Goal: Information Seeking & Learning: Learn about a topic

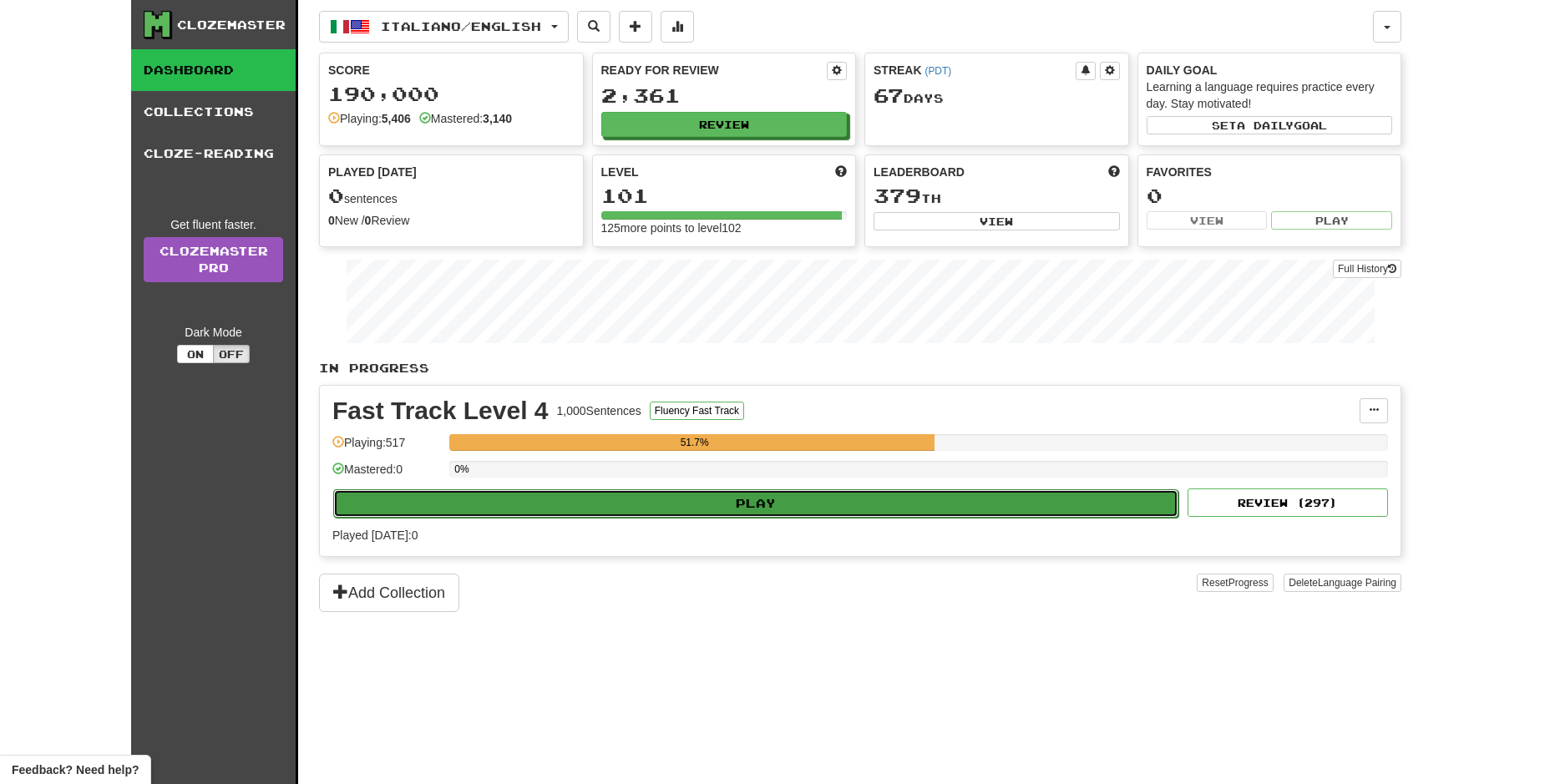
click at [853, 508] on button "Play" at bounding box center [755, 503] width 845 height 29
select select "**"
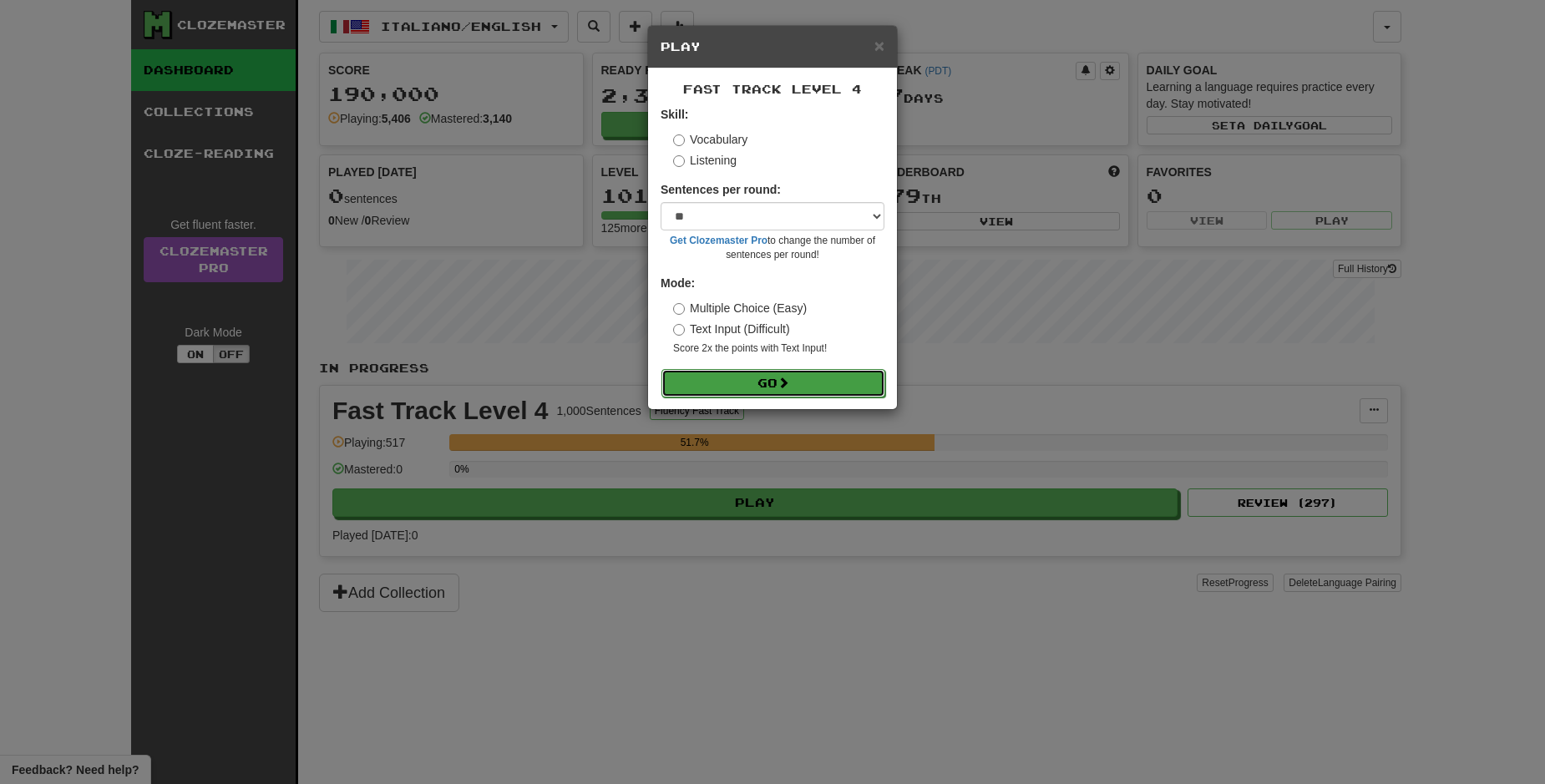
click at [846, 390] on button "Go" at bounding box center [773, 383] width 223 height 29
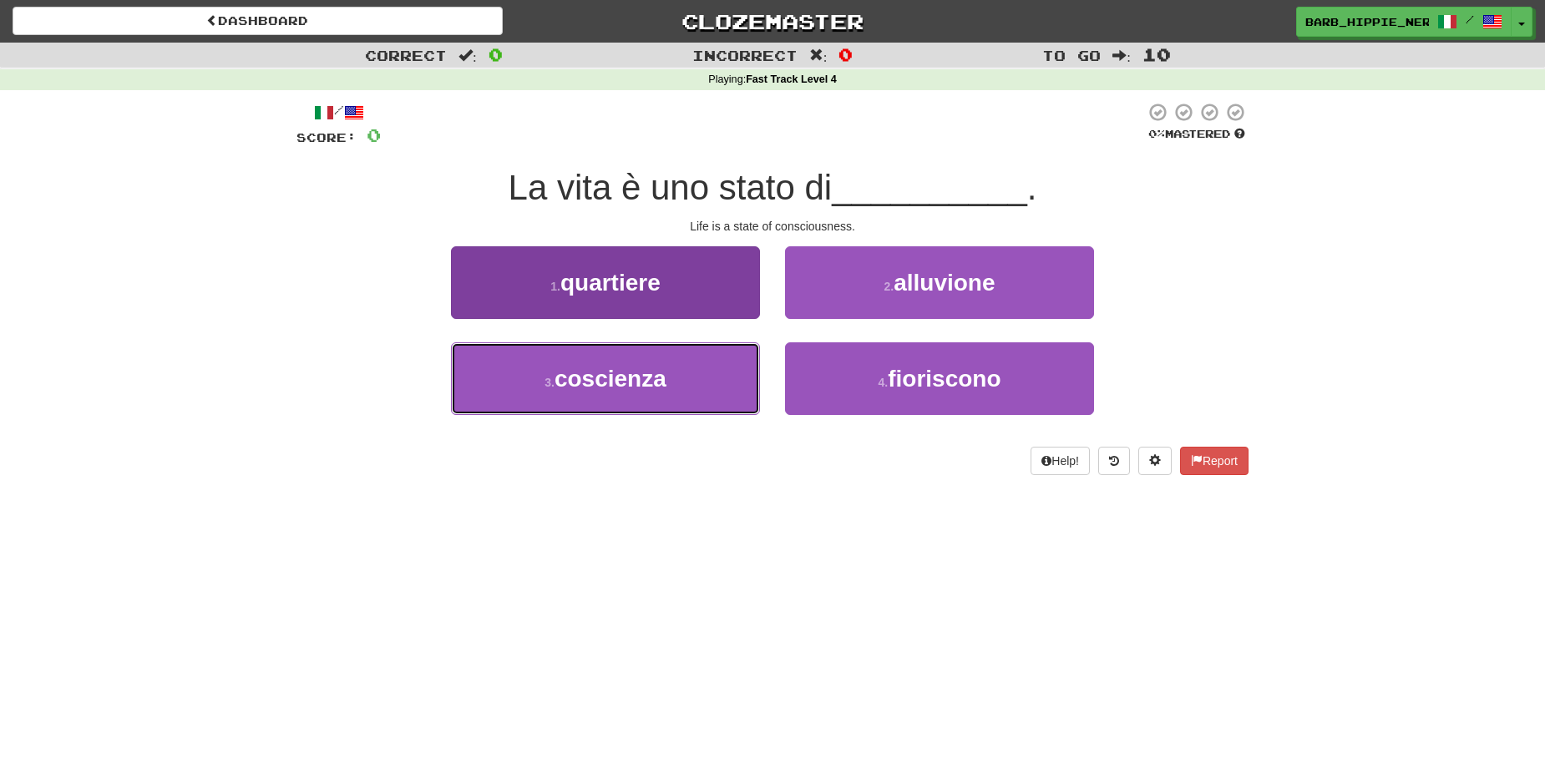
click at [696, 393] on button "3 . coscienza" at bounding box center [605, 379] width 309 height 73
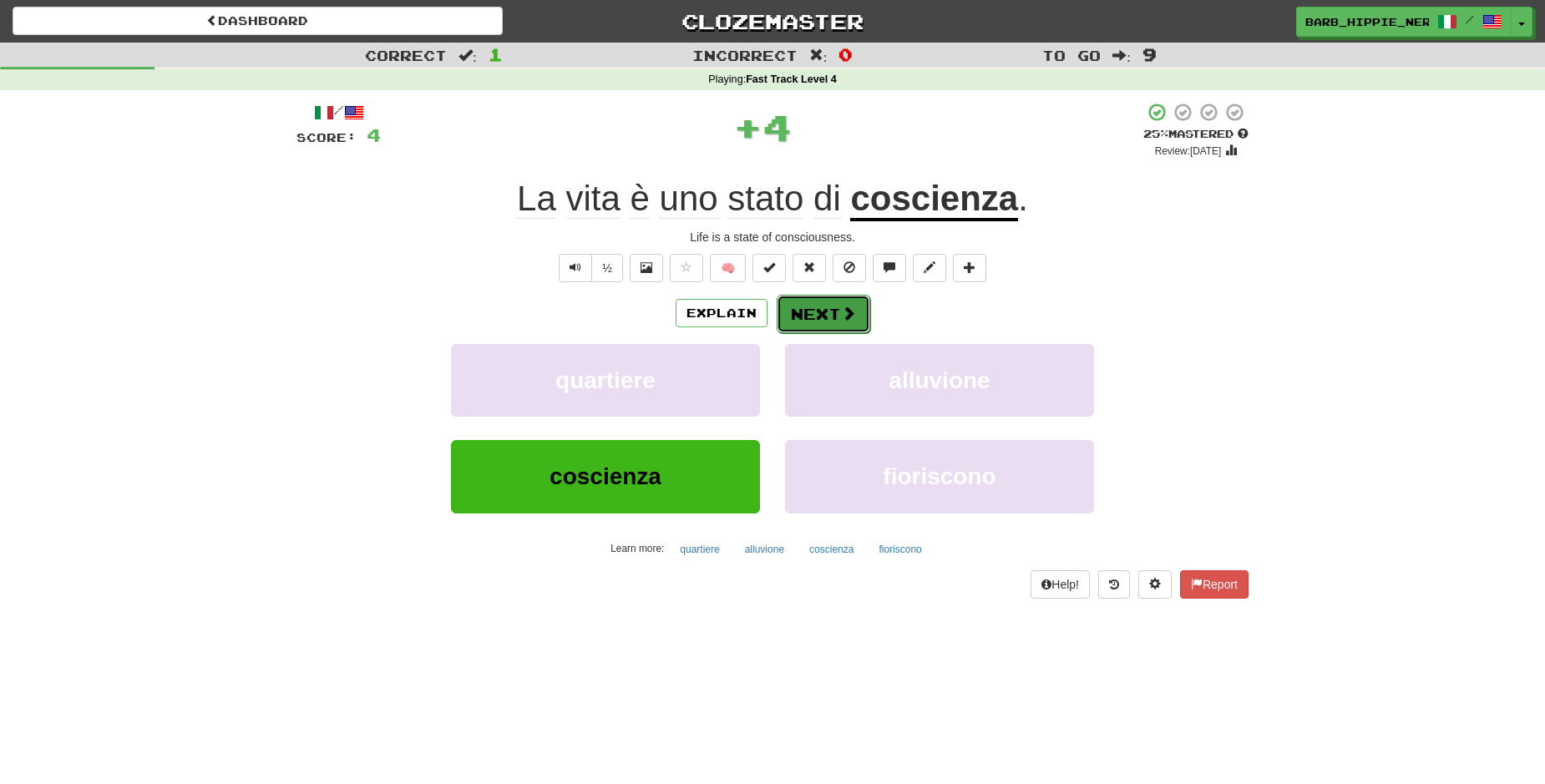
click at [841, 314] on span at bounding box center [849, 313] width 15 height 15
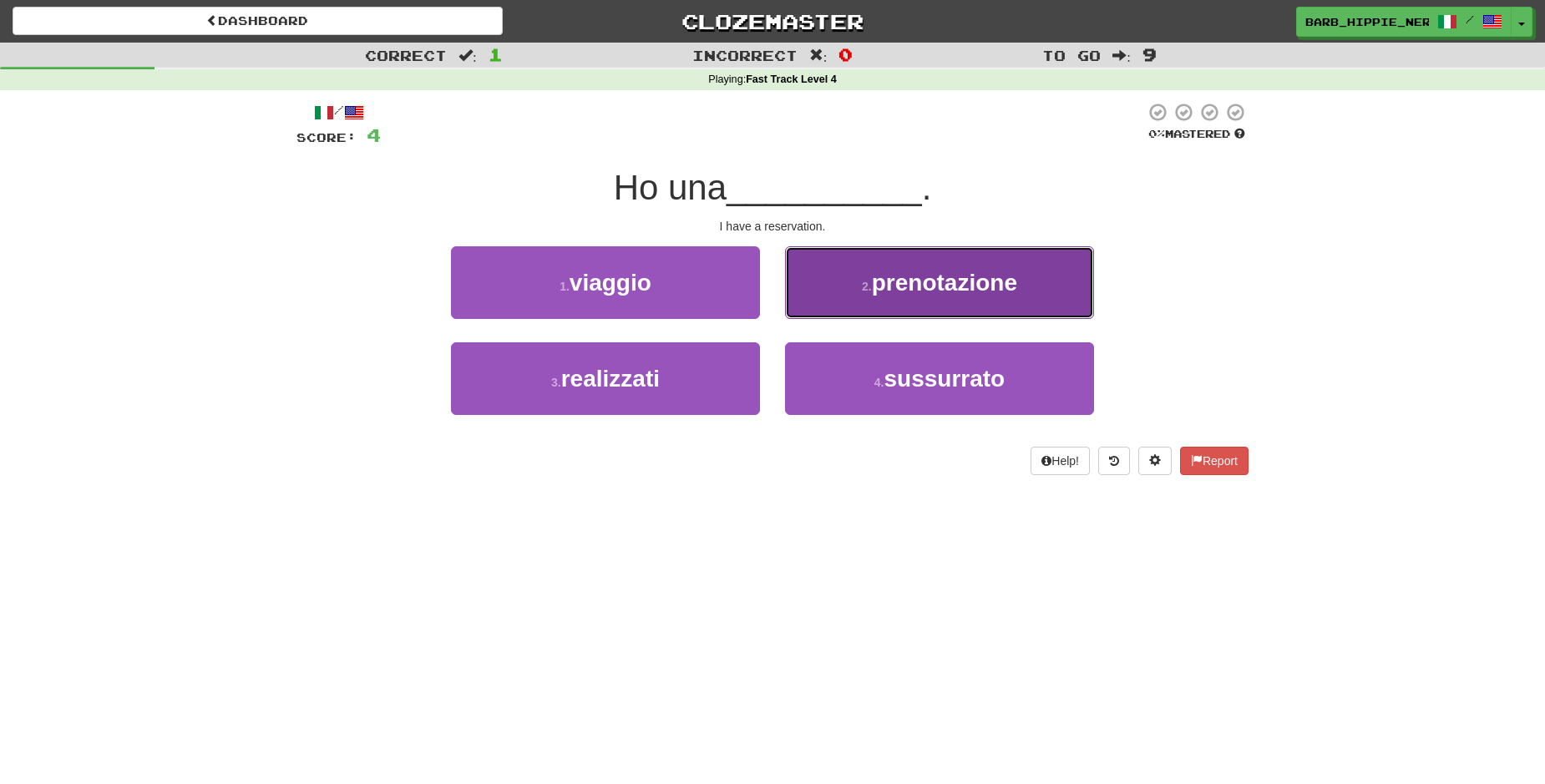
click at [842, 297] on button "2 . prenotazione" at bounding box center [939, 283] width 309 height 73
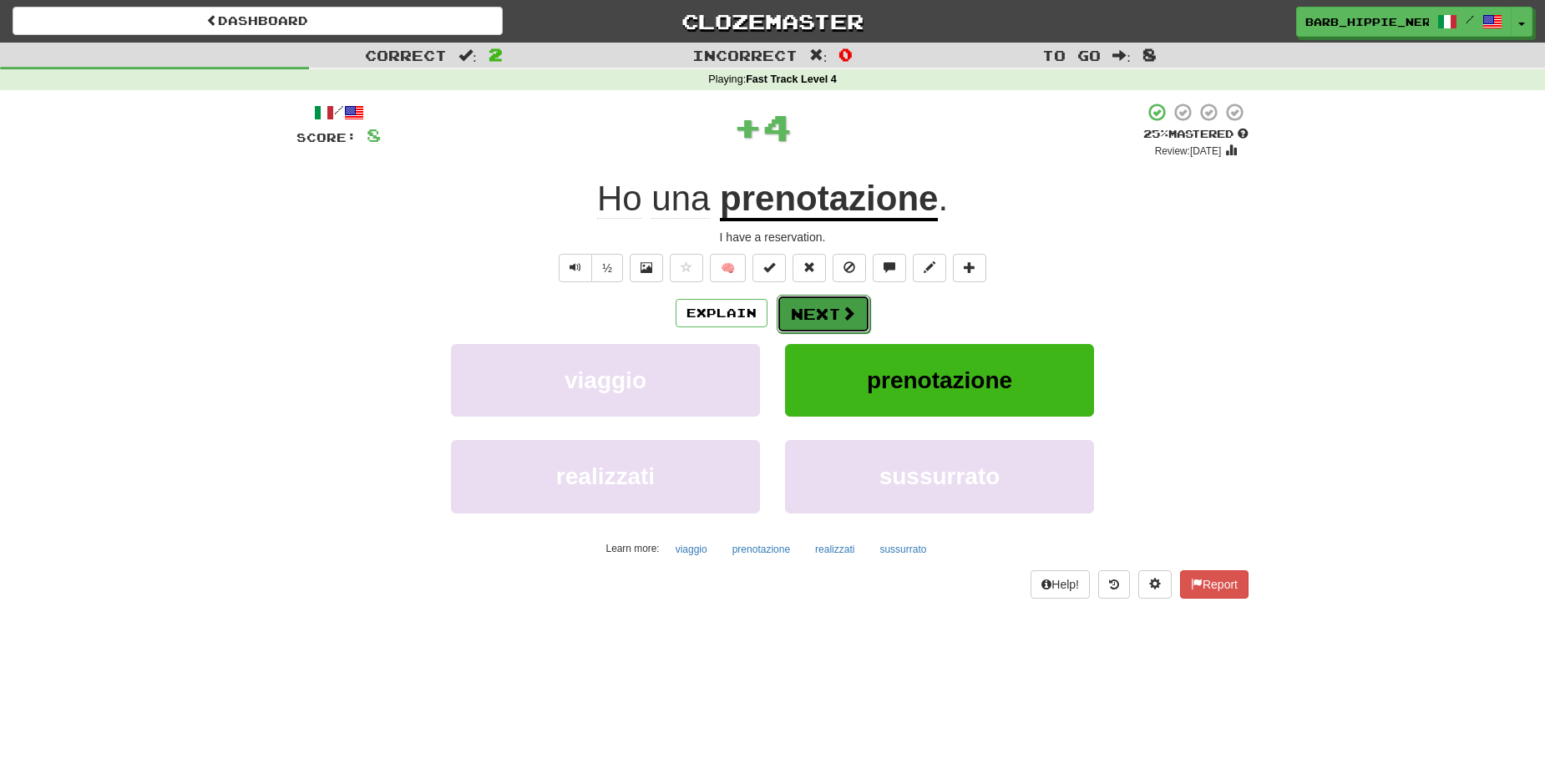
click at [841, 306] on span at bounding box center [849, 313] width 15 height 15
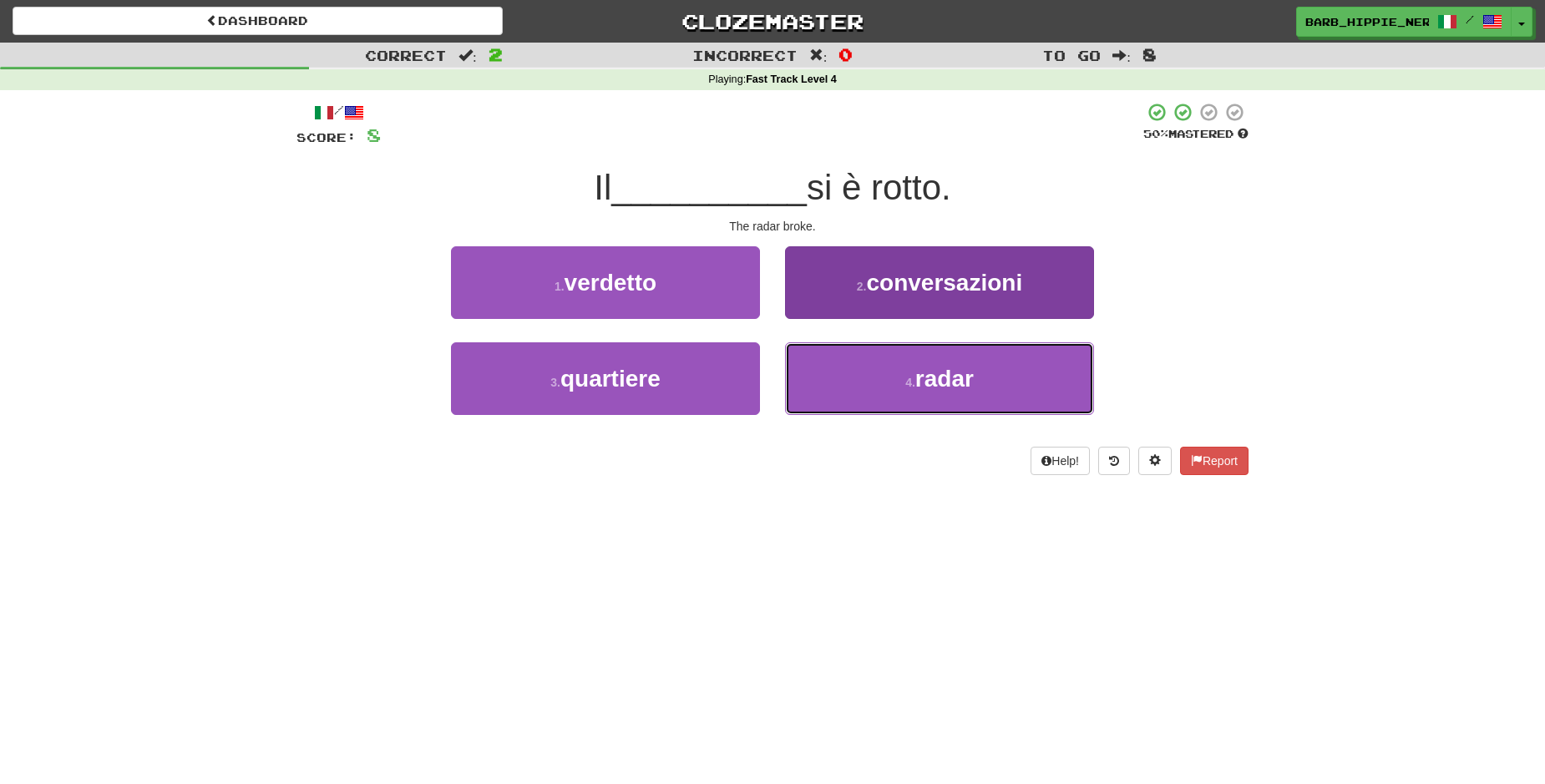
drag, startPoint x: 945, startPoint y: 376, endPoint x: 952, endPoint y: 369, distance: 9.9
click at [943, 376] on span "radar" at bounding box center [944, 379] width 58 height 26
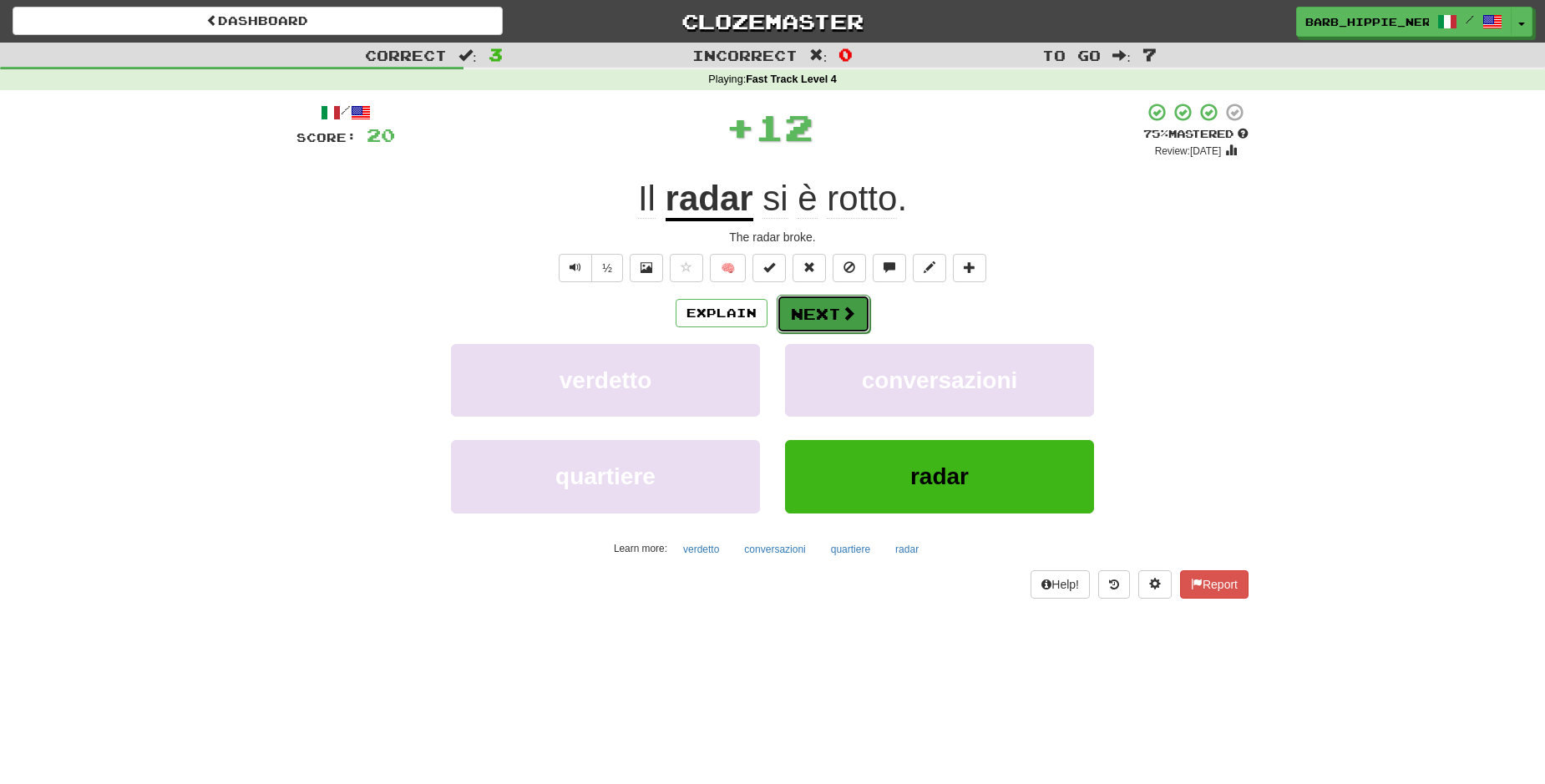
click at [814, 308] on button "Next" at bounding box center [823, 314] width 93 height 39
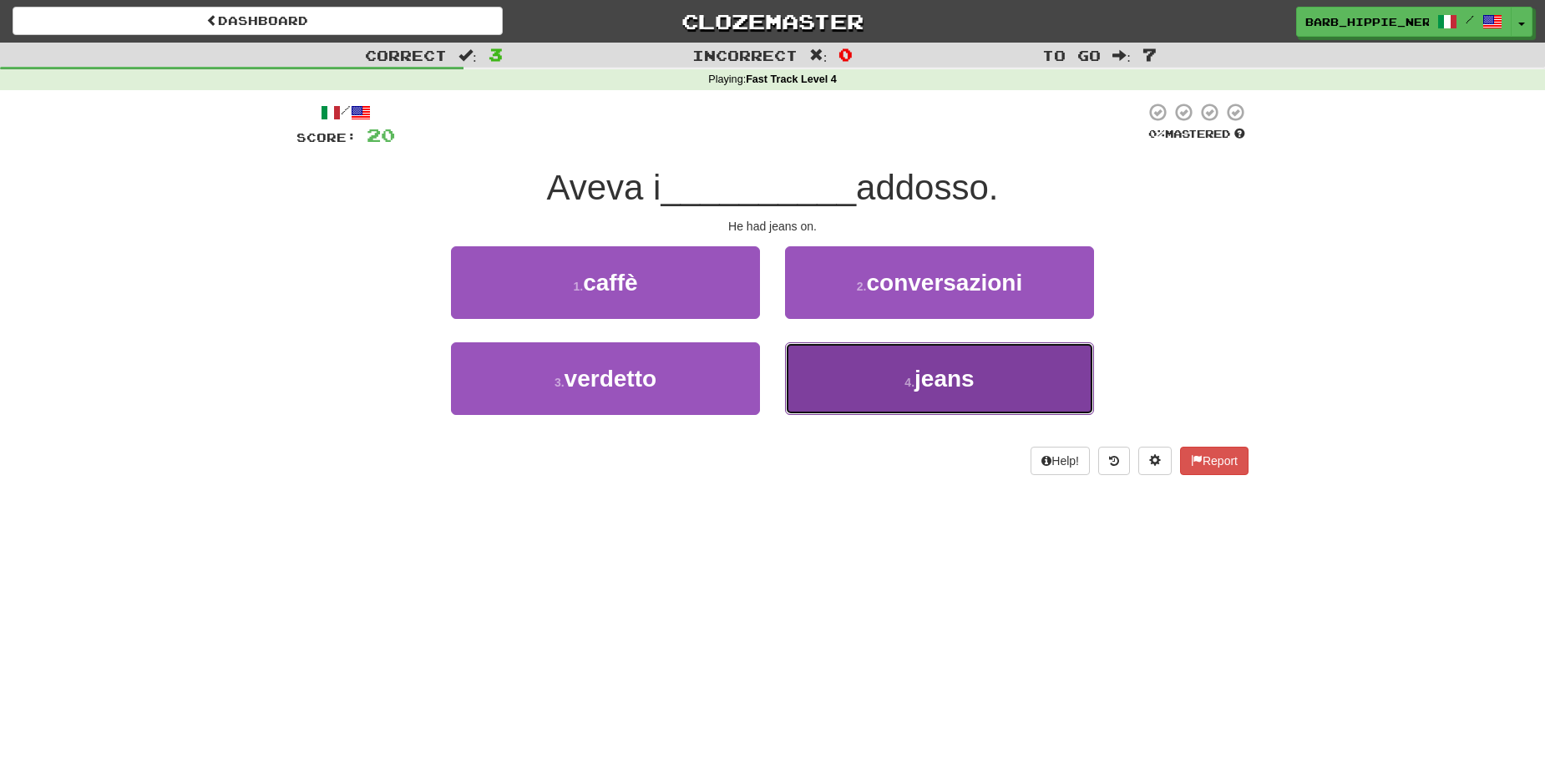
click at [928, 378] on span "jeans" at bounding box center [944, 379] width 60 height 26
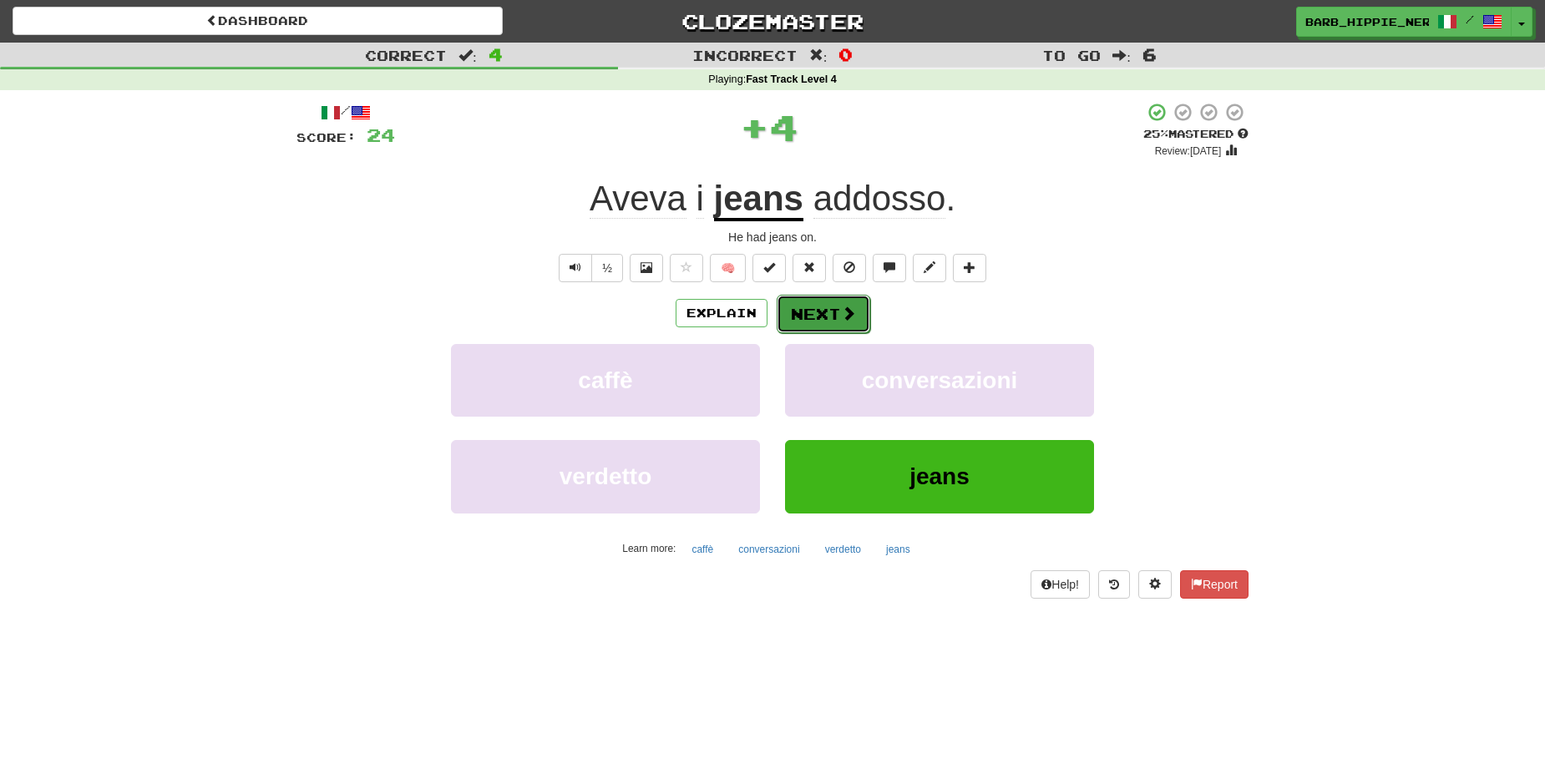
click at [841, 318] on span at bounding box center [849, 313] width 15 height 15
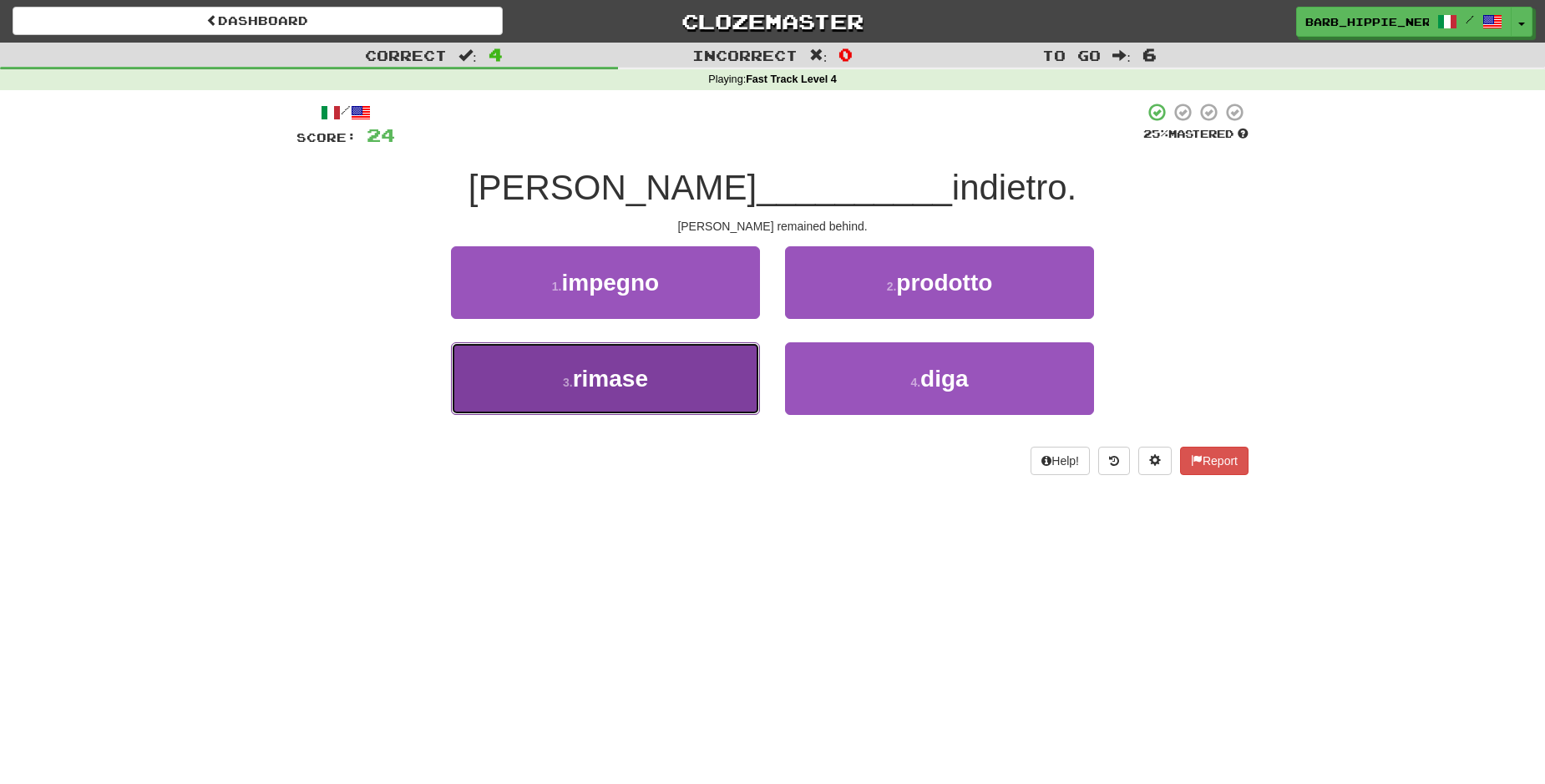
click at [641, 385] on span "rimase" at bounding box center [610, 379] width 75 height 26
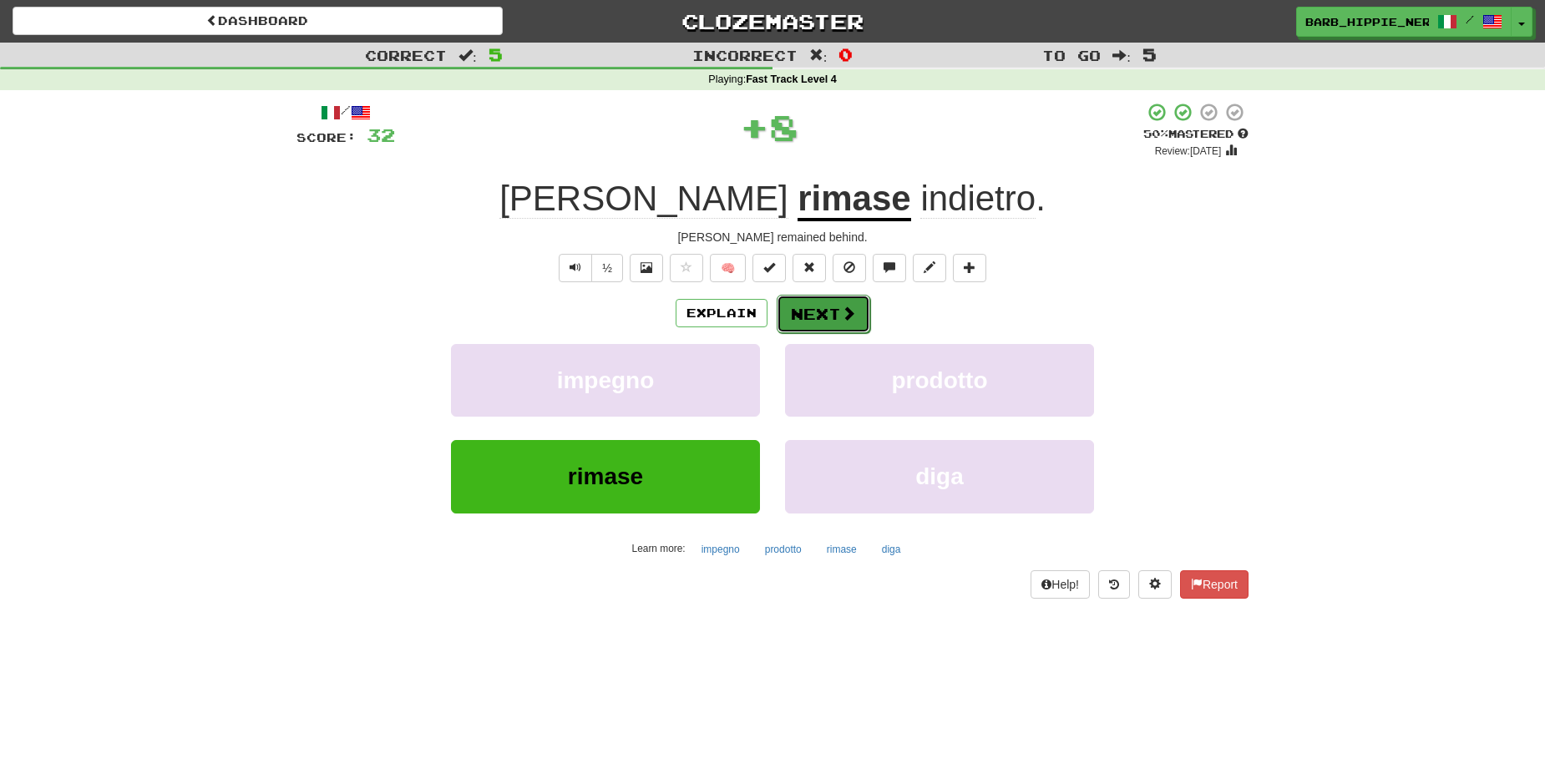
click at [814, 310] on button "Next" at bounding box center [823, 314] width 93 height 39
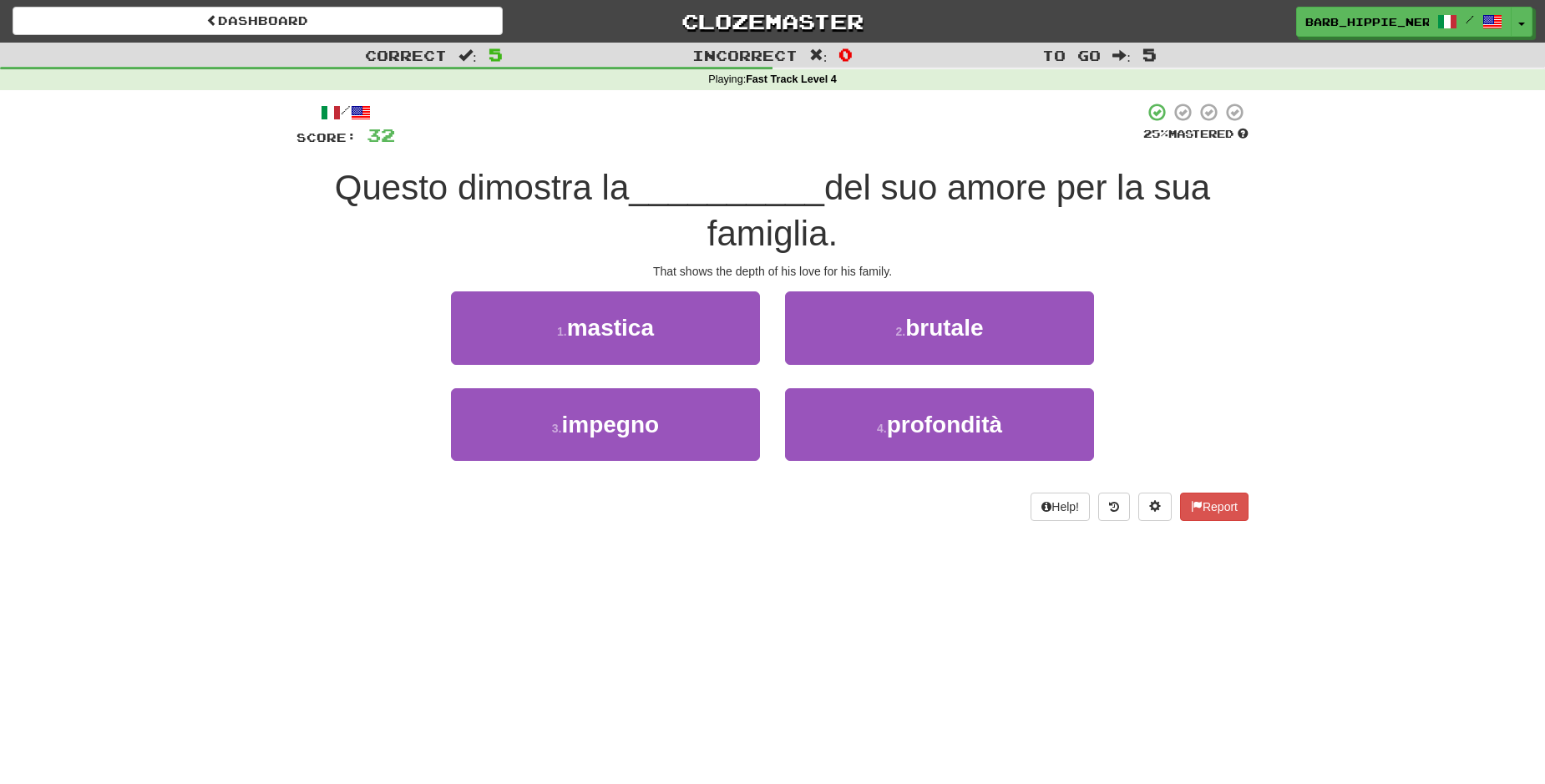
click at [597, 672] on div "Dashboard Clozemaster barb_hippie_nerd / Toggle Dropdown Dashboard Leaderboard …" at bounding box center [772, 392] width 1545 height 784
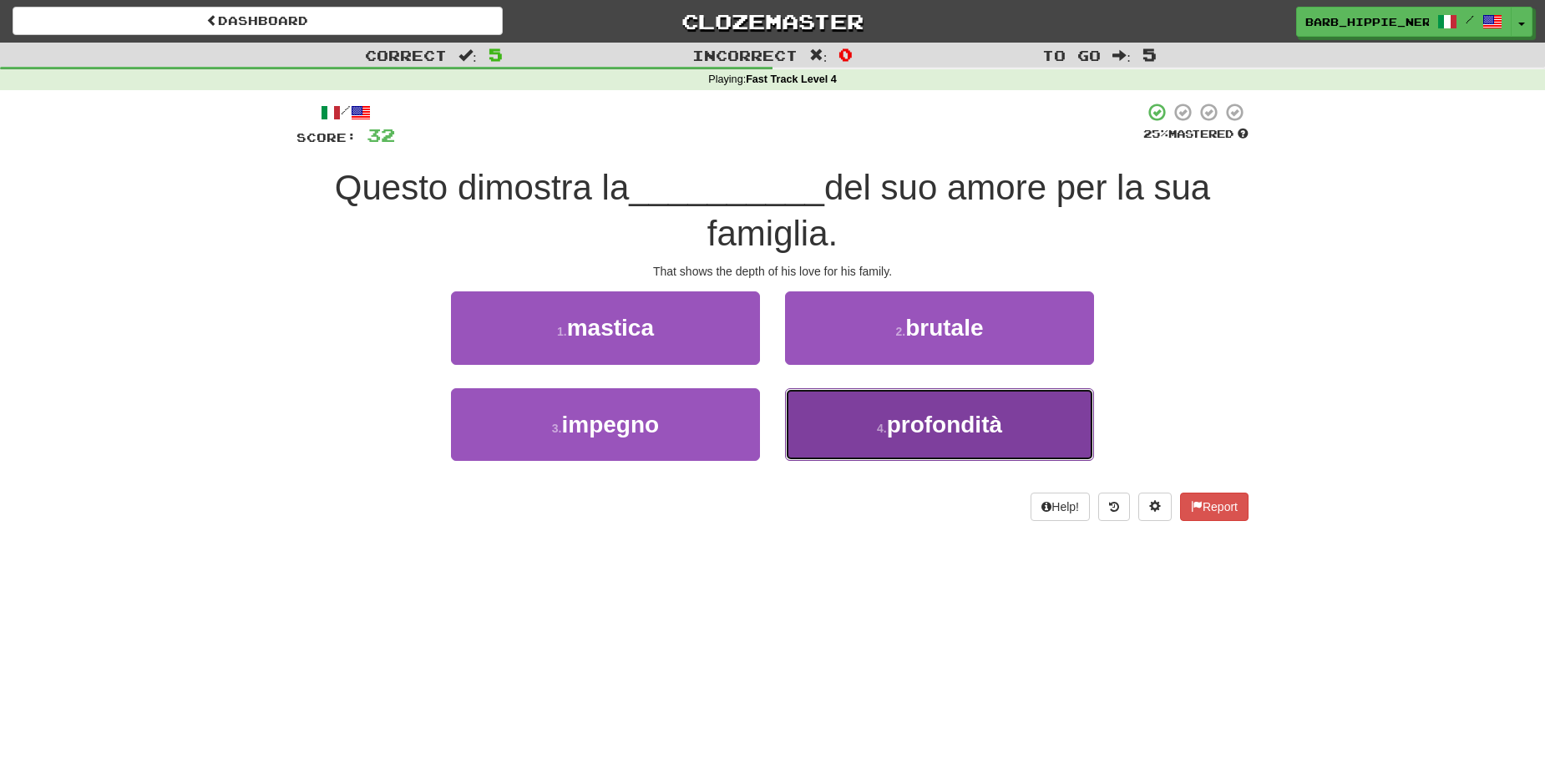
drag, startPoint x: 962, startPoint y: 421, endPoint x: 958, endPoint y: 414, distance: 8.1
click at [962, 421] on span "profondità" at bounding box center [945, 425] width 115 height 26
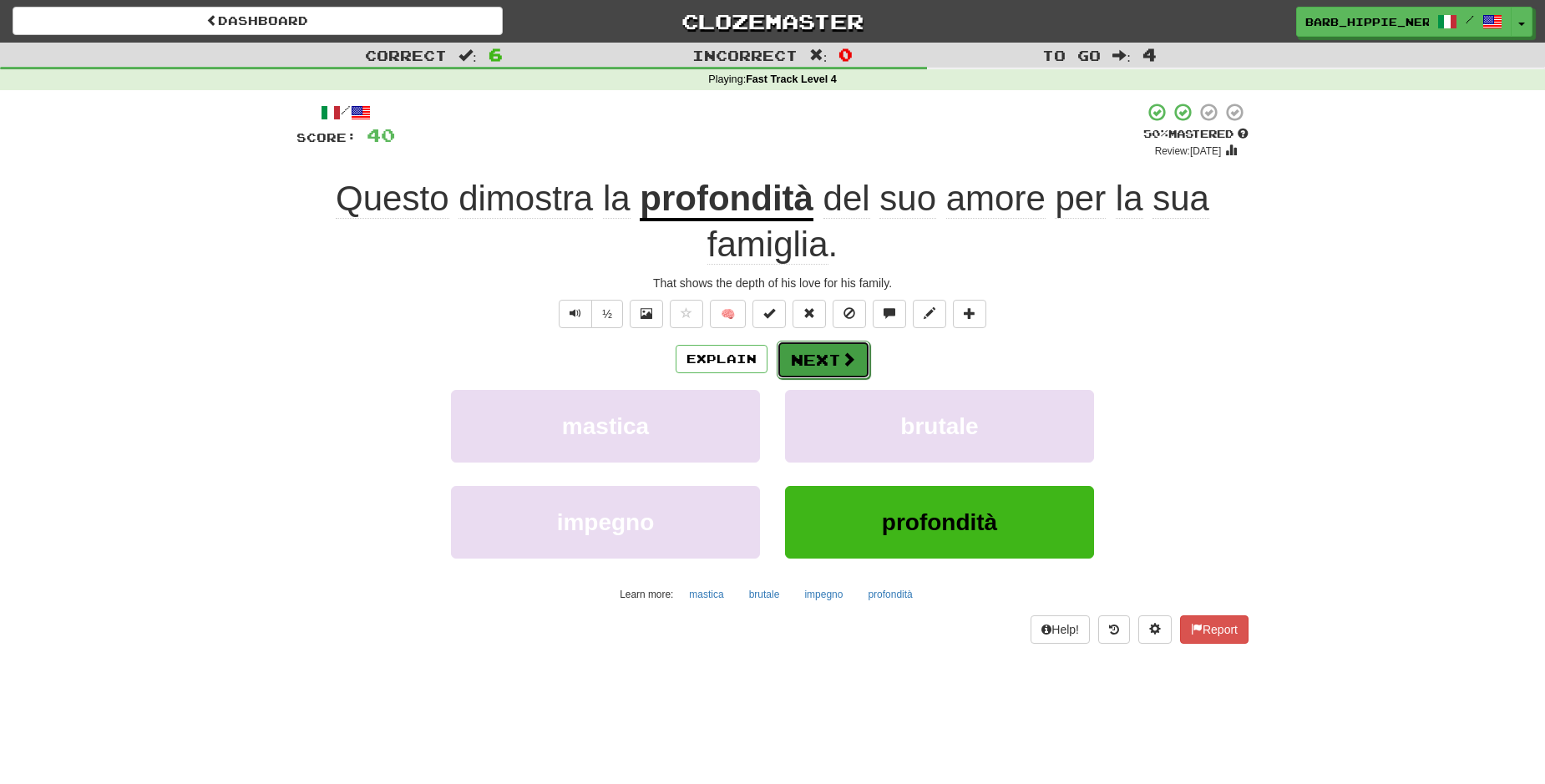
click at [841, 354] on span at bounding box center [849, 359] width 15 height 15
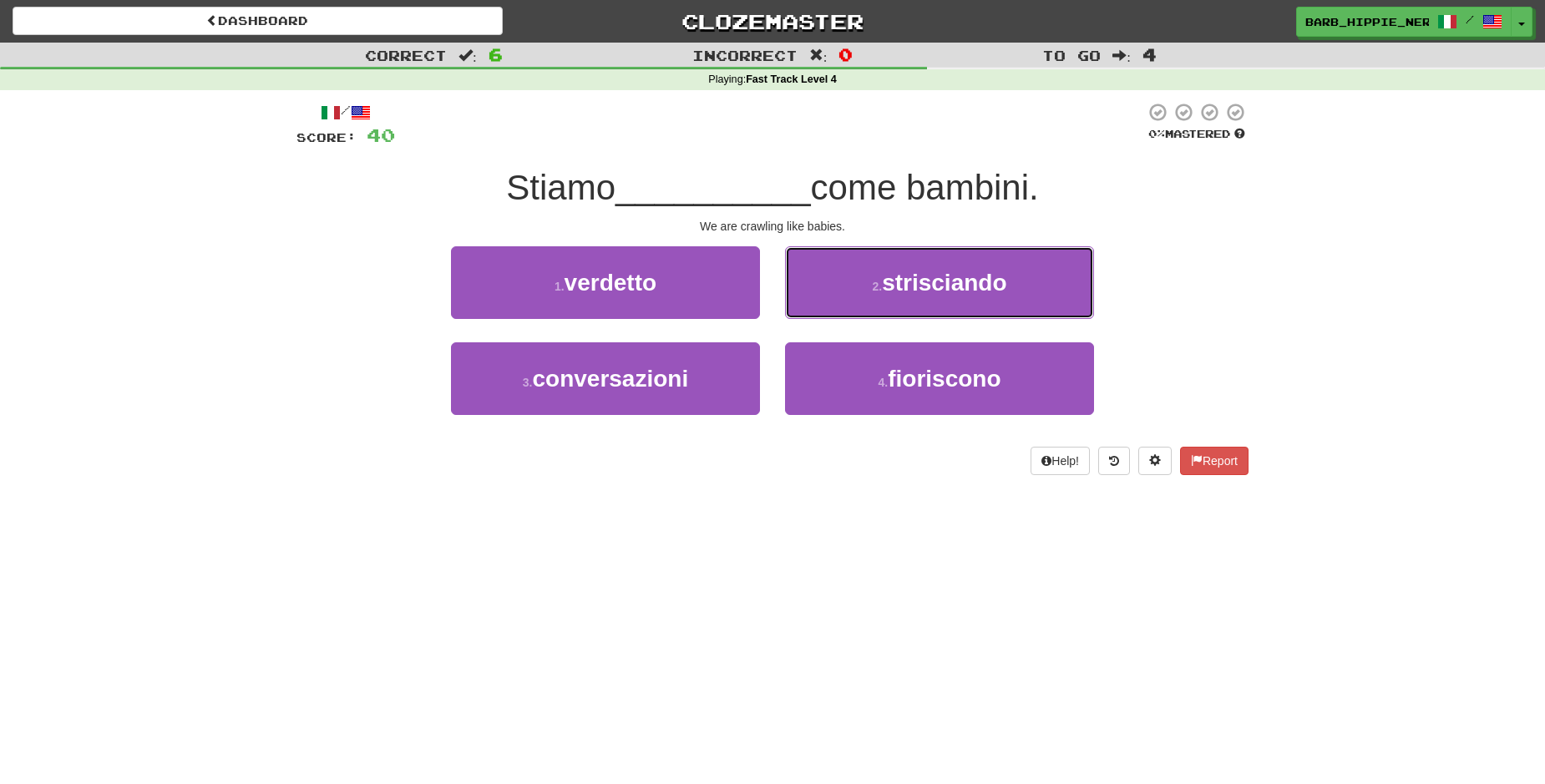
click at [1036, 284] on button "2 . strisciando" at bounding box center [939, 283] width 309 height 73
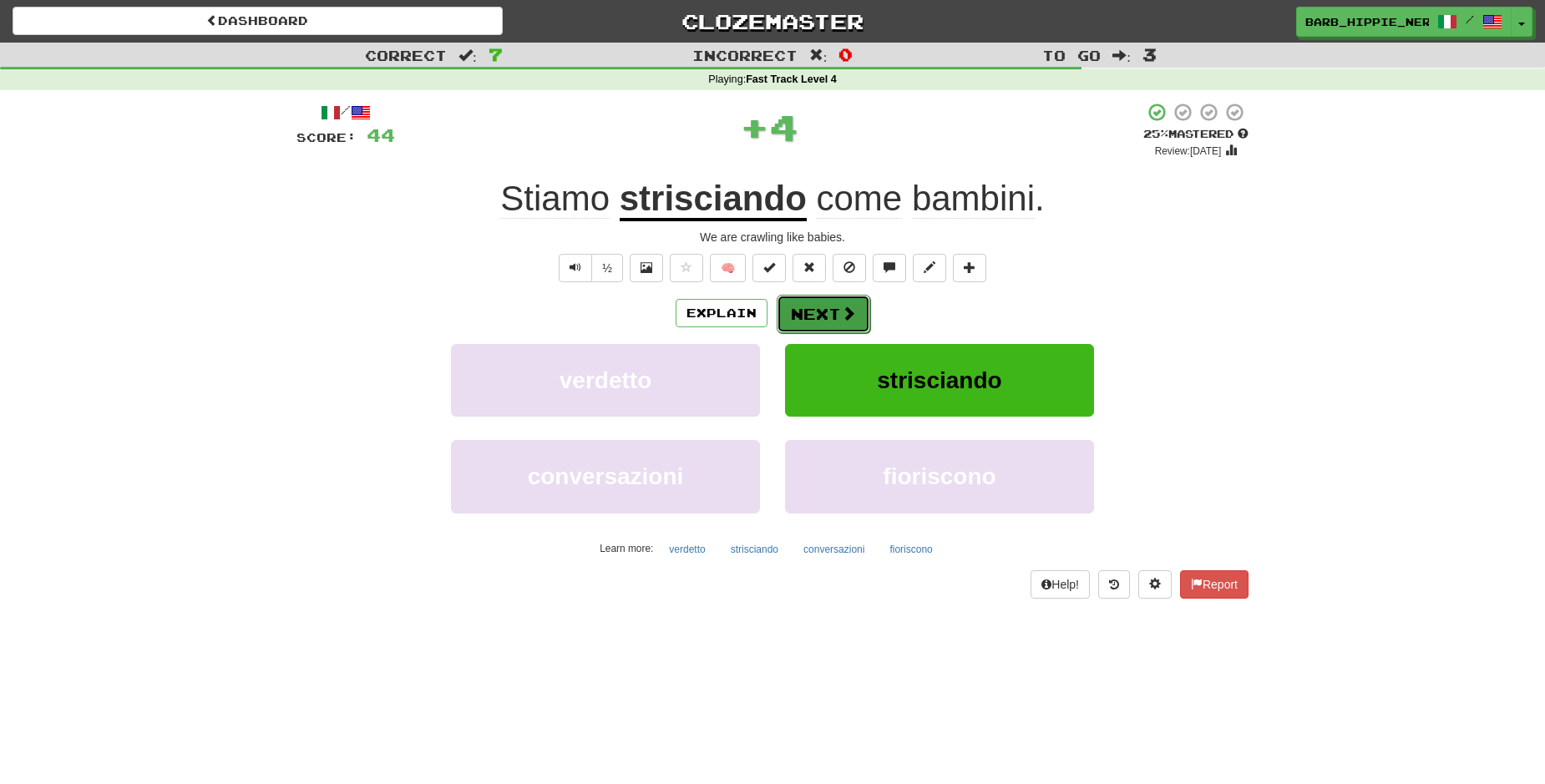
click at [841, 317] on span at bounding box center [849, 313] width 15 height 15
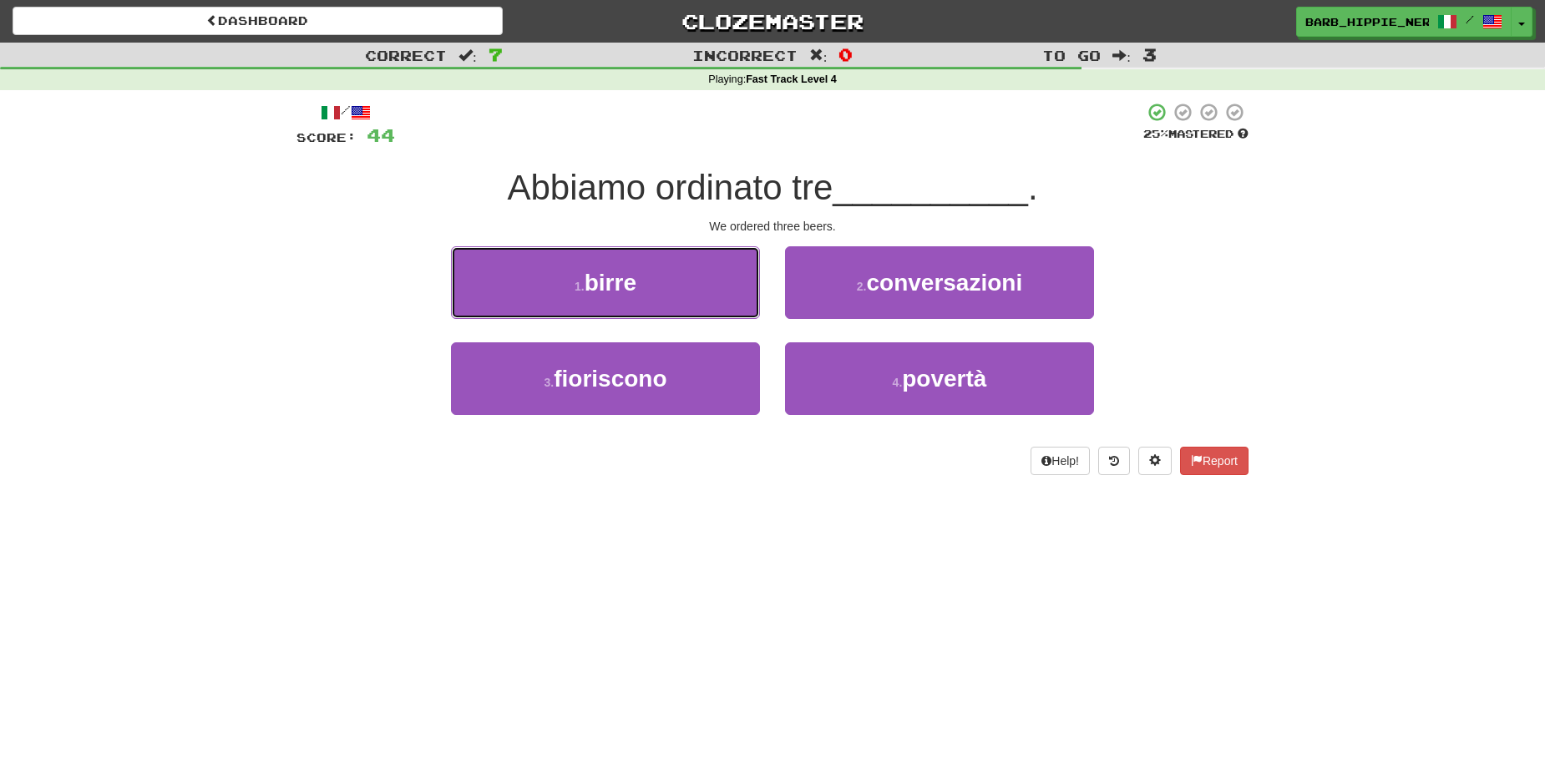
click at [694, 287] on button "1 . birre" at bounding box center [605, 283] width 309 height 73
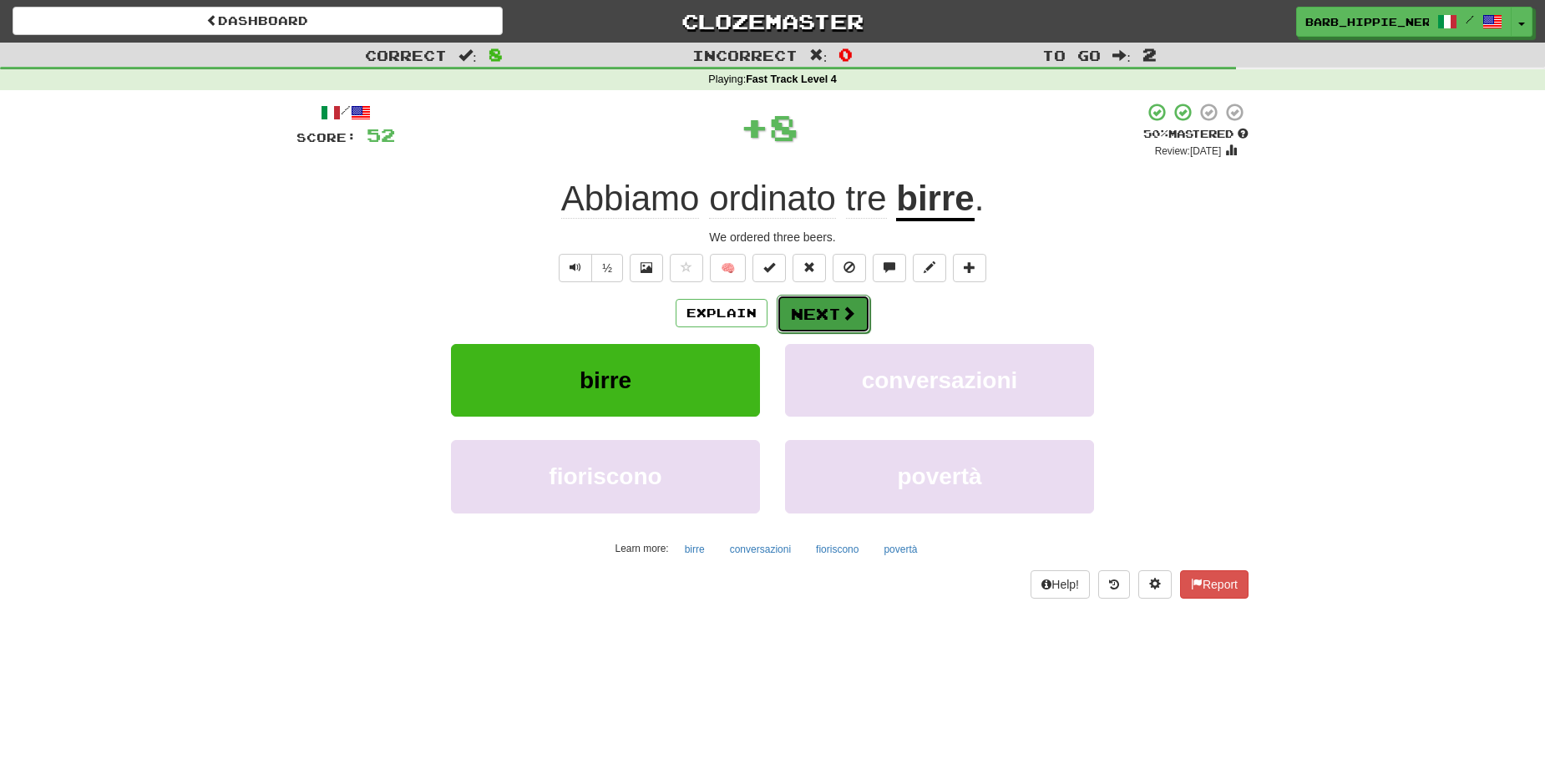
click at [841, 308] on span at bounding box center [849, 313] width 15 height 15
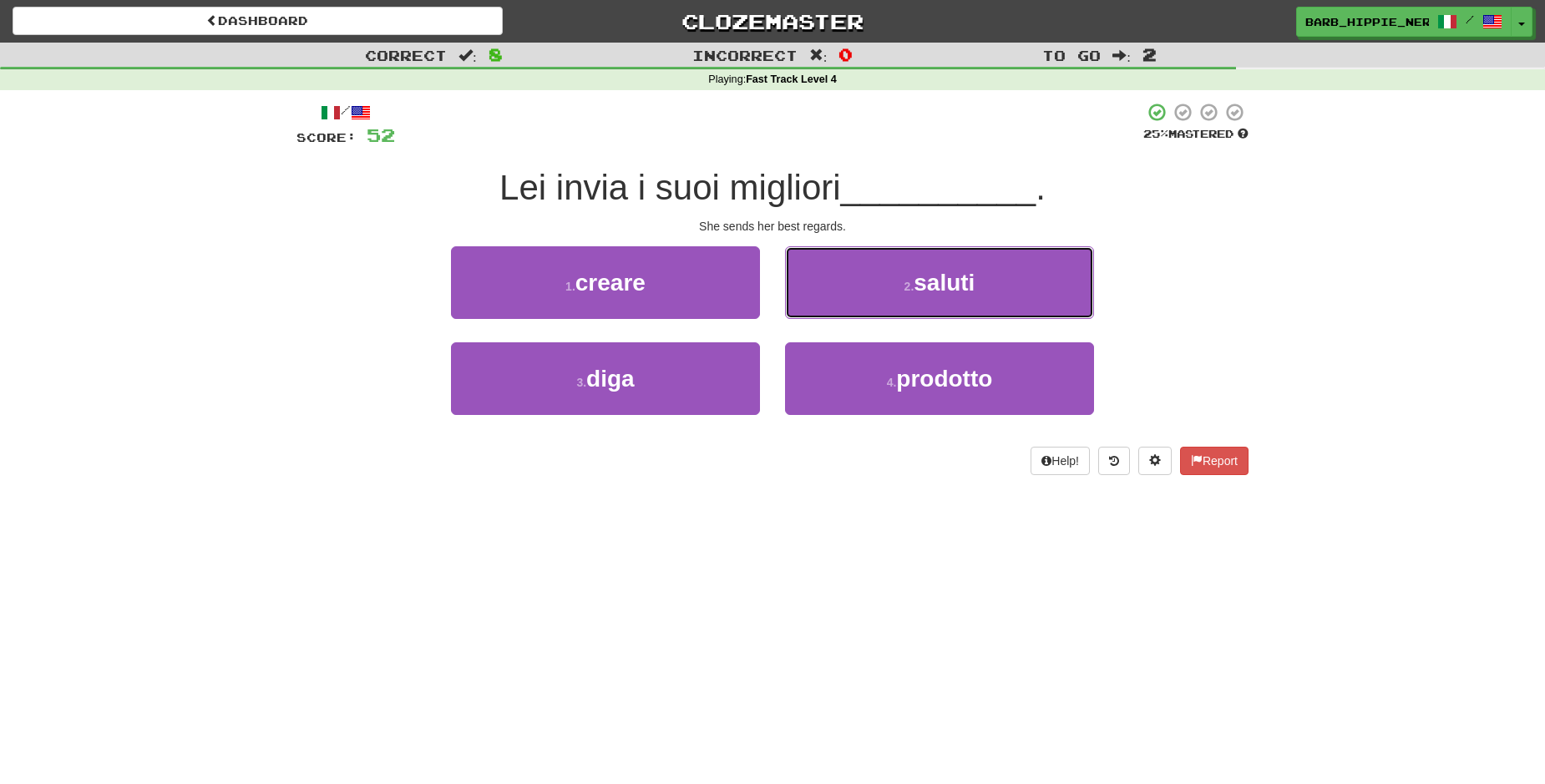
click at [1023, 275] on button "2 . saluti" at bounding box center [939, 283] width 309 height 73
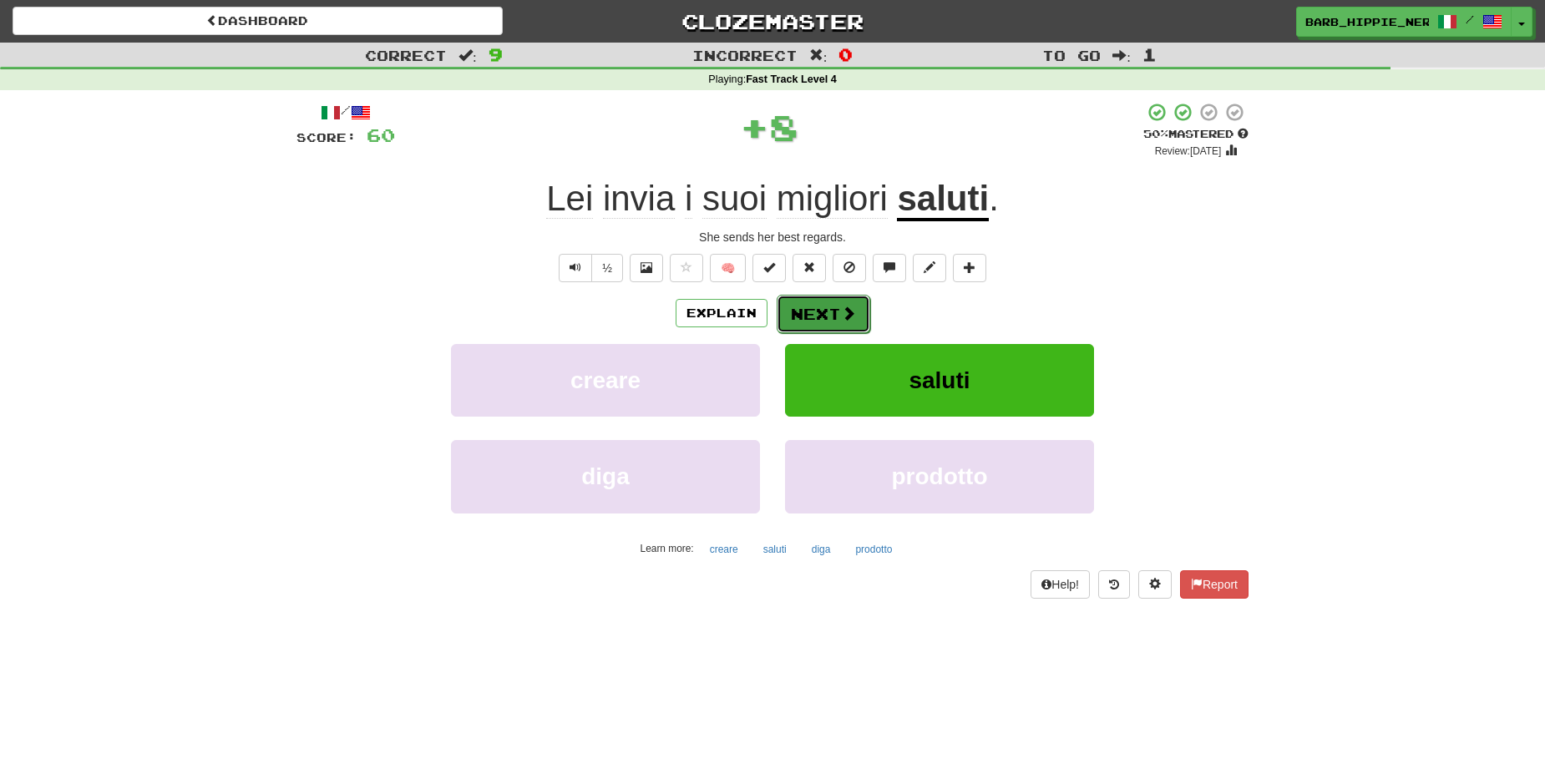
click at [841, 313] on span at bounding box center [849, 313] width 15 height 15
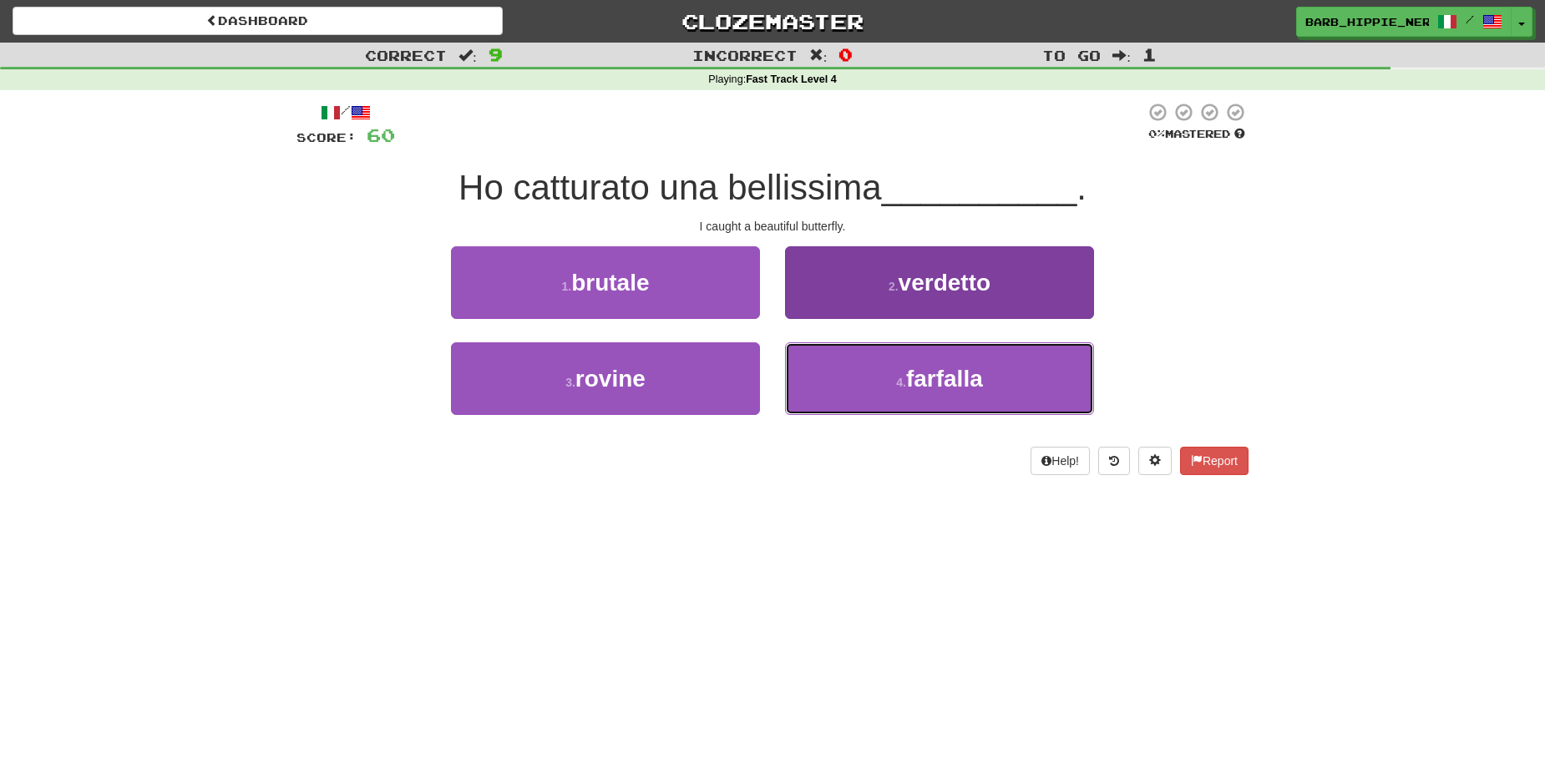
click at [984, 382] on button "4 . farfalla" at bounding box center [939, 379] width 309 height 73
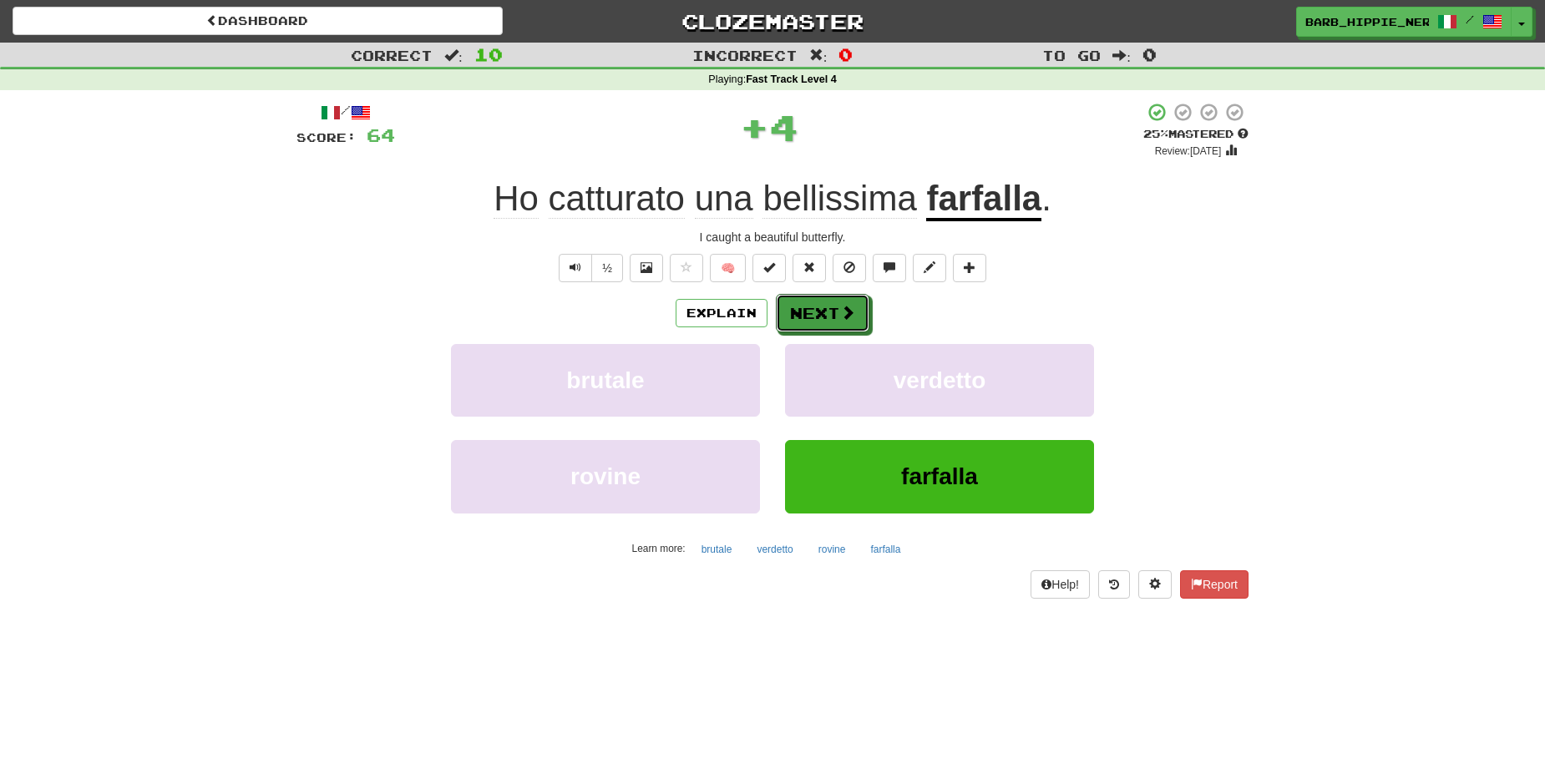
click at [840, 308] on span at bounding box center [848, 312] width 15 height 15
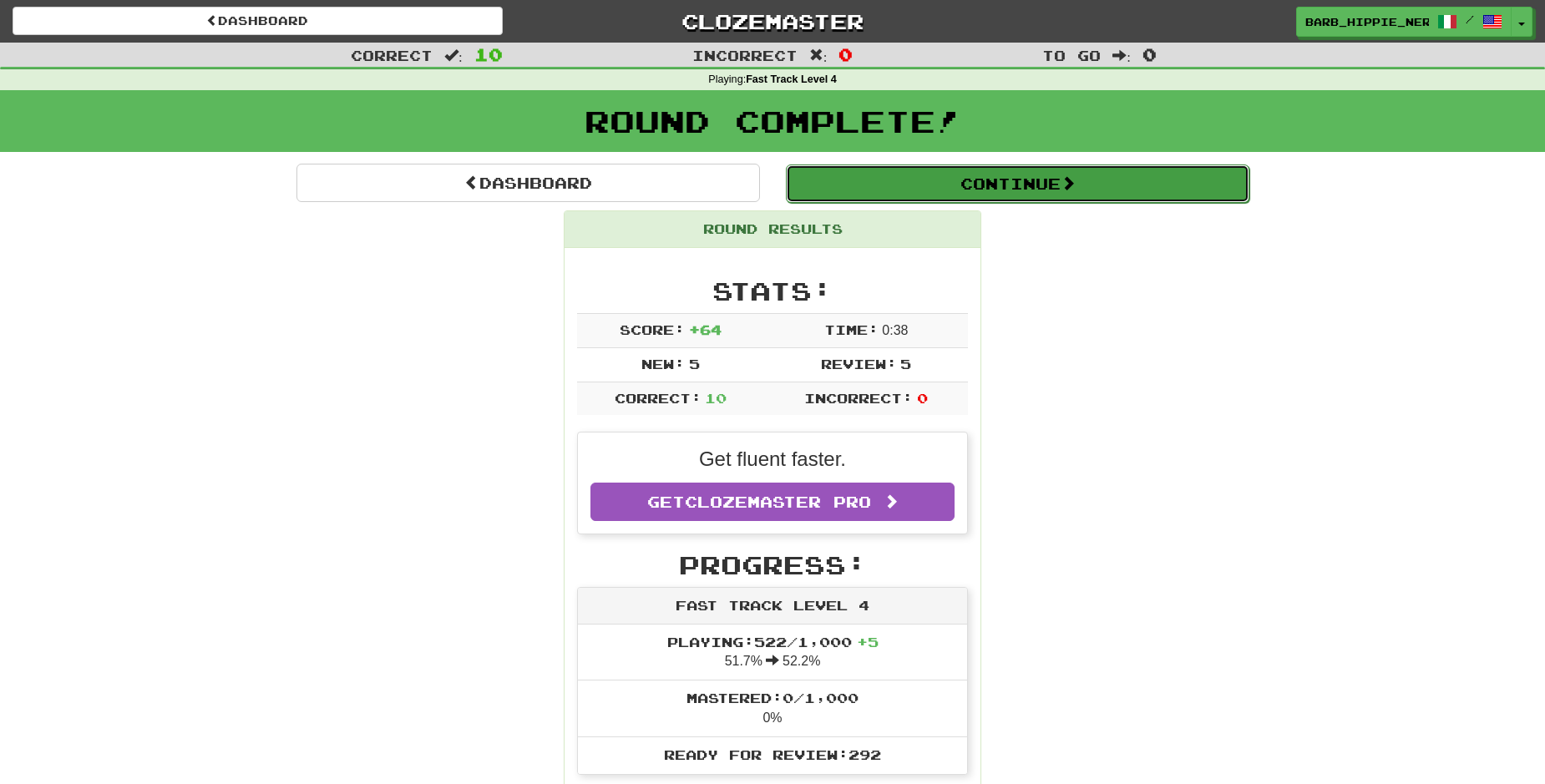
click at [1061, 185] on span at bounding box center [1068, 183] width 15 height 15
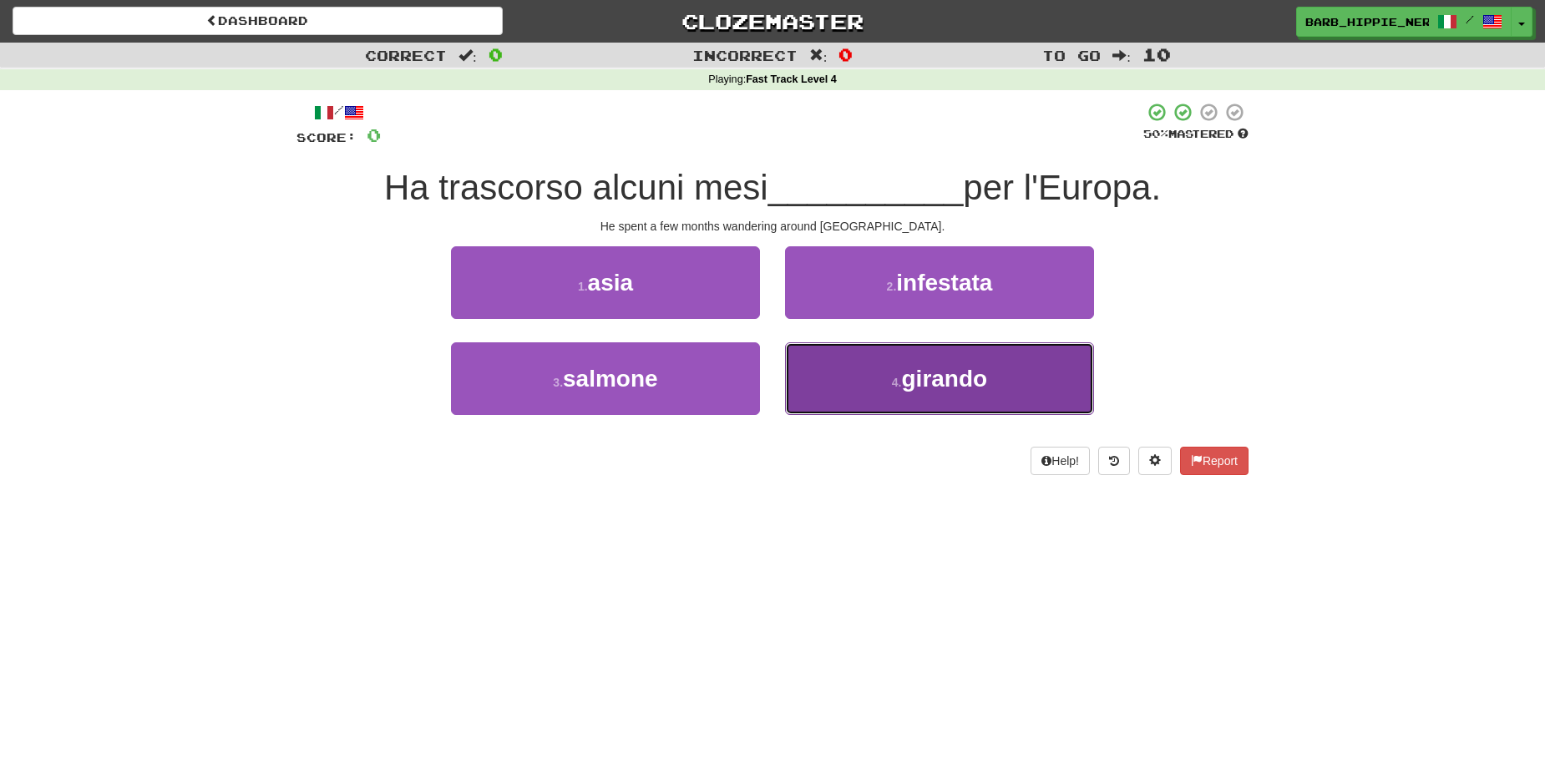
click at [962, 384] on span "girando" at bounding box center [945, 379] width 86 height 26
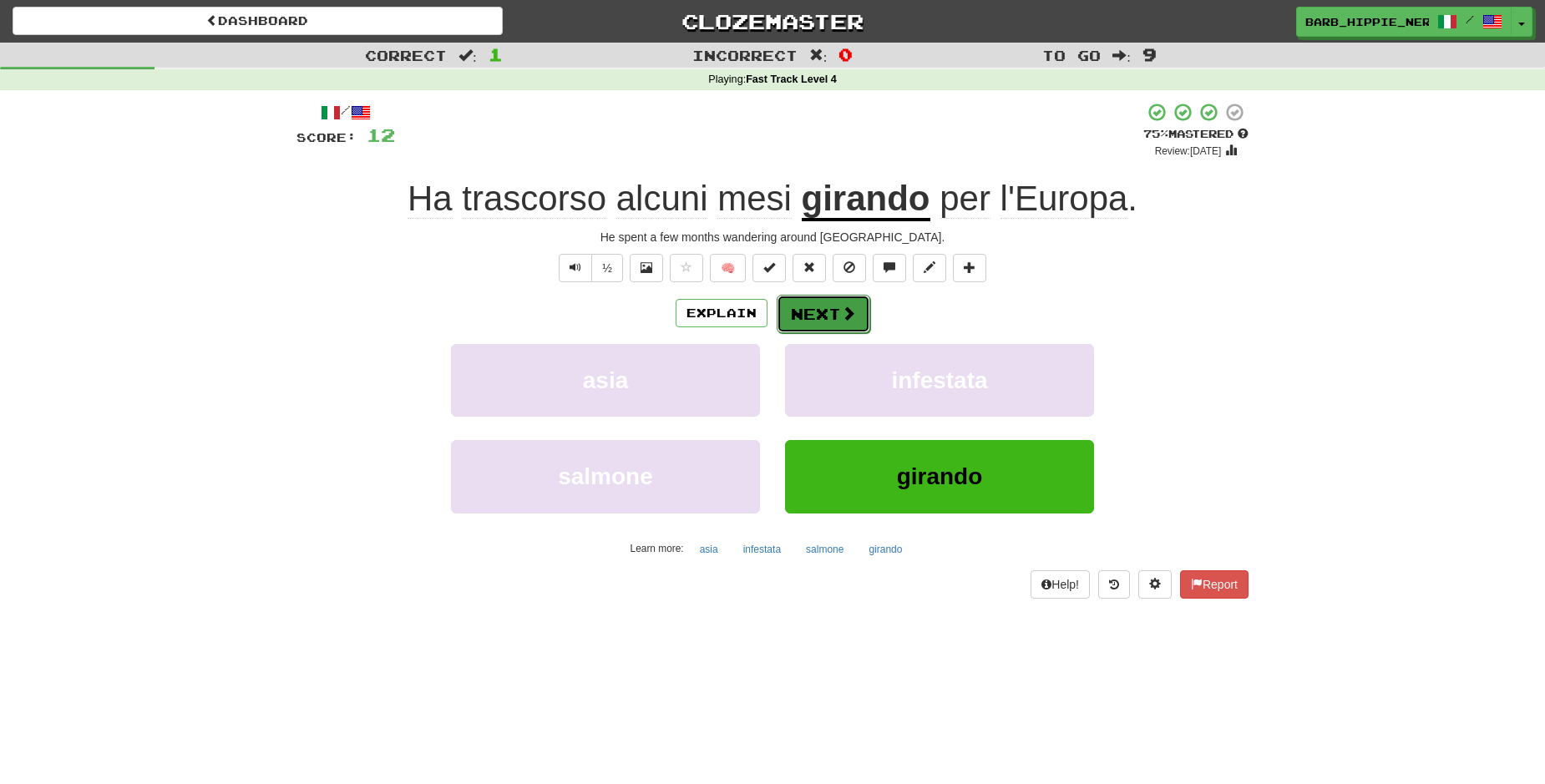
click at [841, 308] on span at bounding box center [849, 313] width 15 height 15
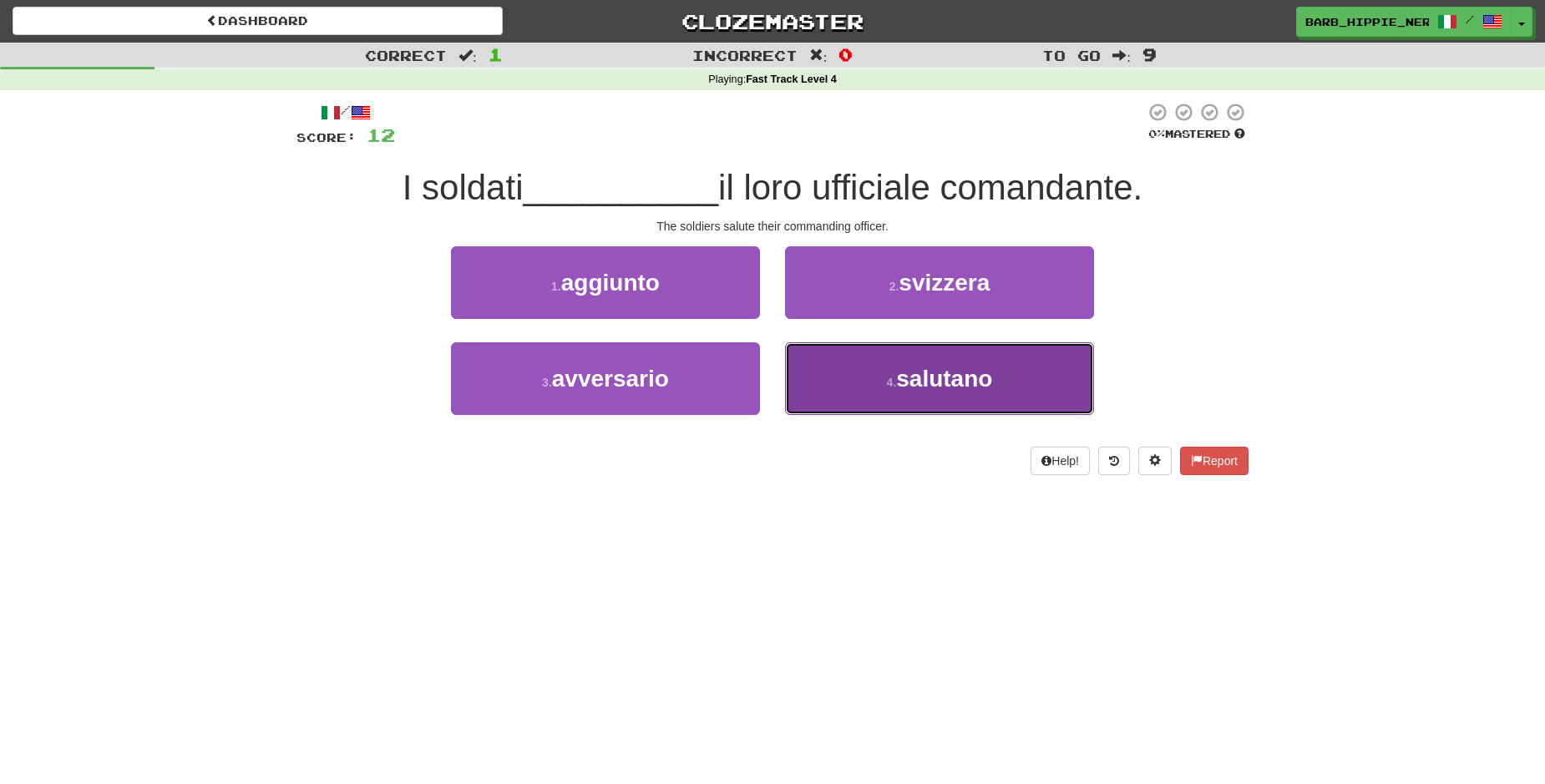
click at [982, 382] on span "salutano" at bounding box center [945, 379] width 96 height 26
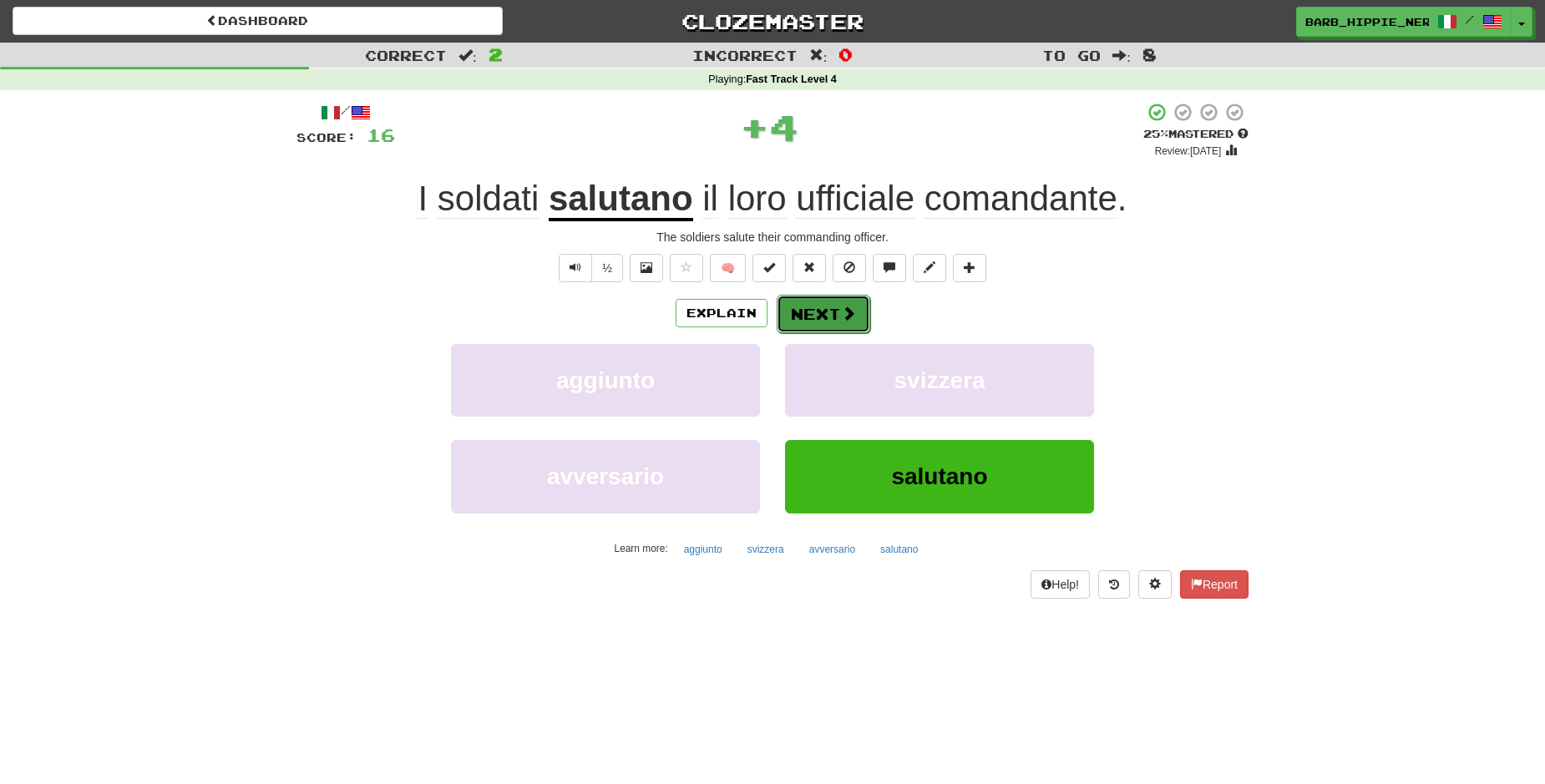
click at [809, 317] on button "Next" at bounding box center [823, 314] width 93 height 39
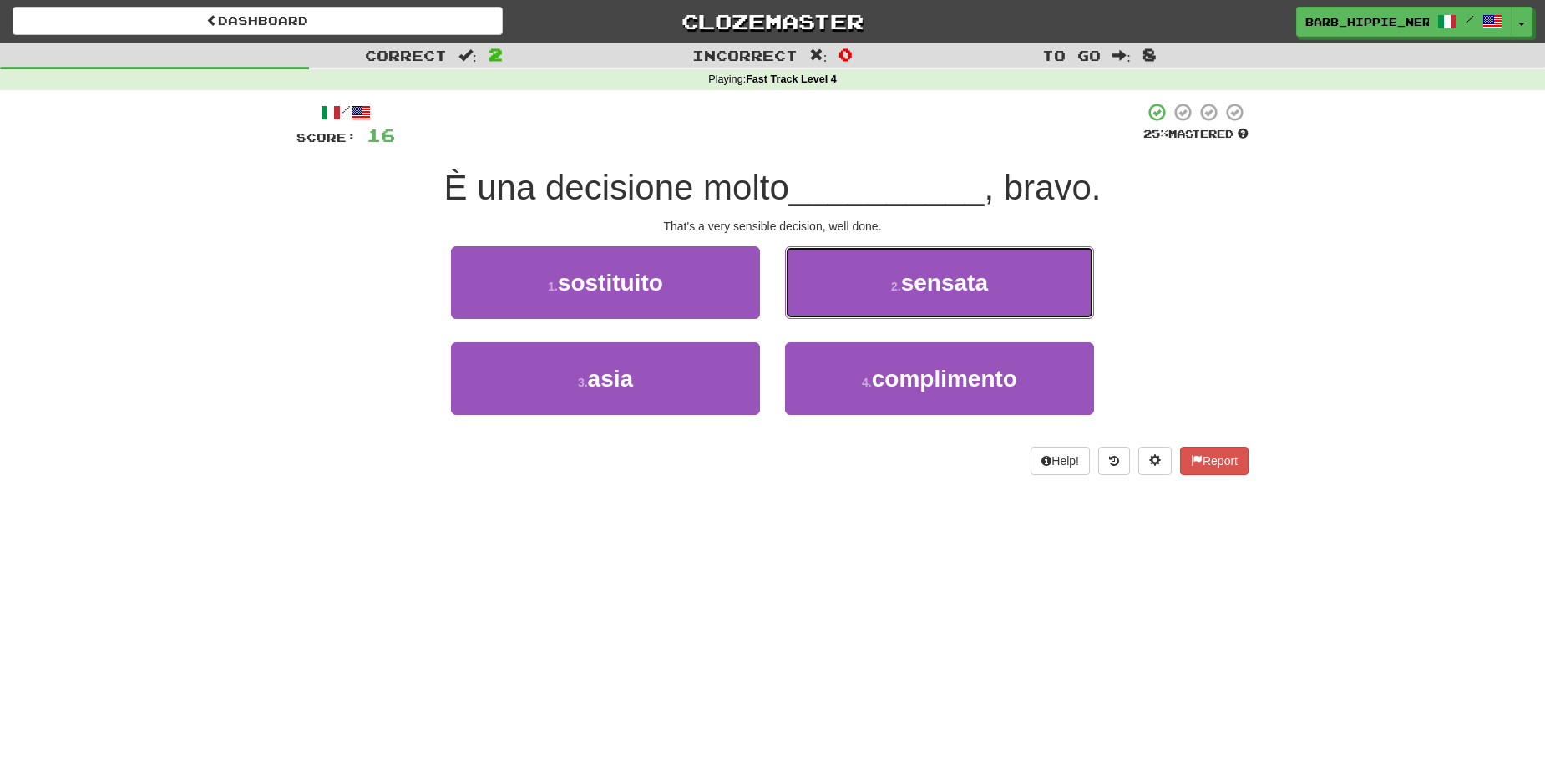
click at [934, 291] on span "sensata" at bounding box center [945, 283] width 87 height 26
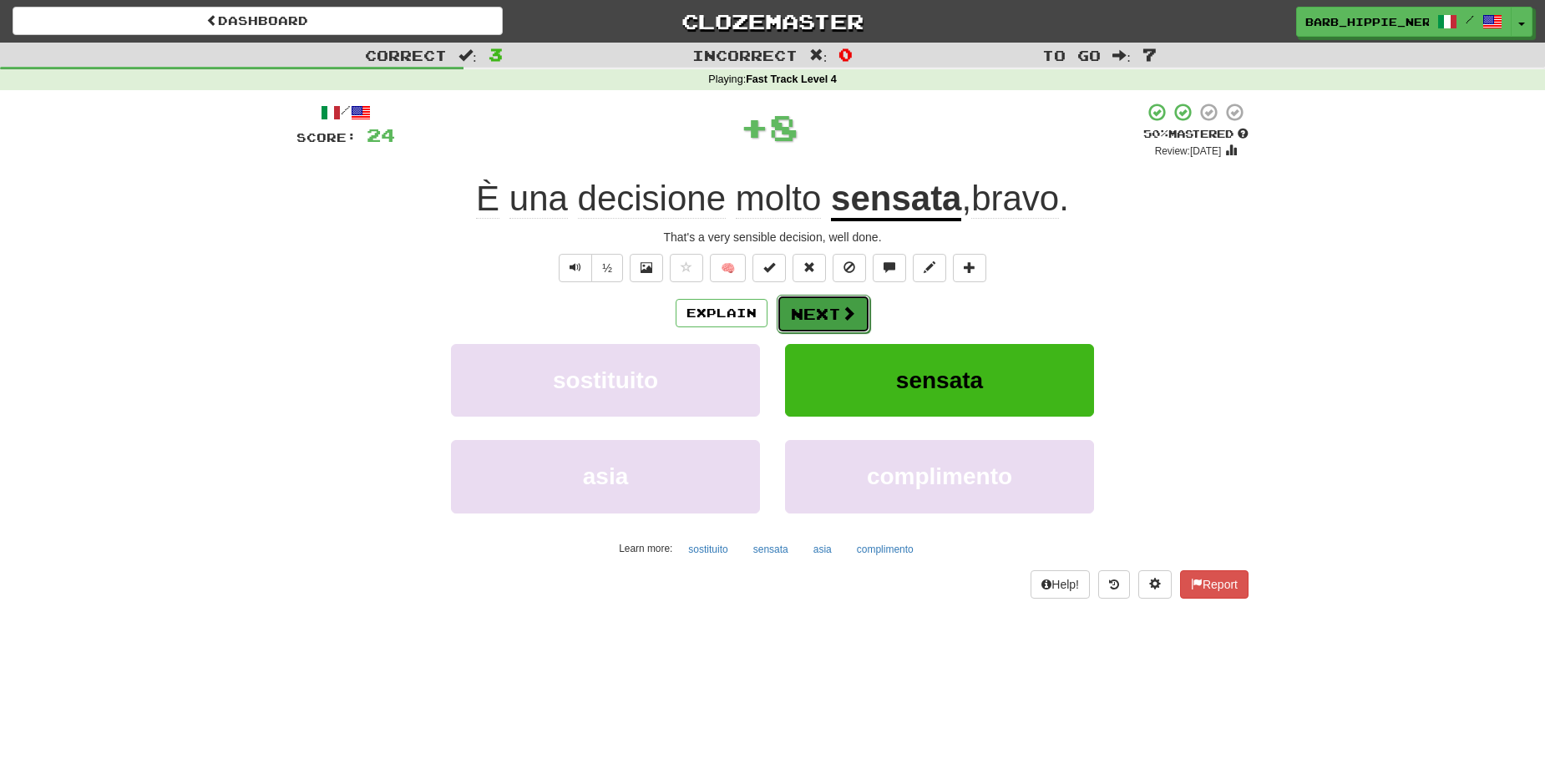
click at [841, 310] on span at bounding box center [849, 313] width 15 height 15
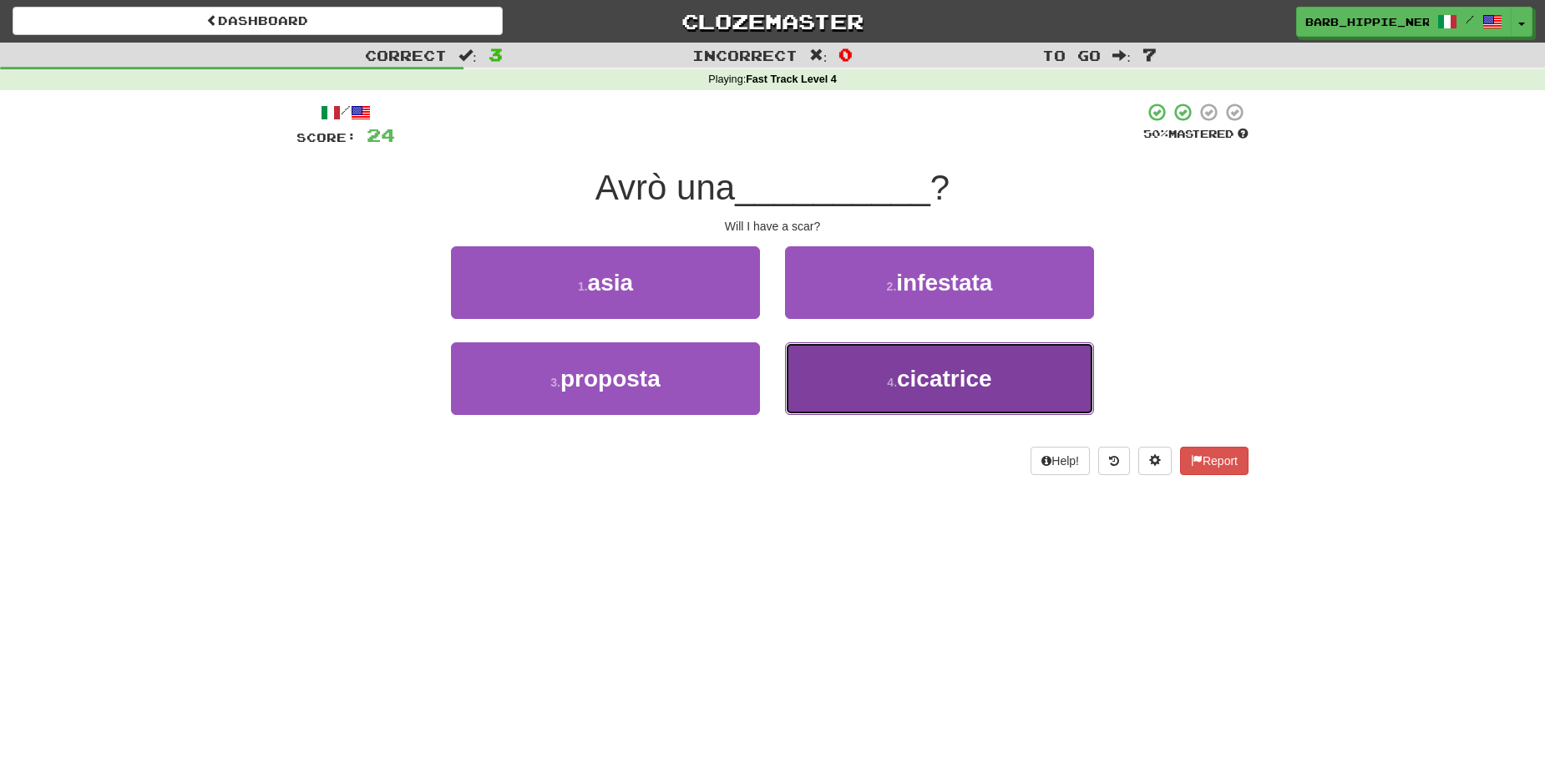
click at [935, 387] on span "cicatrice" at bounding box center [944, 379] width 95 height 26
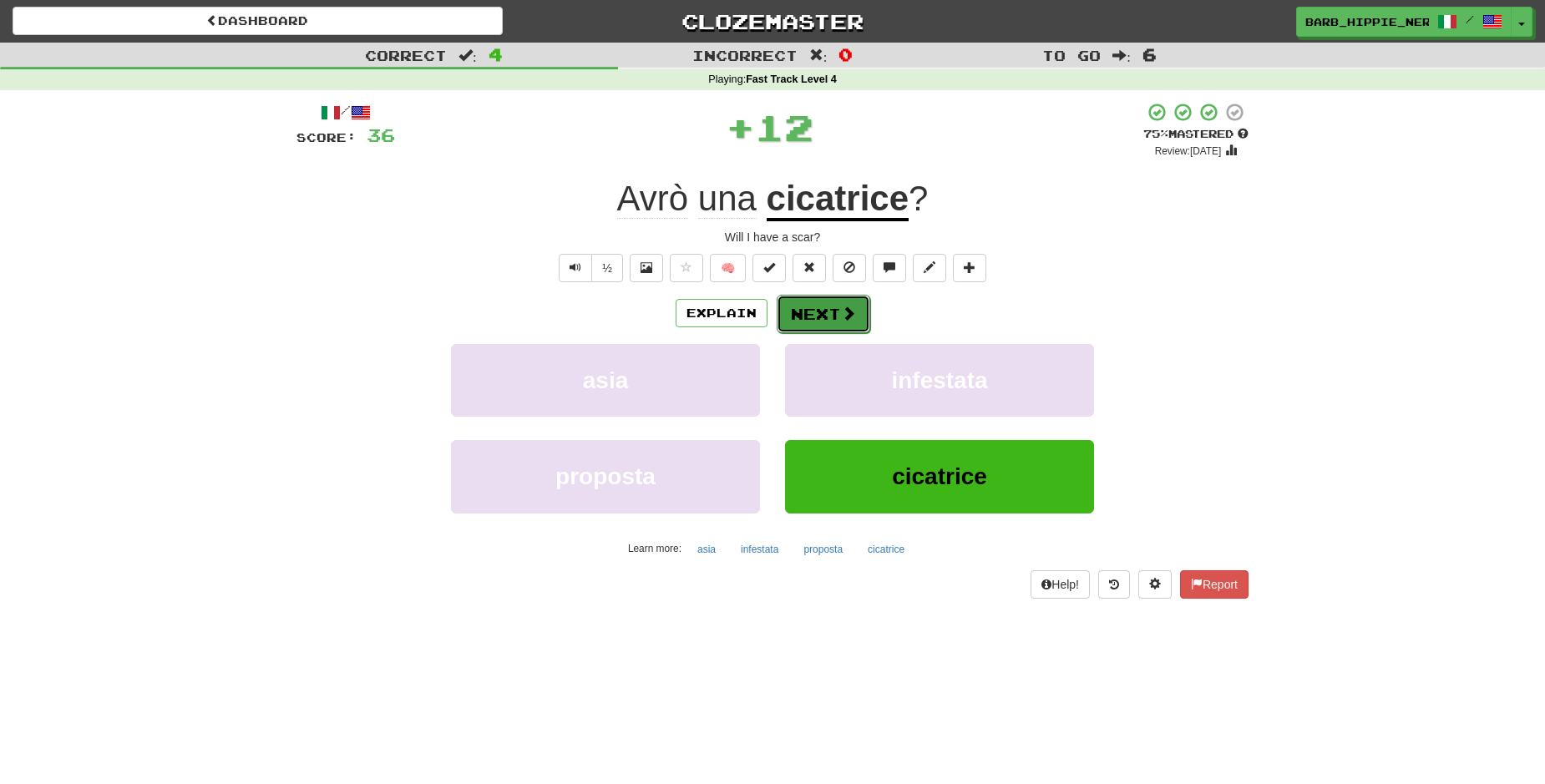
click at [841, 306] on span at bounding box center [849, 313] width 15 height 15
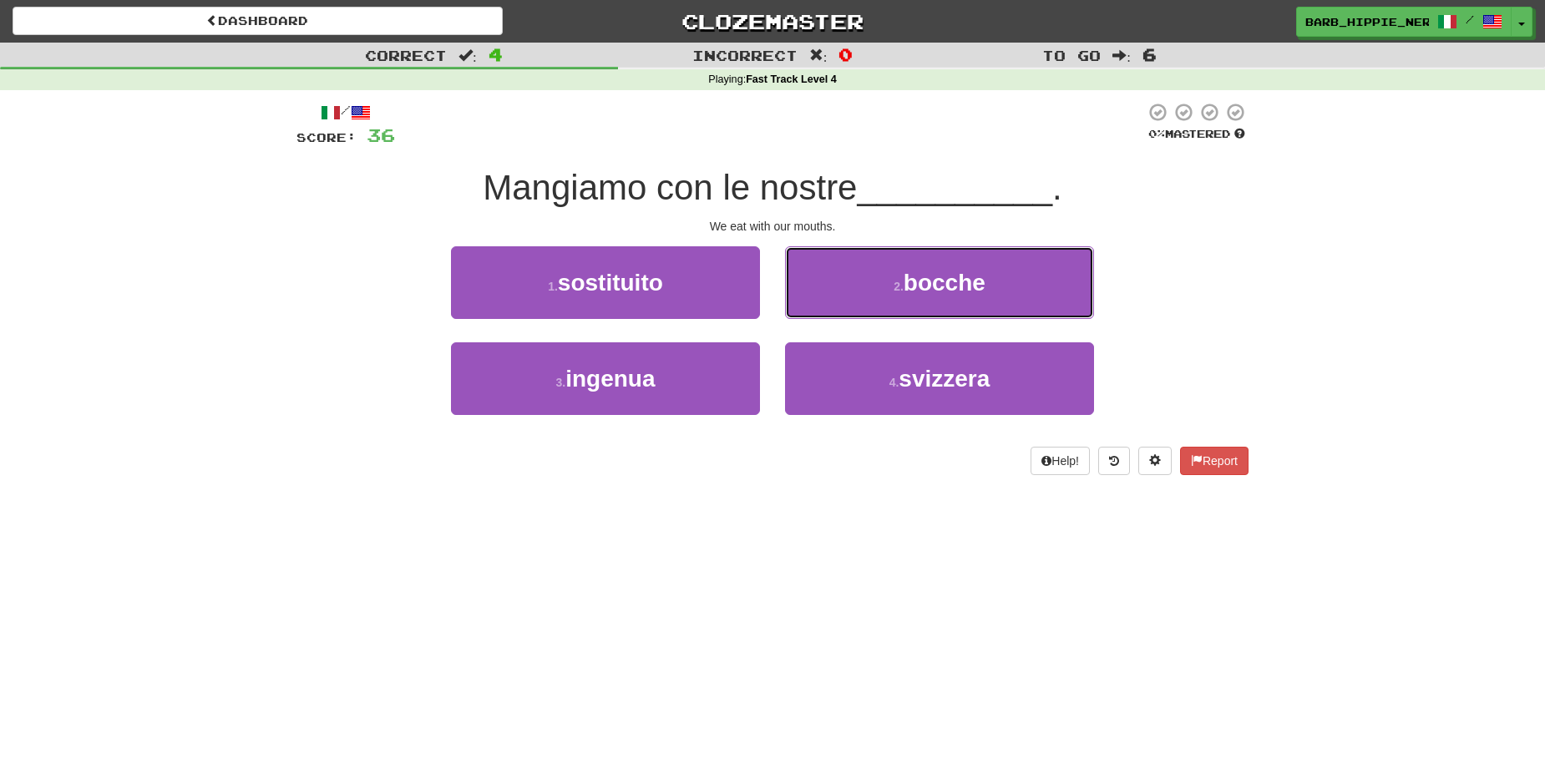
click at [994, 285] on button "2 . bocche" at bounding box center [939, 283] width 309 height 73
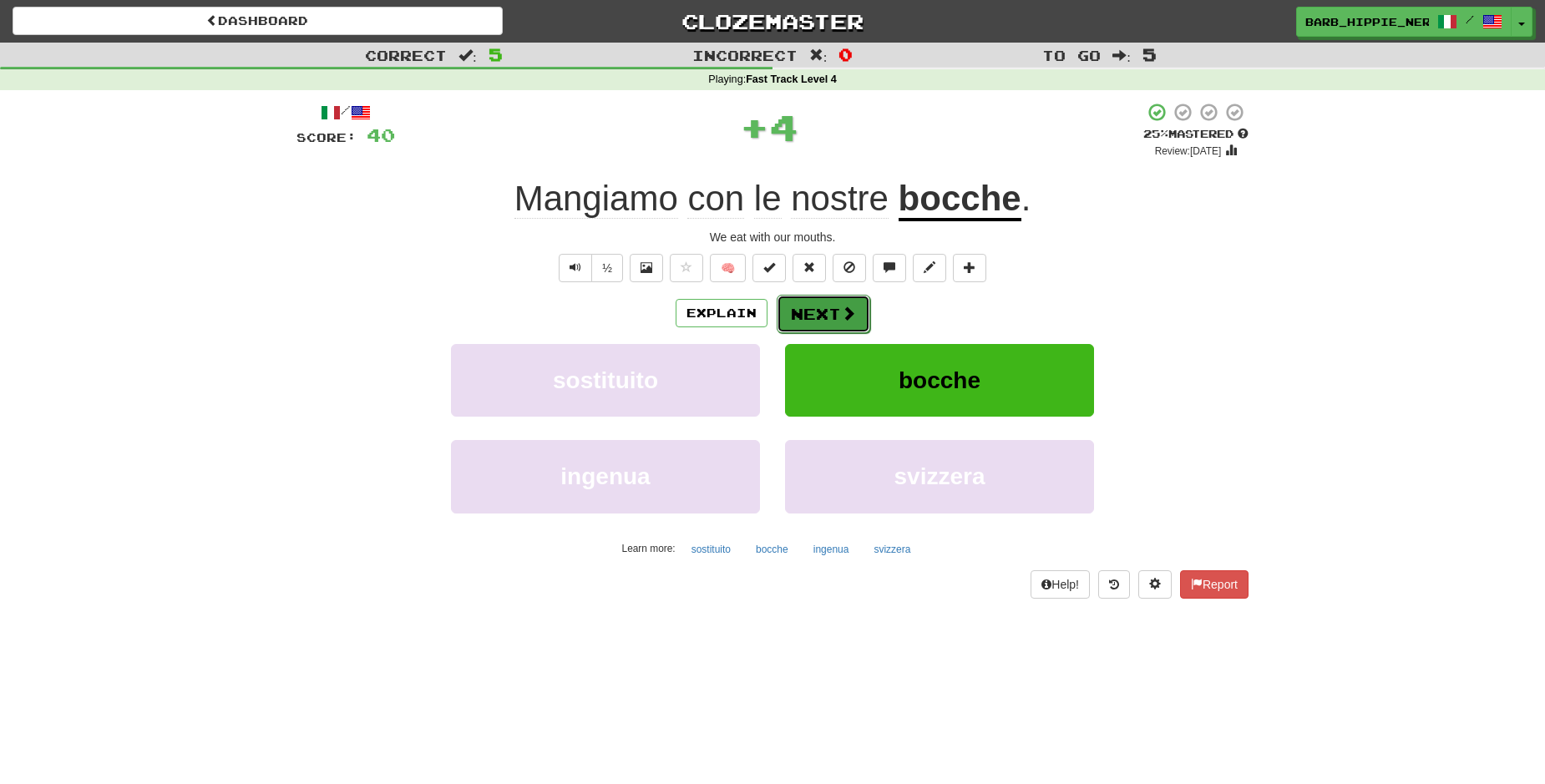
click at [841, 306] on span at bounding box center [849, 313] width 15 height 15
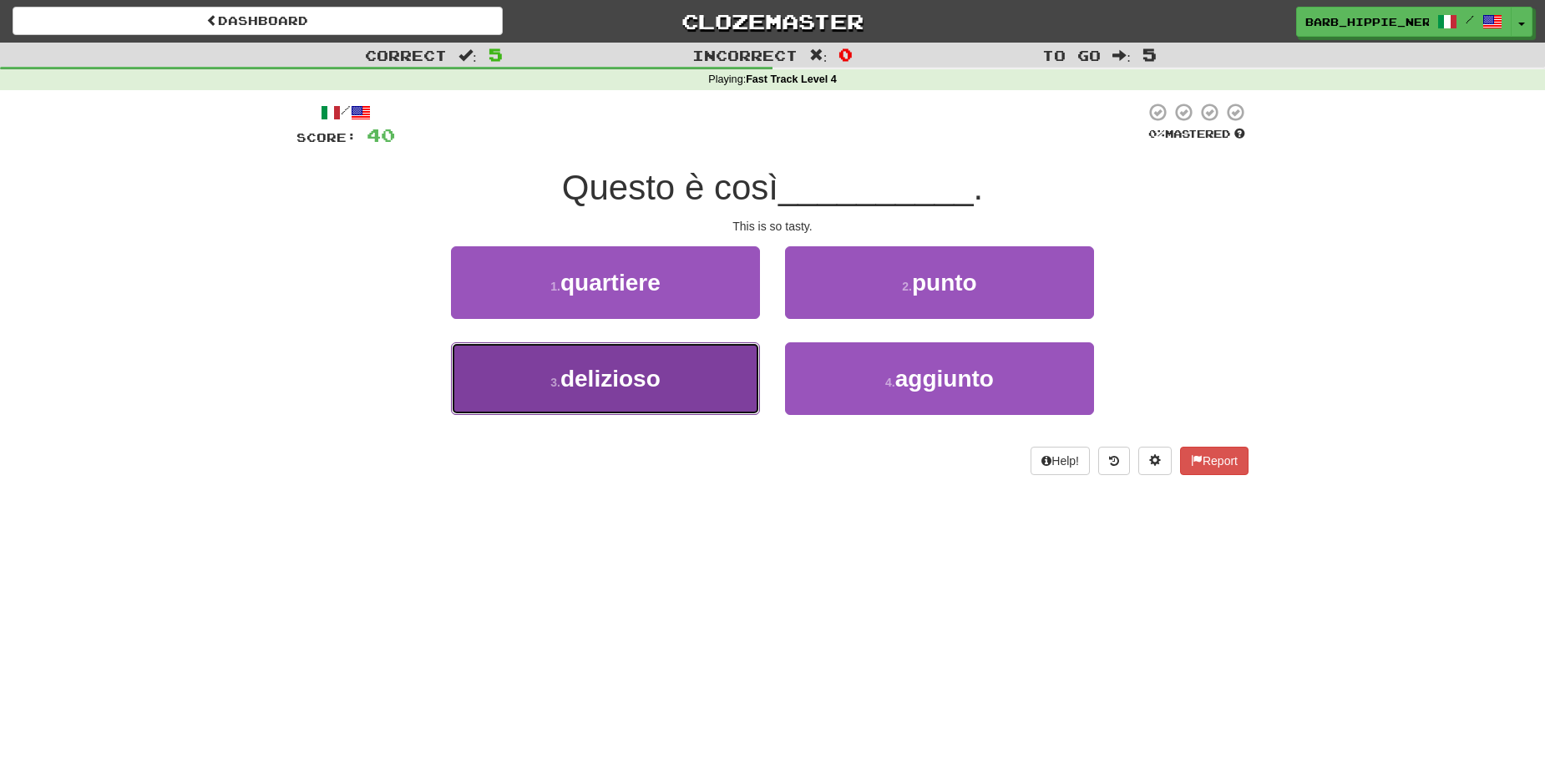
click at [682, 388] on button "3 . delizioso" at bounding box center [605, 379] width 309 height 73
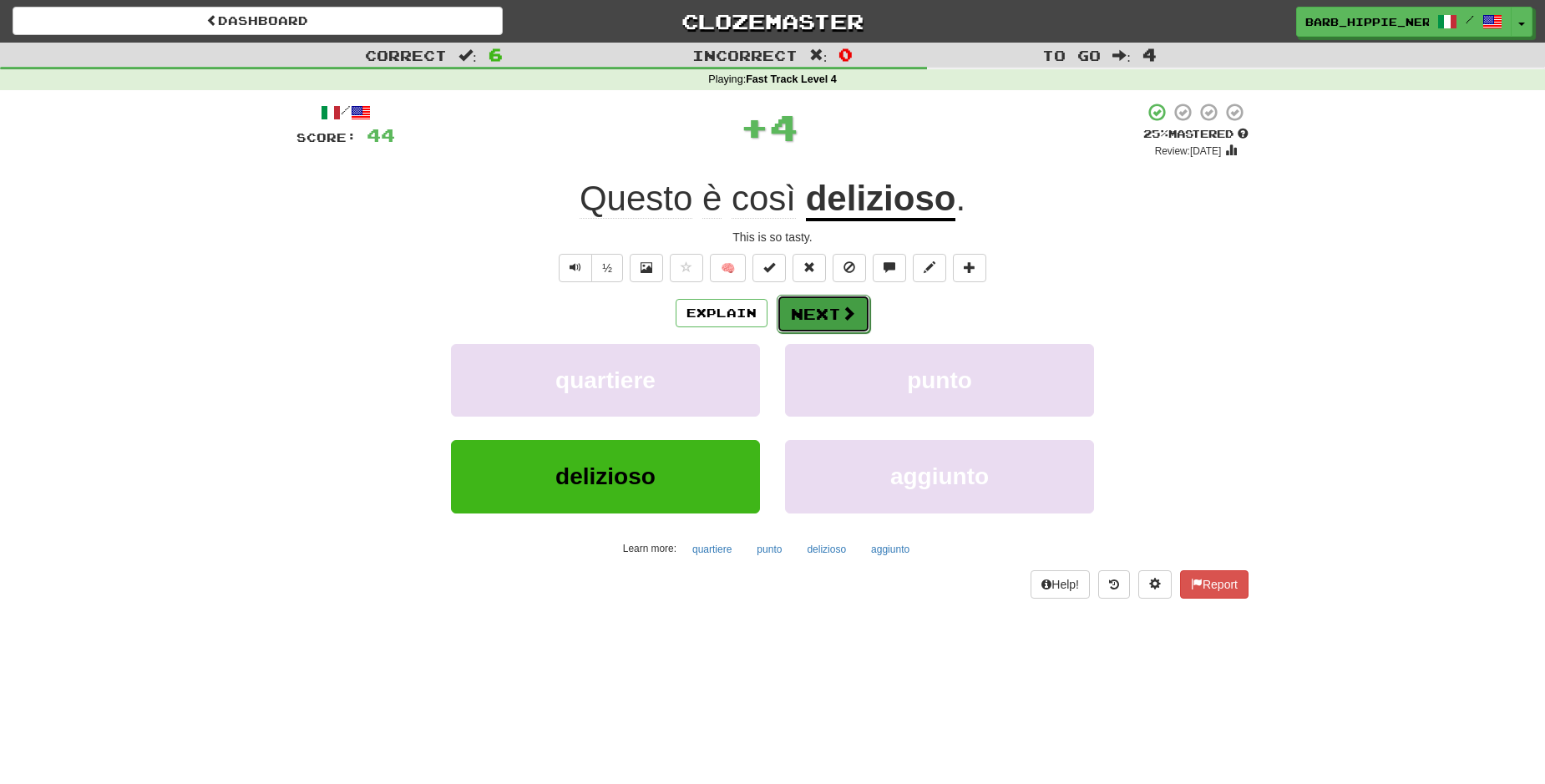
click at [815, 322] on button "Next" at bounding box center [823, 314] width 93 height 39
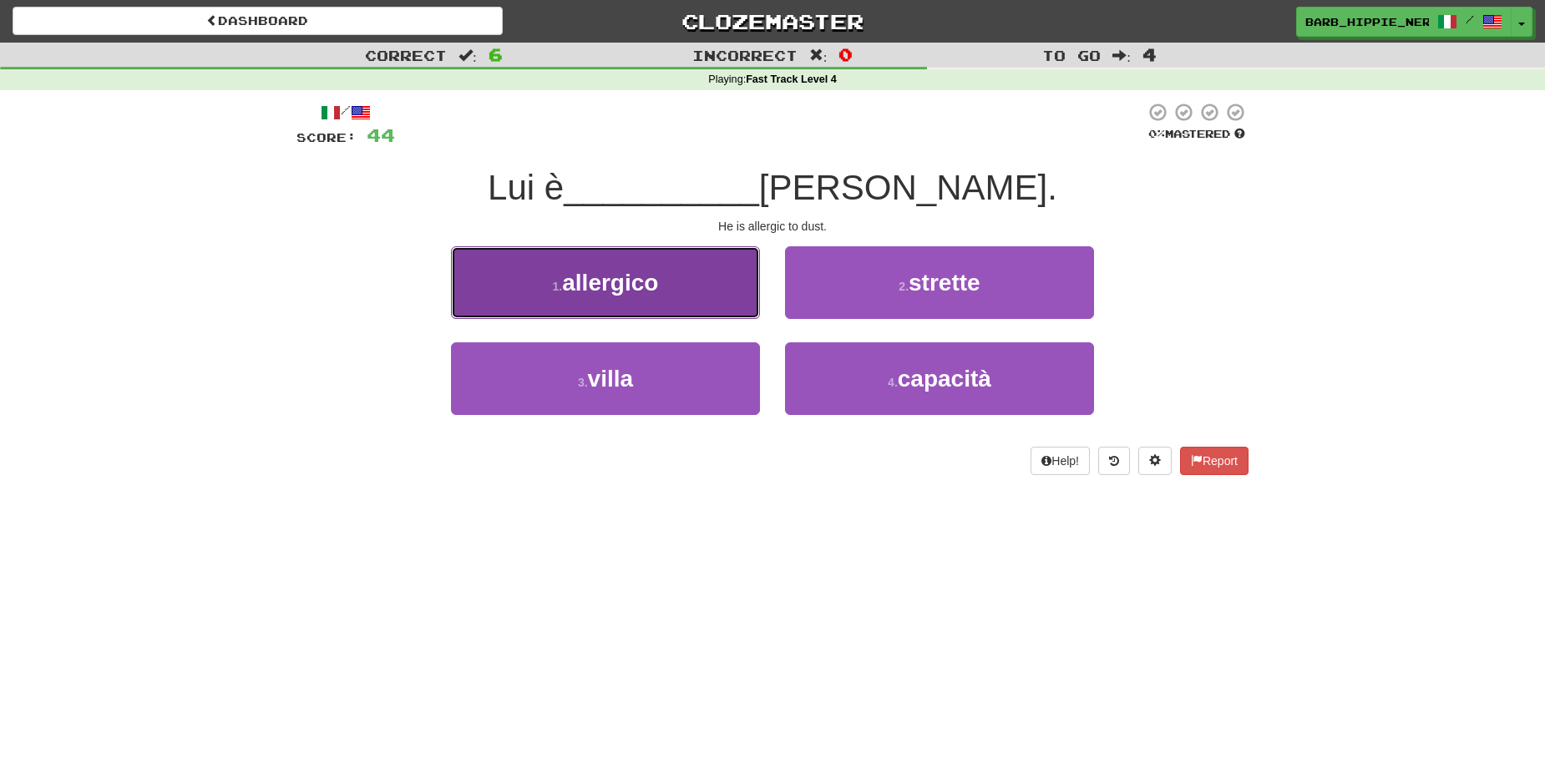
click at [685, 305] on button "1 . allergico" at bounding box center [605, 283] width 309 height 73
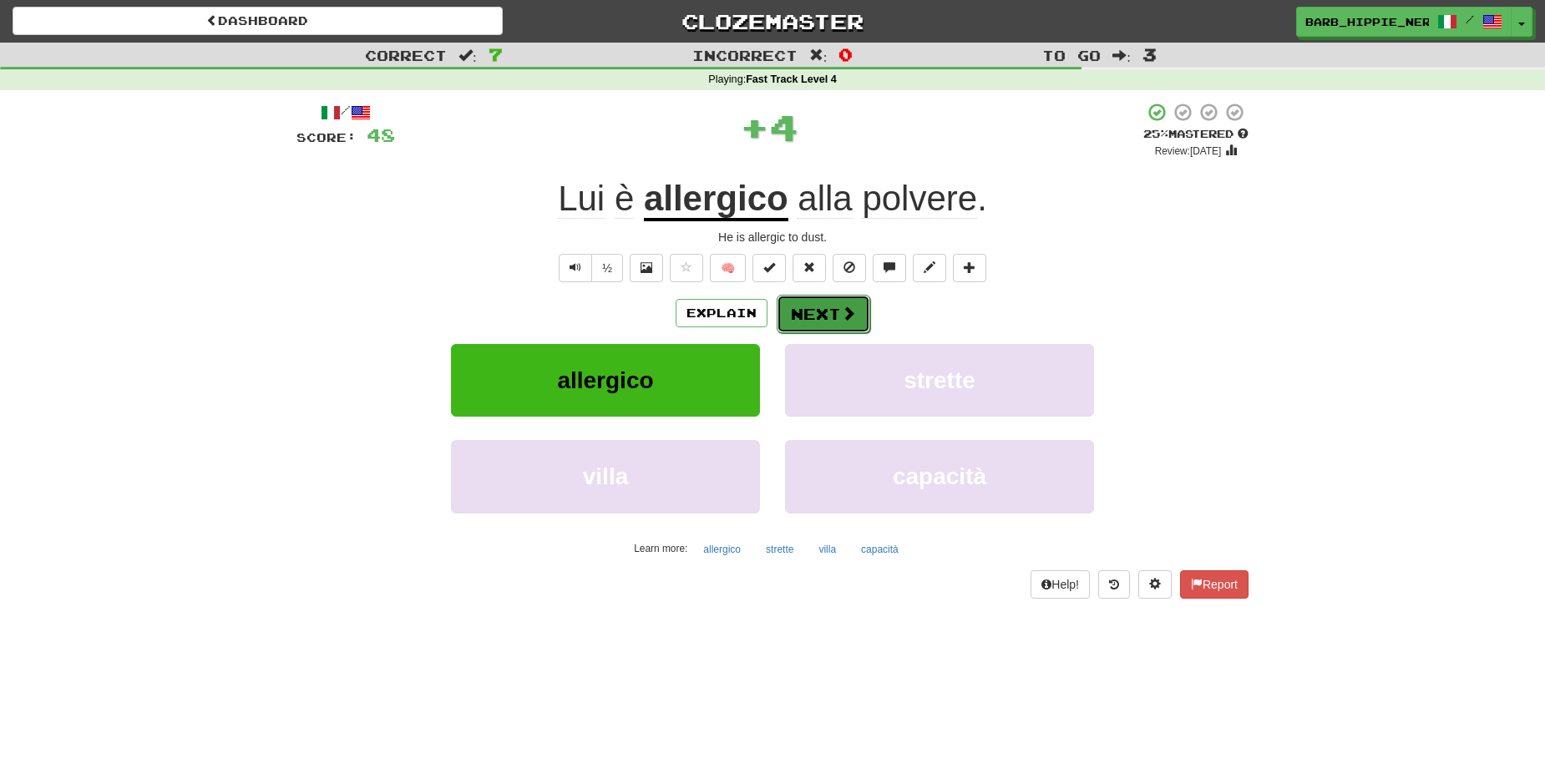
click at [841, 318] on span at bounding box center [849, 313] width 15 height 15
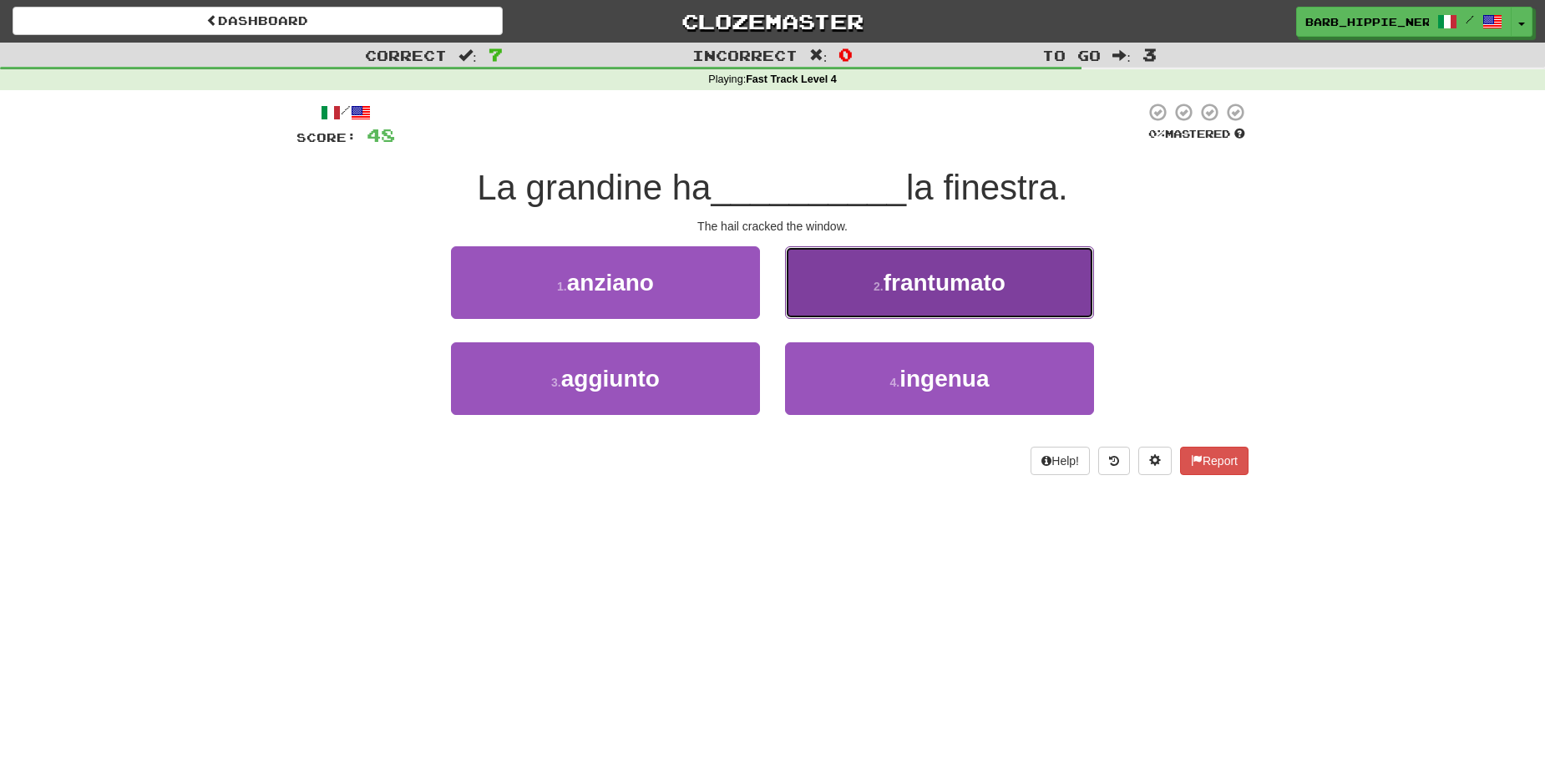
click at [993, 282] on span "frantumato" at bounding box center [945, 283] width 122 height 26
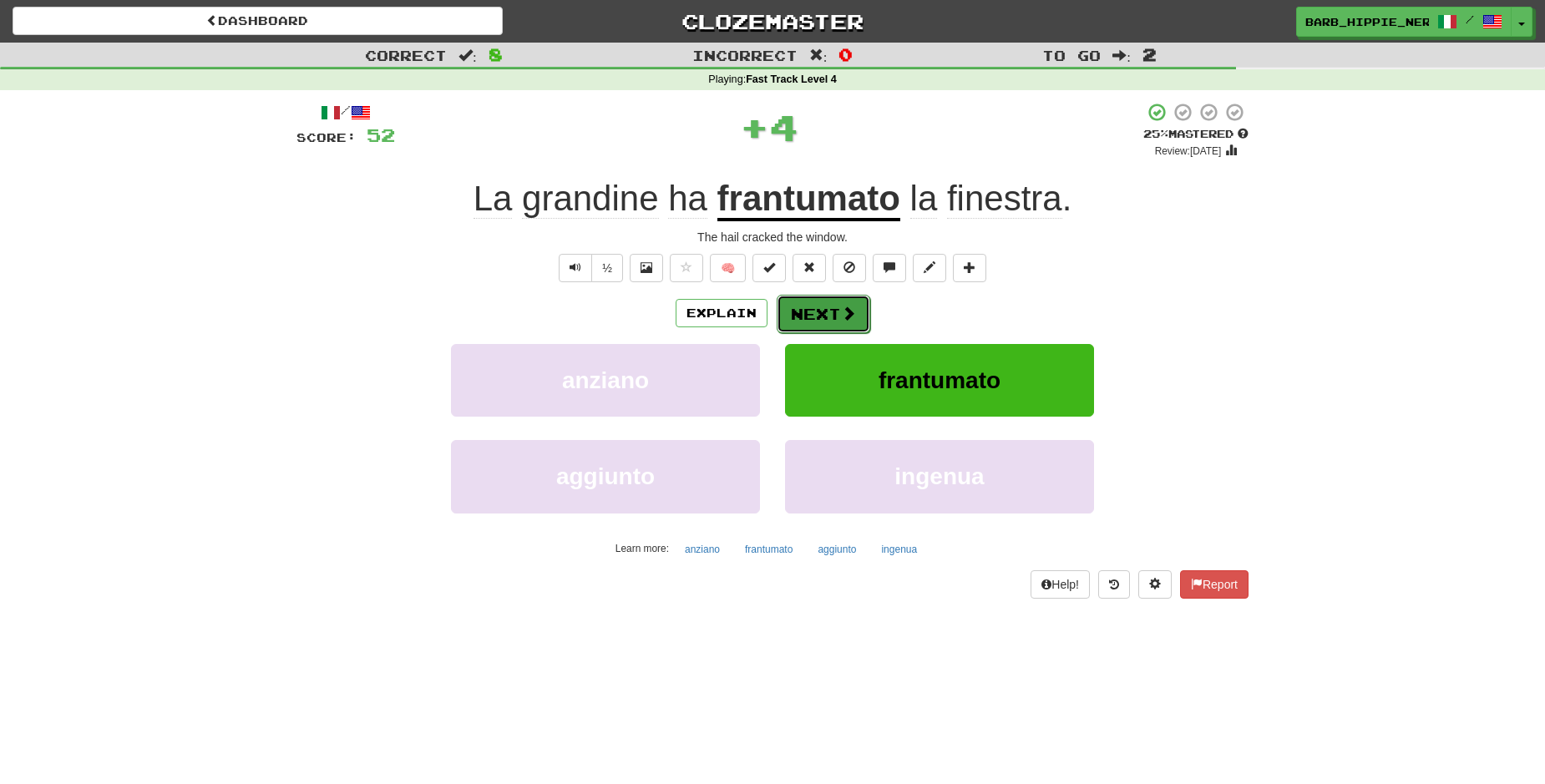
click at [822, 322] on button "Next" at bounding box center [823, 314] width 93 height 39
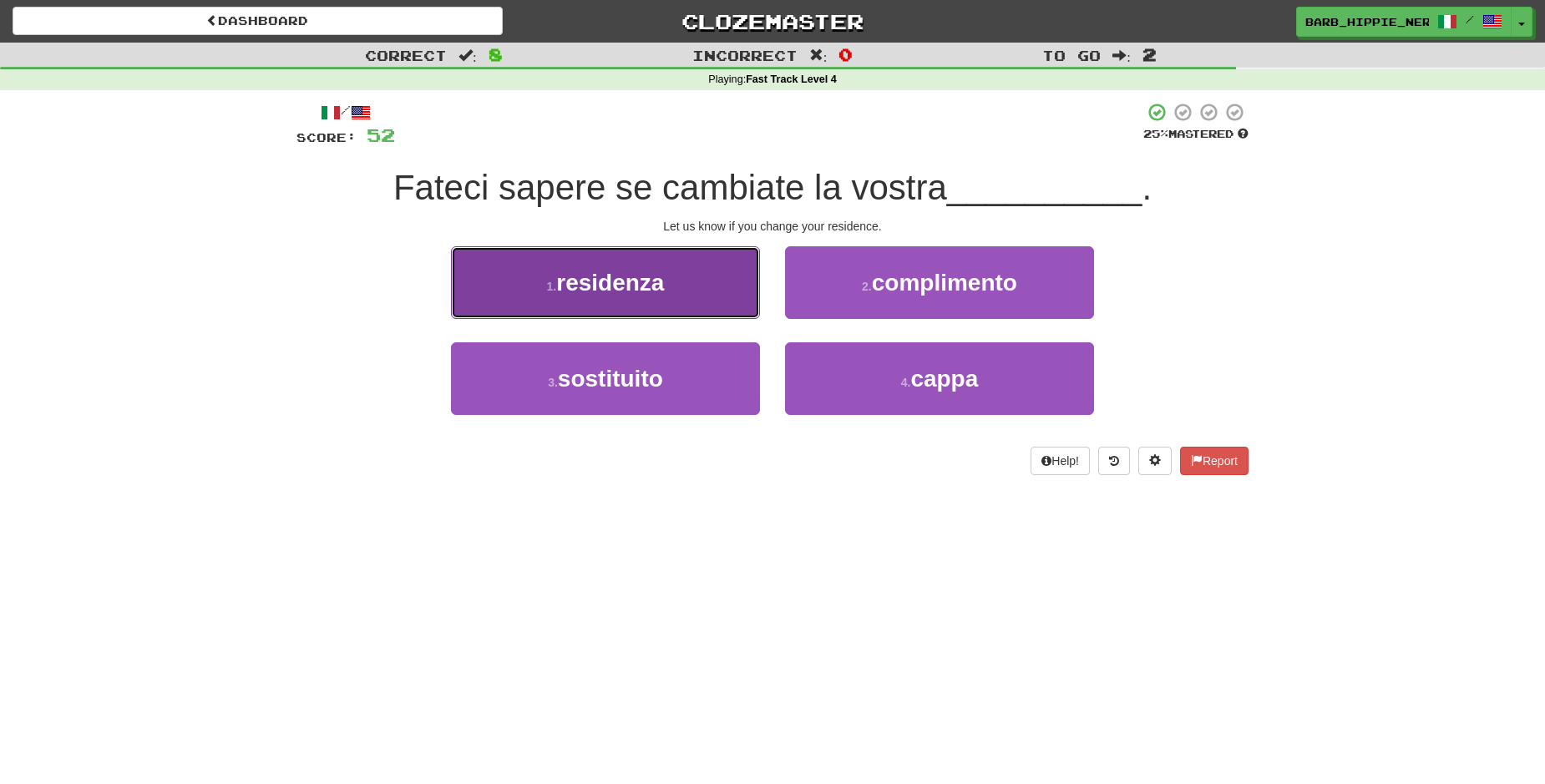
click at [687, 286] on button "1 . residenza" at bounding box center [605, 283] width 309 height 73
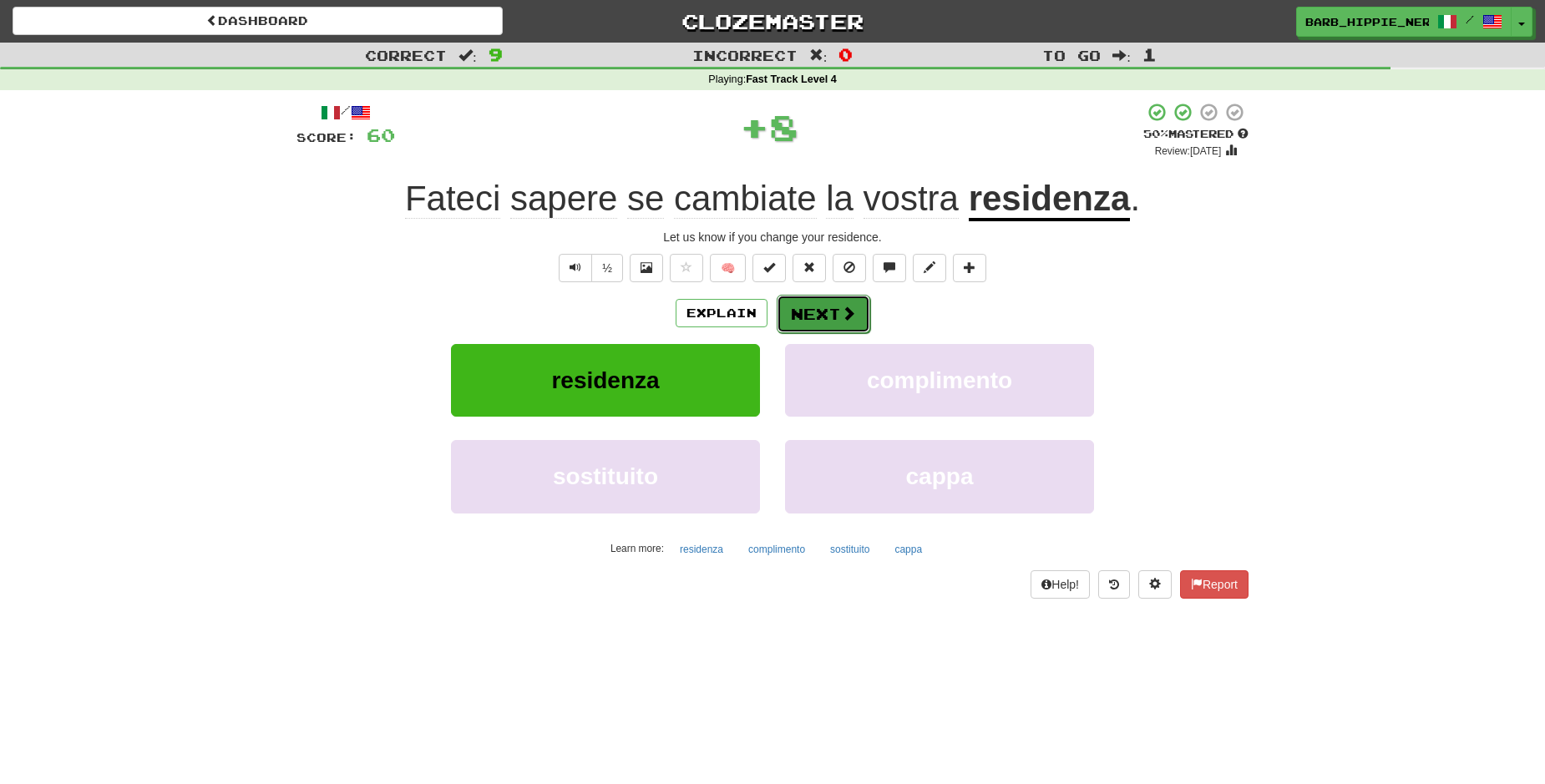
click at [829, 313] on button "Next" at bounding box center [823, 314] width 93 height 39
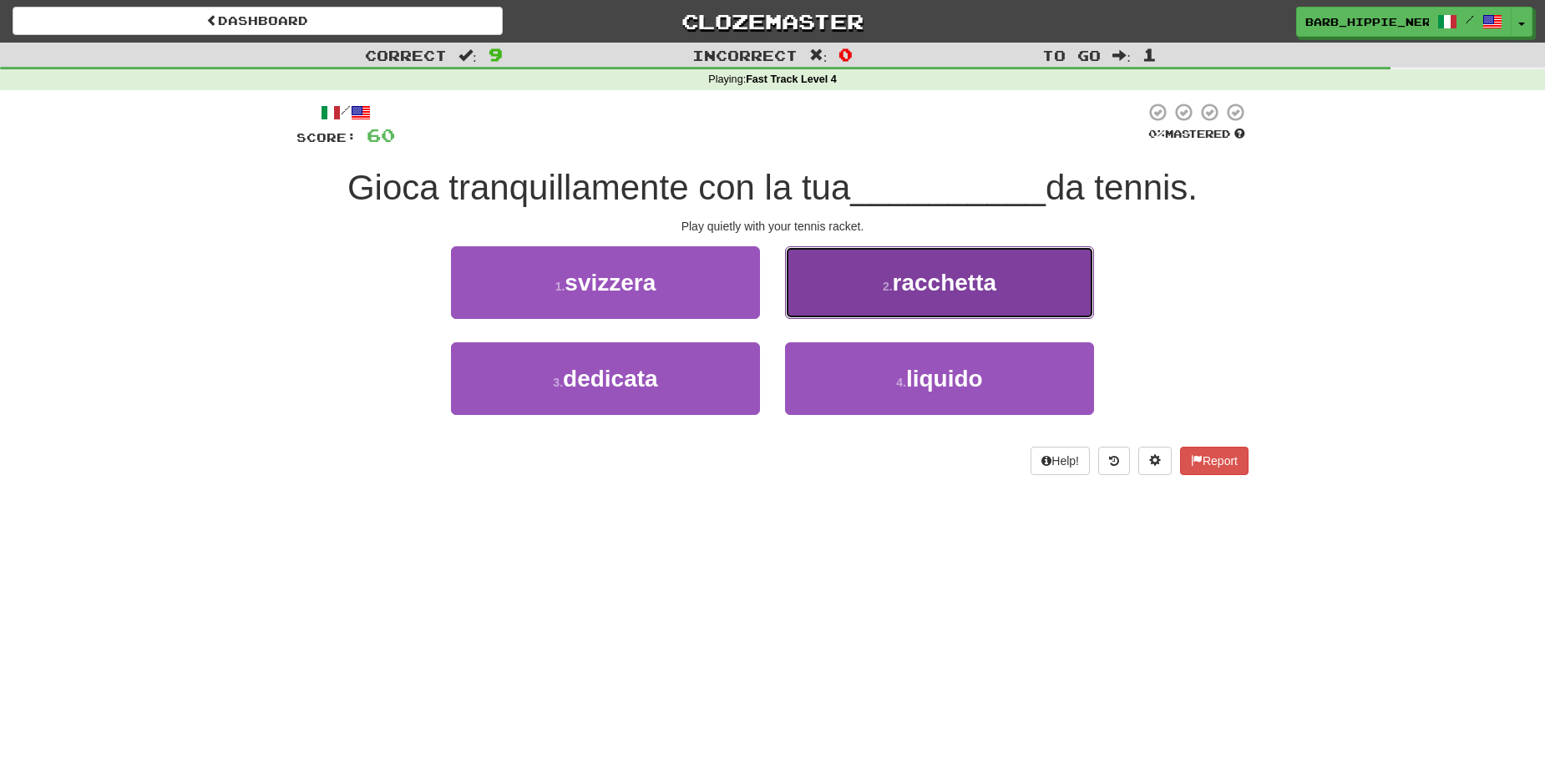
click at [900, 278] on span "racchetta" at bounding box center [945, 283] width 104 height 26
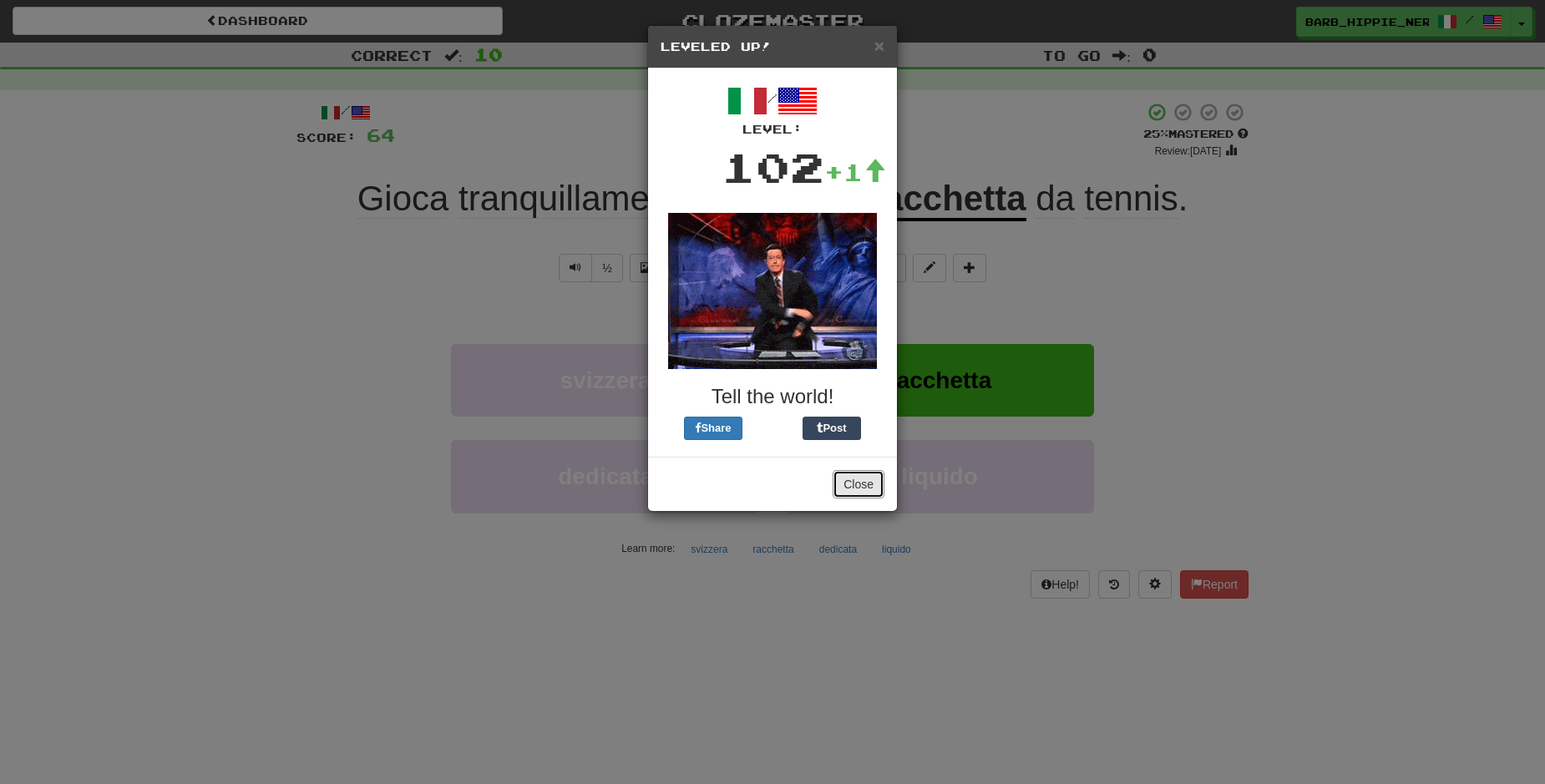
click at [862, 492] on button "Close" at bounding box center [859, 484] width 52 height 29
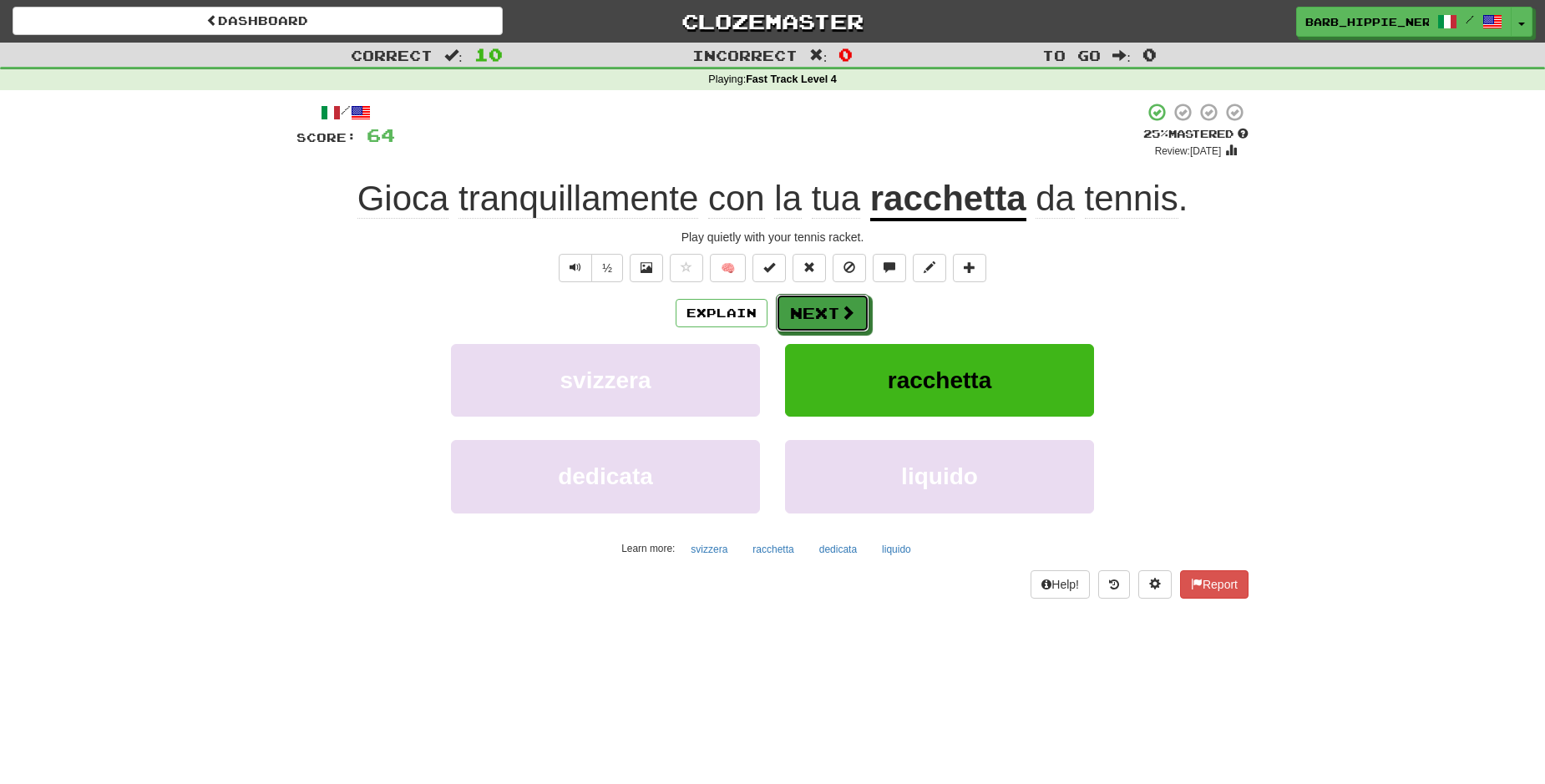
click at [813, 307] on button "Next" at bounding box center [822, 313] width 93 height 39
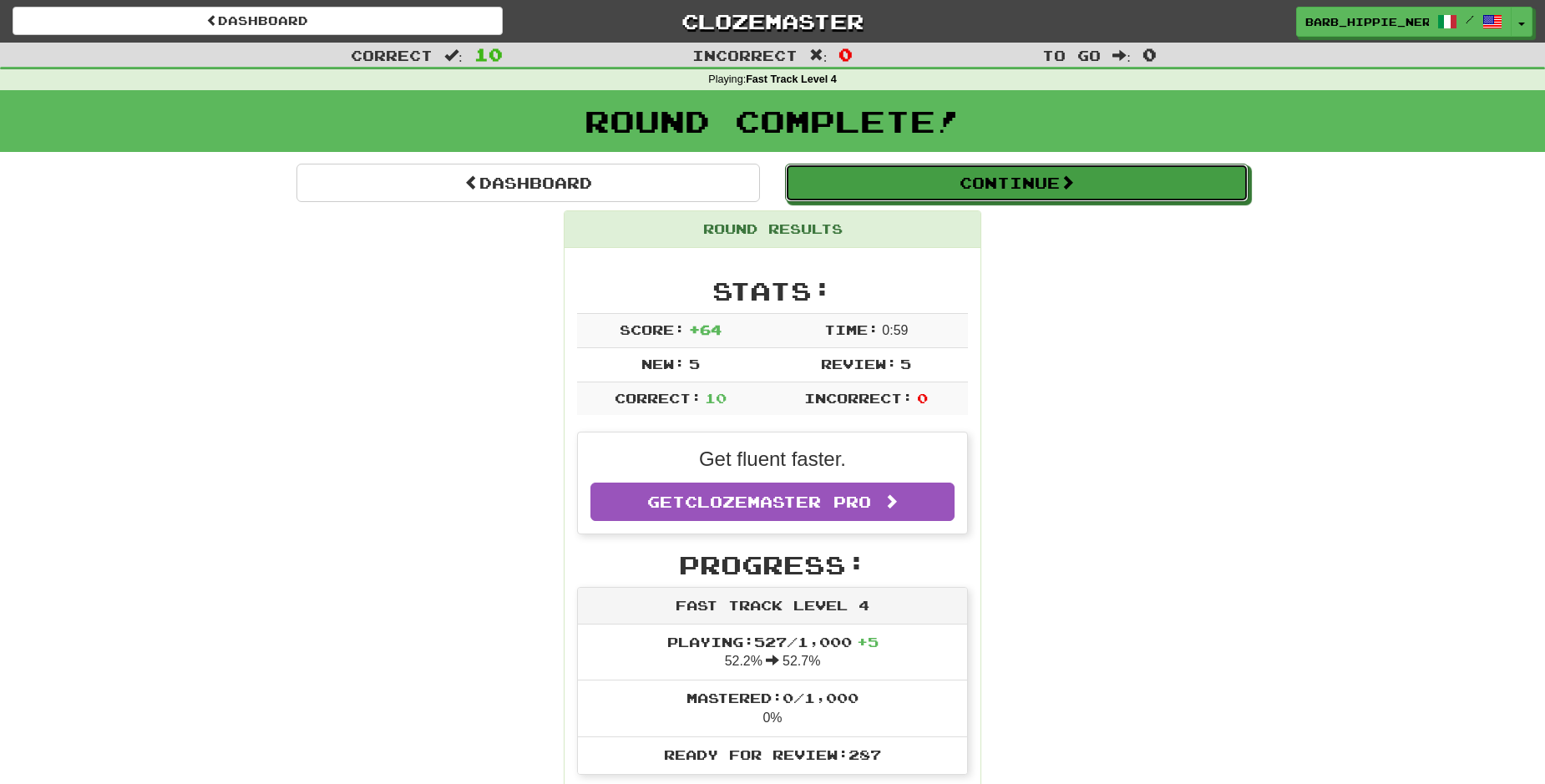
click at [1041, 187] on button "Continue" at bounding box center [1017, 183] width 464 height 39
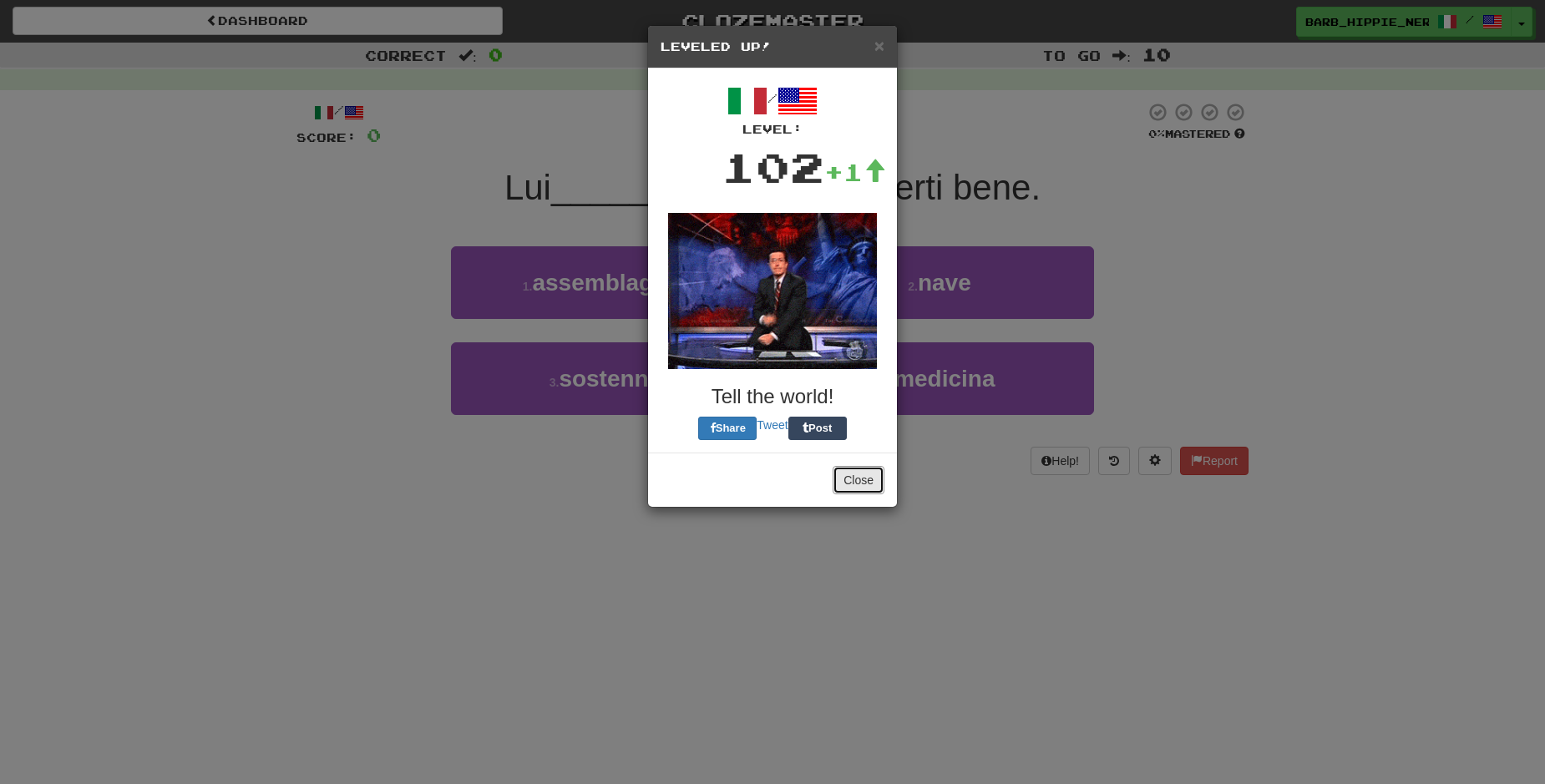
click at [871, 476] on button "Close" at bounding box center [859, 480] width 52 height 29
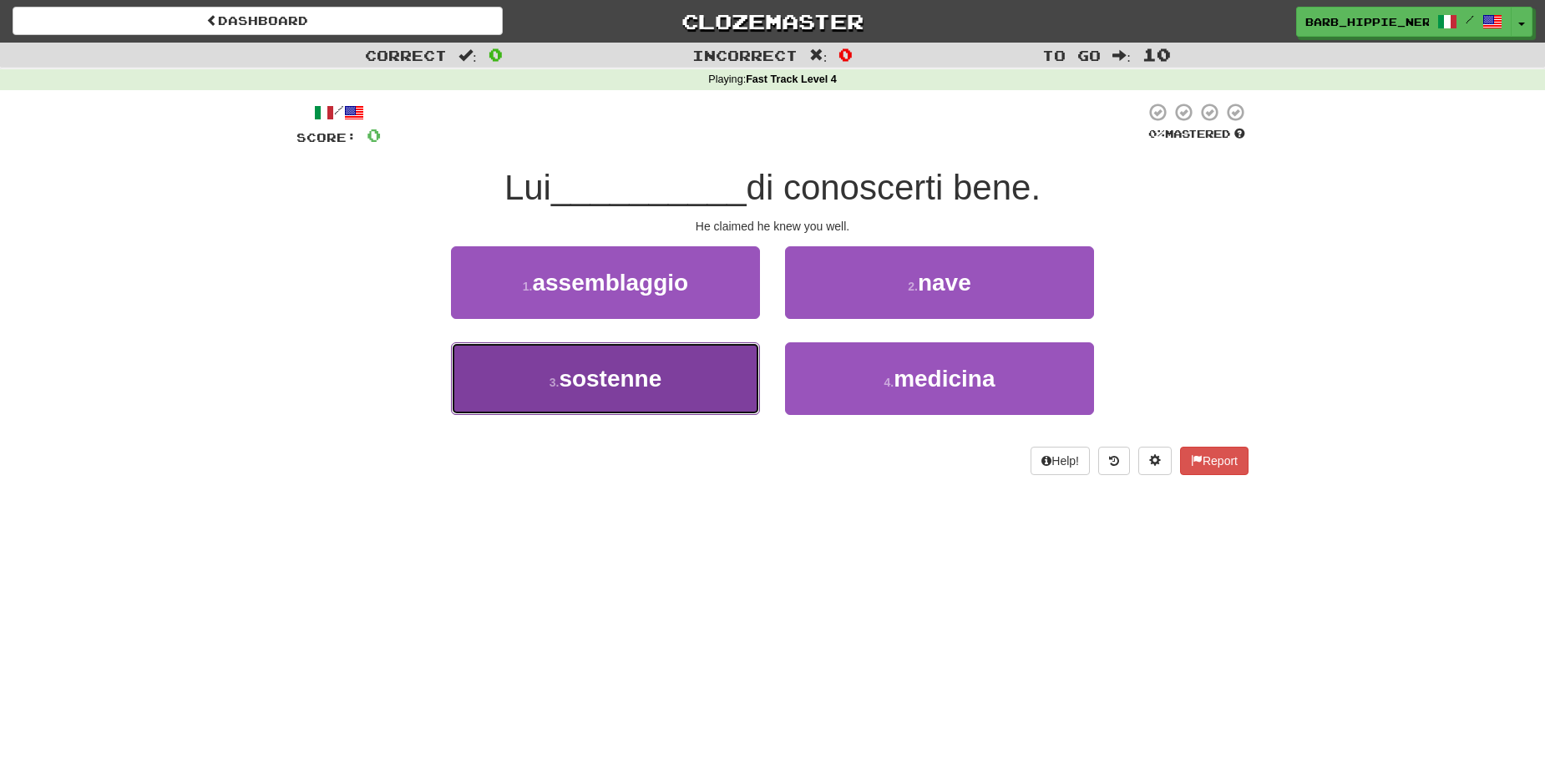
click at [699, 393] on button "3 . sostenne" at bounding box center [605, 379] width 309 height 73
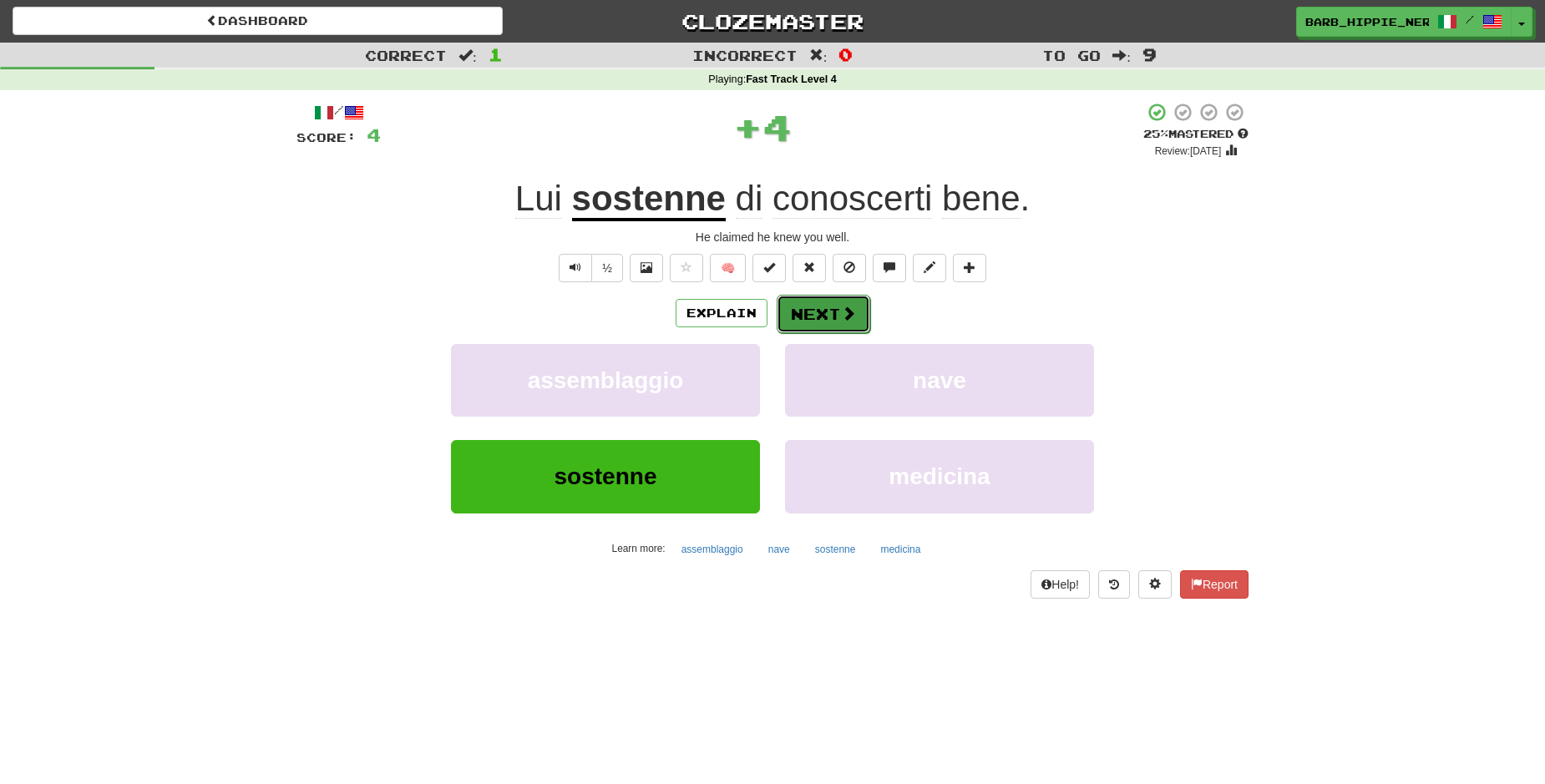
click at [841, 314] on span at bounding box center [849, 313] width 15 height 15
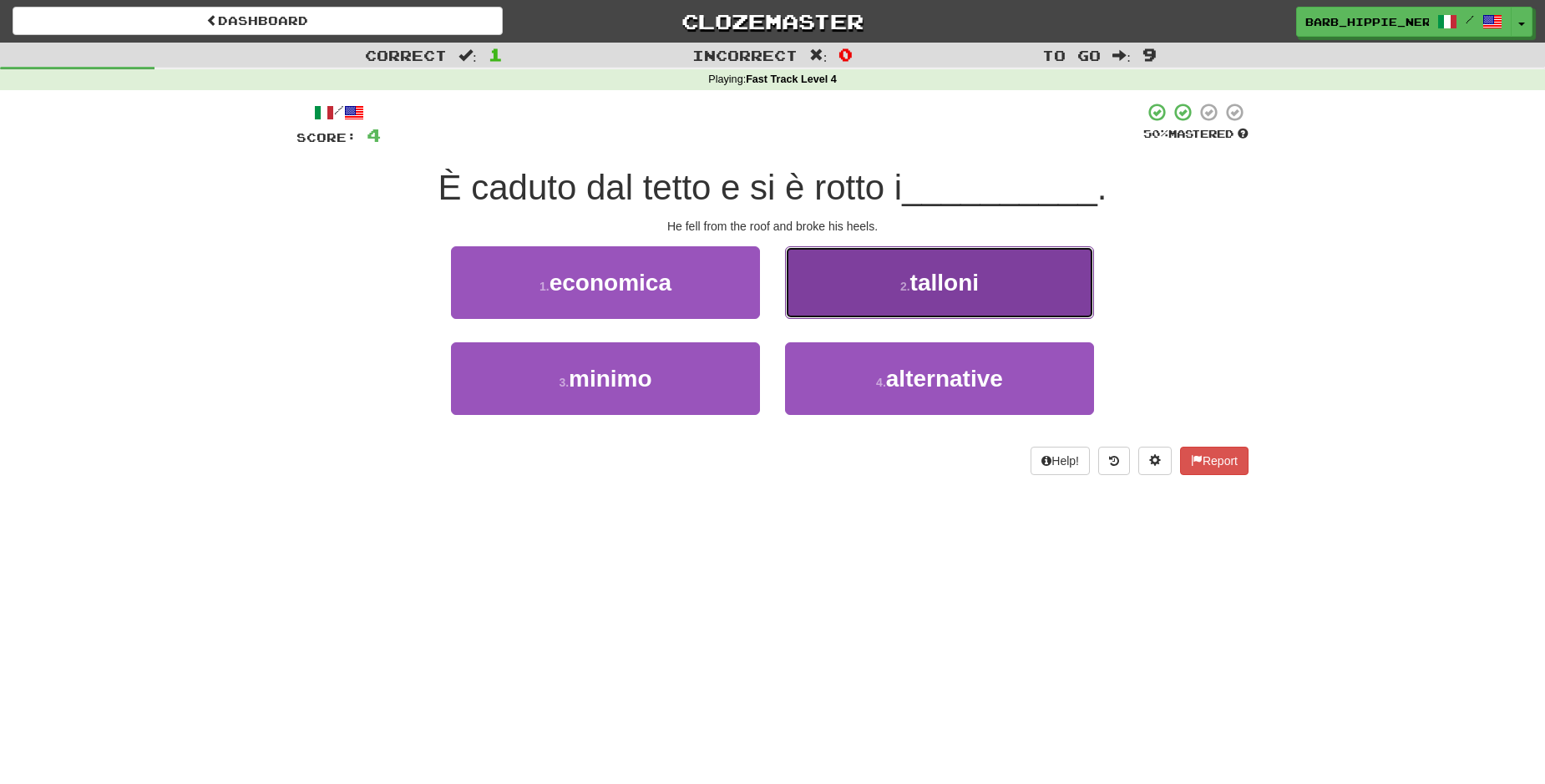
click at [984, 278] on button "2 . talloni" at bounding box center [939, 283] width 309 height 73
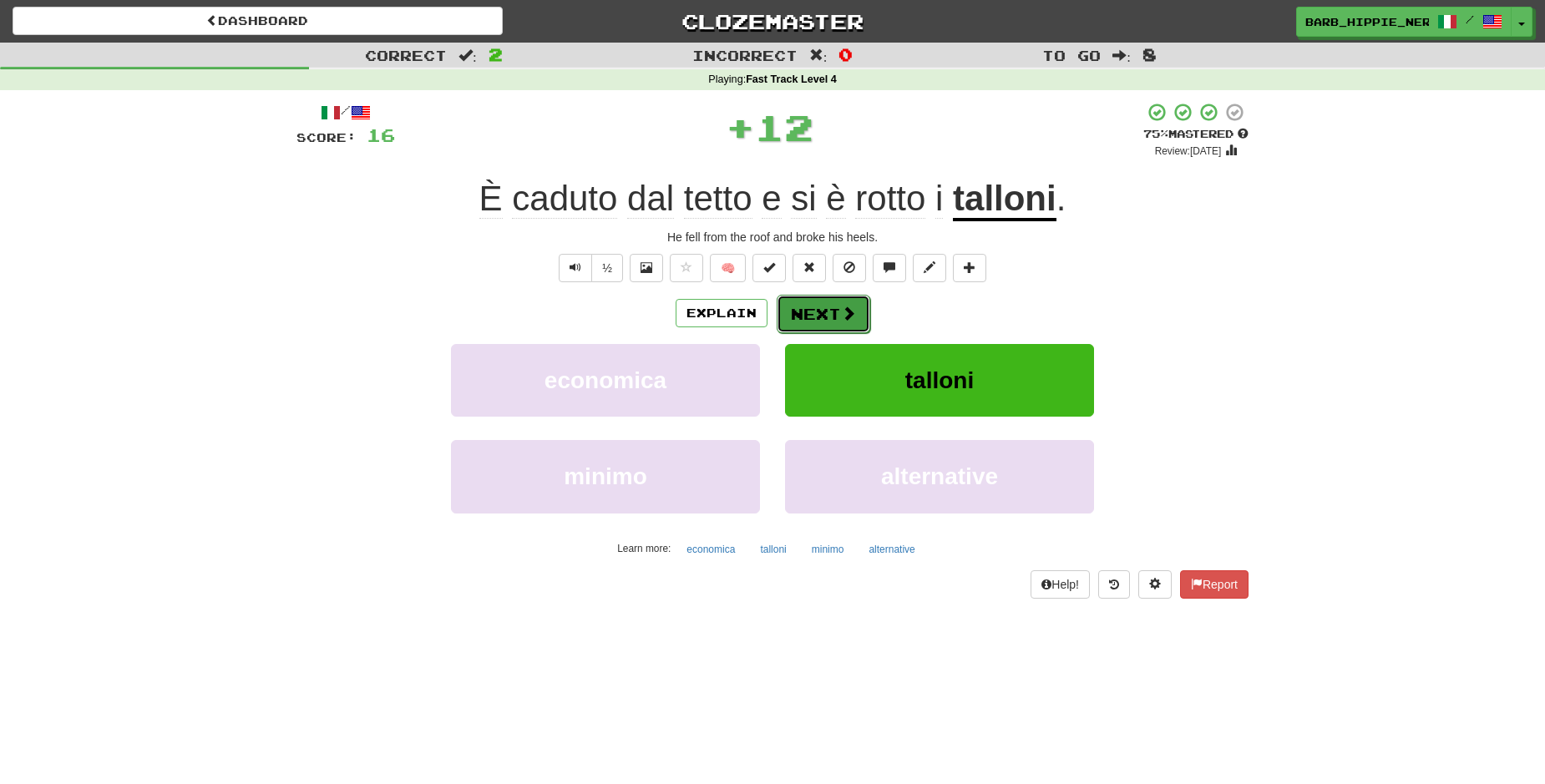
click at [836, 304] on button "Next" at bounding box center [823, 314] width 93 height 39
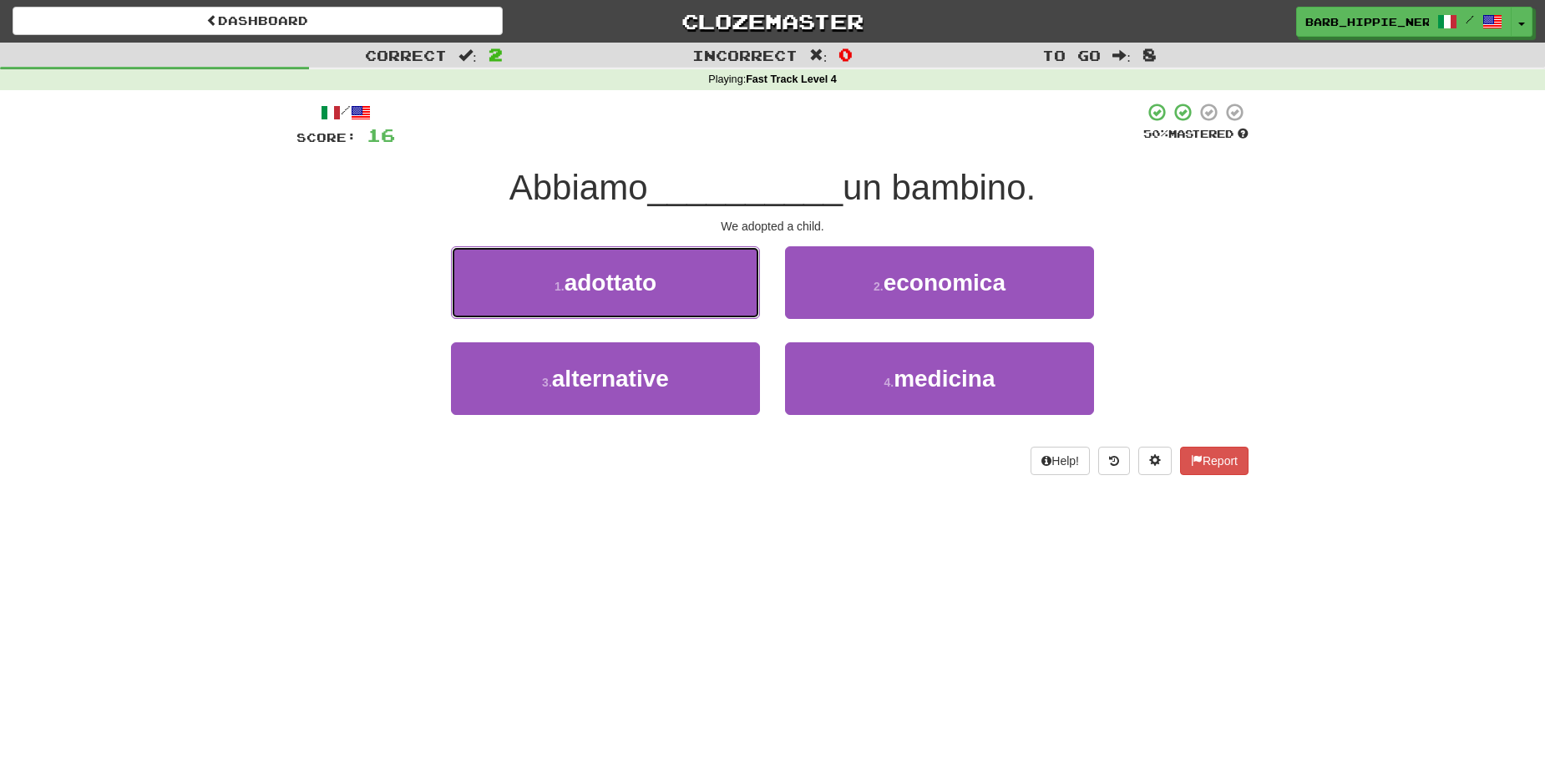
click at [677, 290] on button "1 . adottato" at bounding box center [605, 283] width 309 height 73
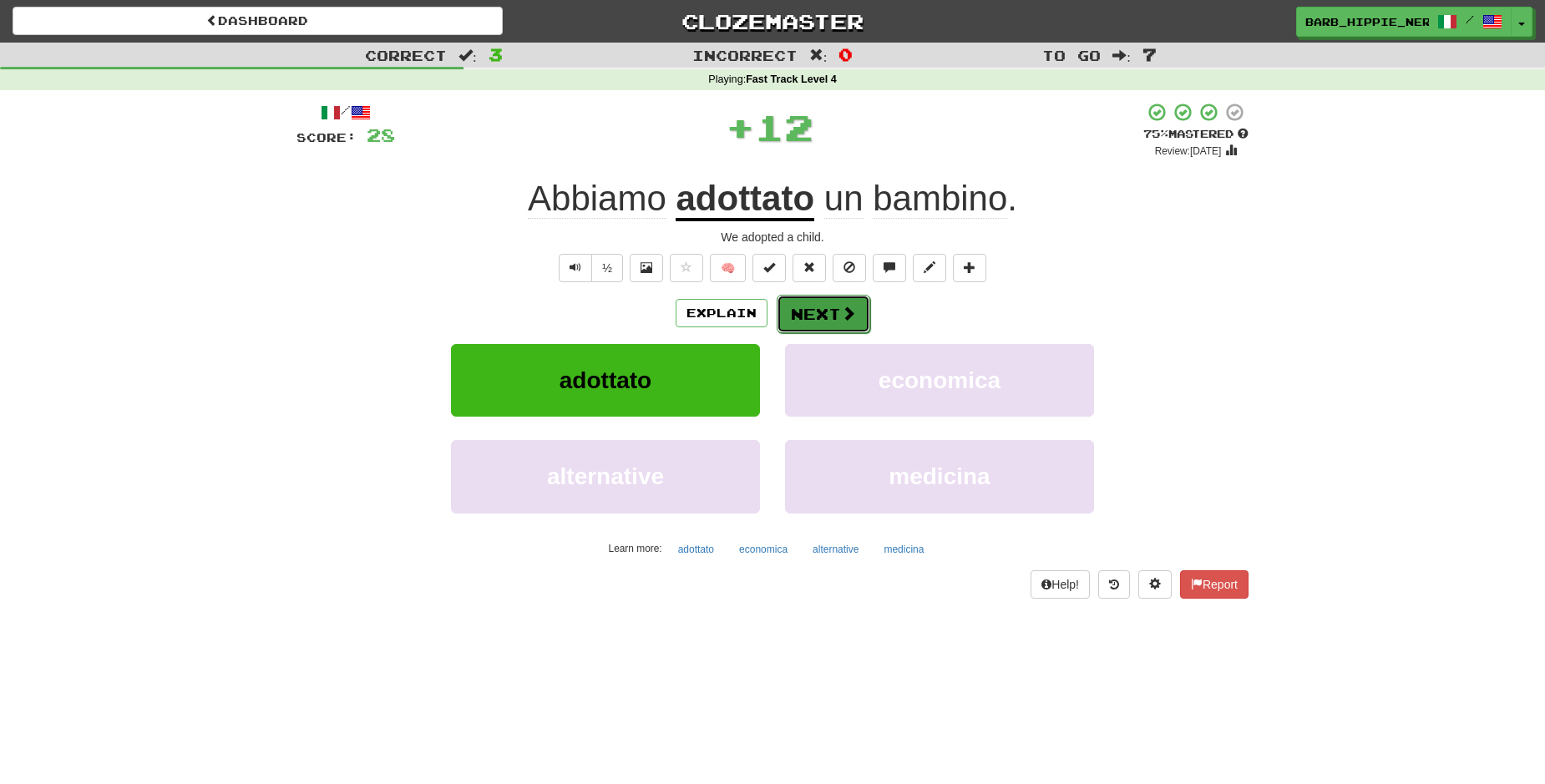
click at [841, 313] on span at bounding box center [849, 313] width 15 height 15
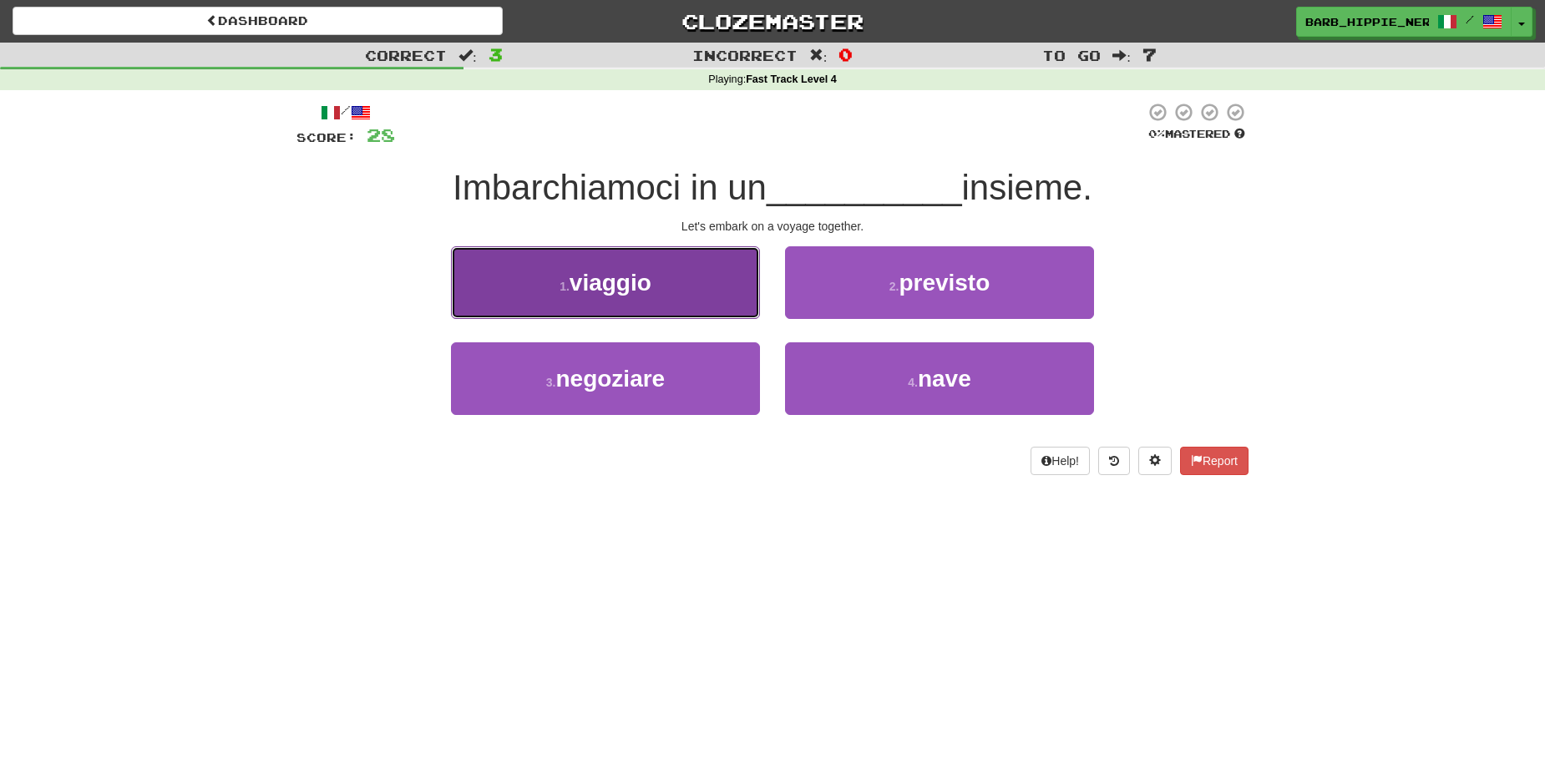
click at [687, 301] on button "1 . viaggio" at bounding box center [605, 283] width 309 height 73
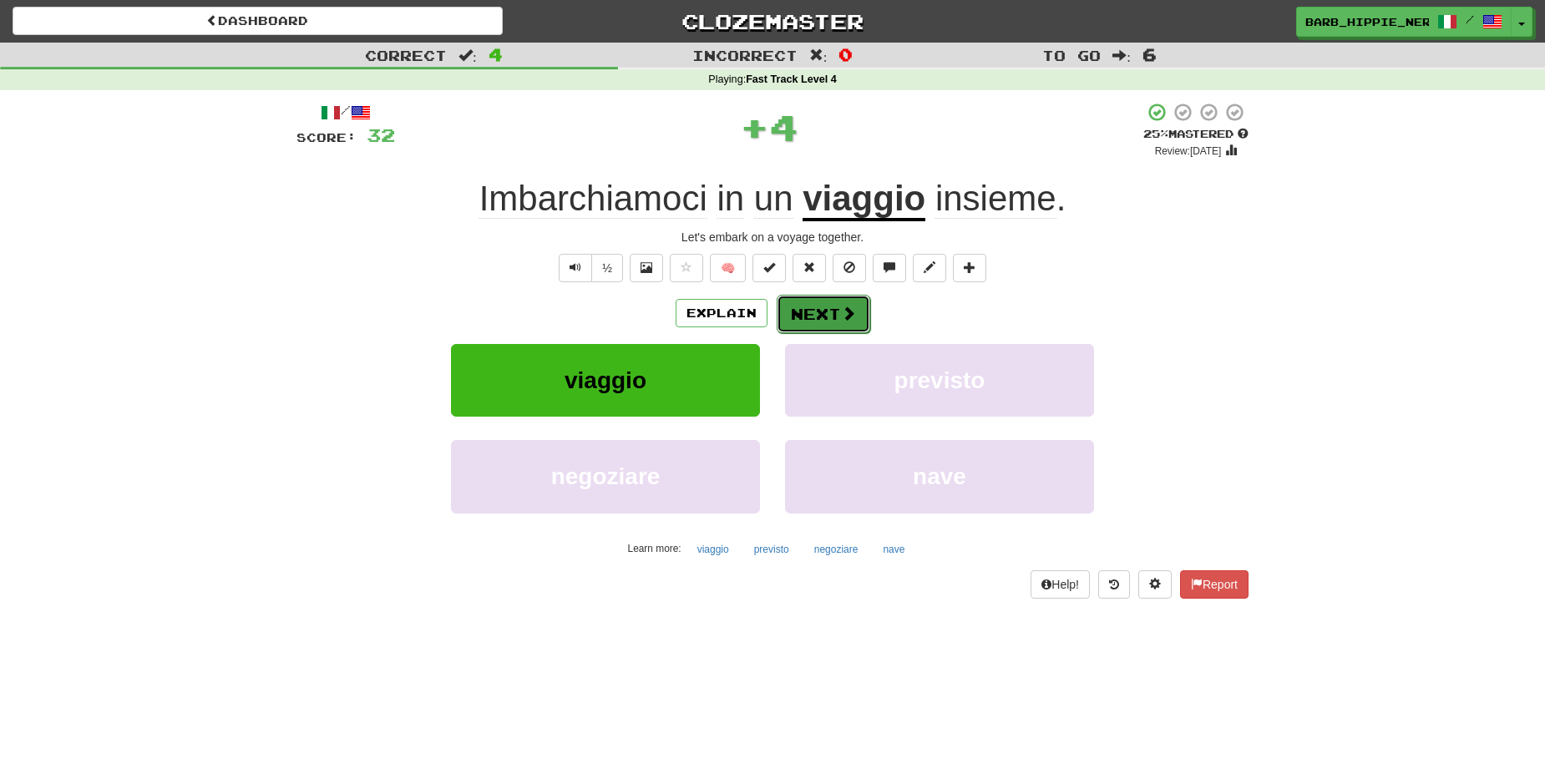
click at [827, 309] on button "Next" at bounding box center [823, 314] width 93 height 39
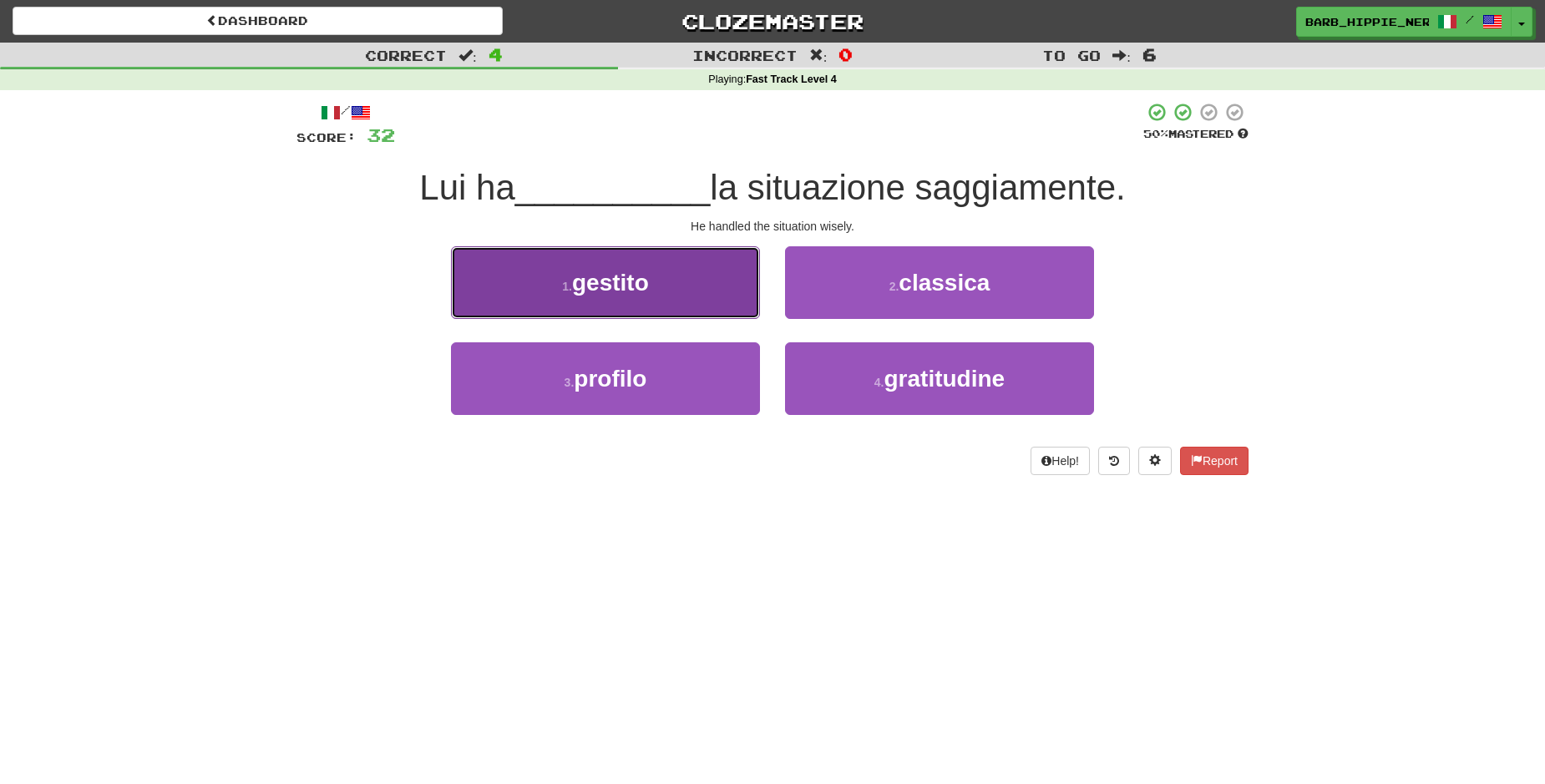
click at [704, 293] on button "1 . gestito" at bounding box center [605, 283] width 309 height 73
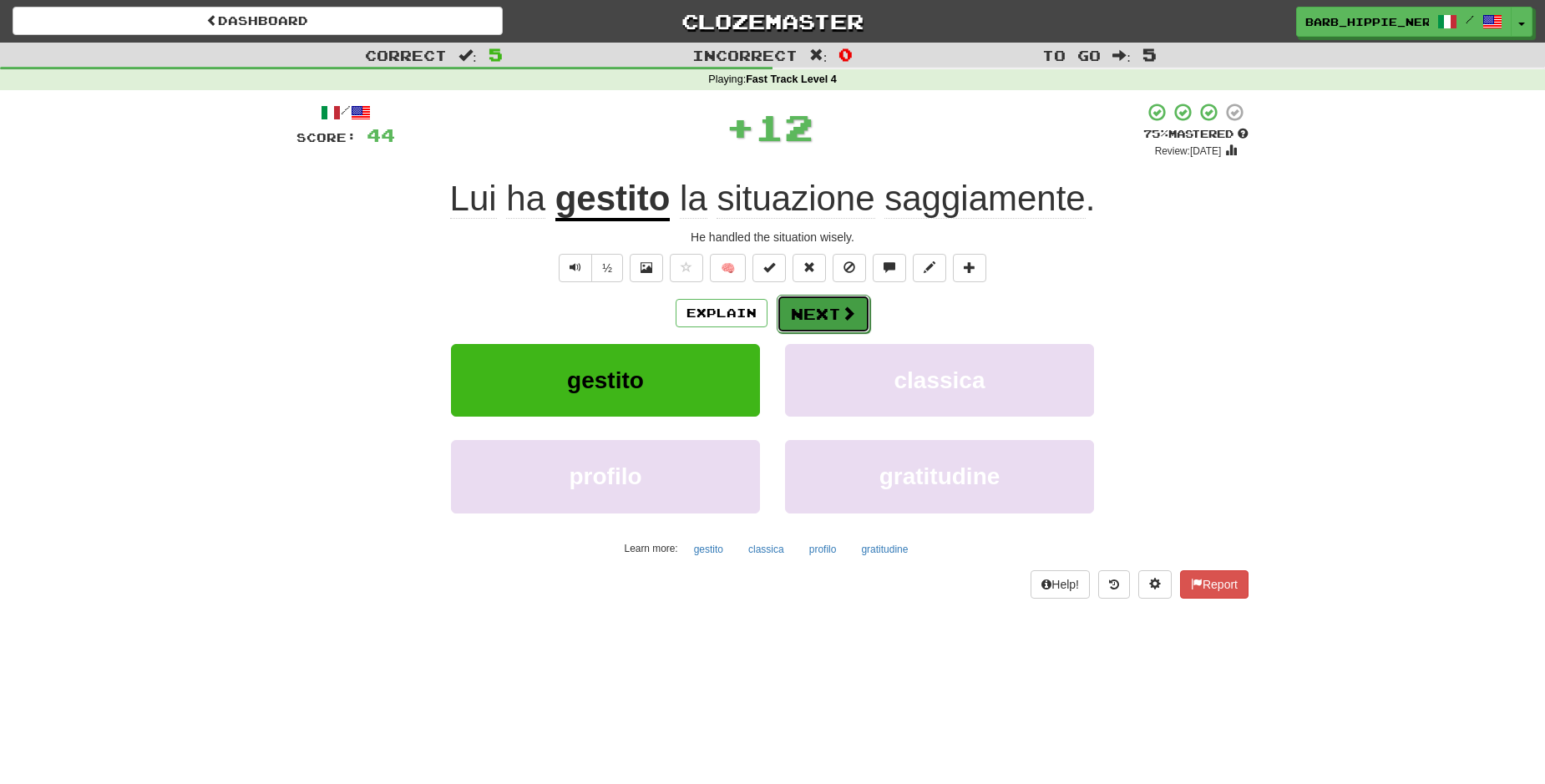
click at [841, 315] on span at bounding box center [849, 313] width 15 height 15
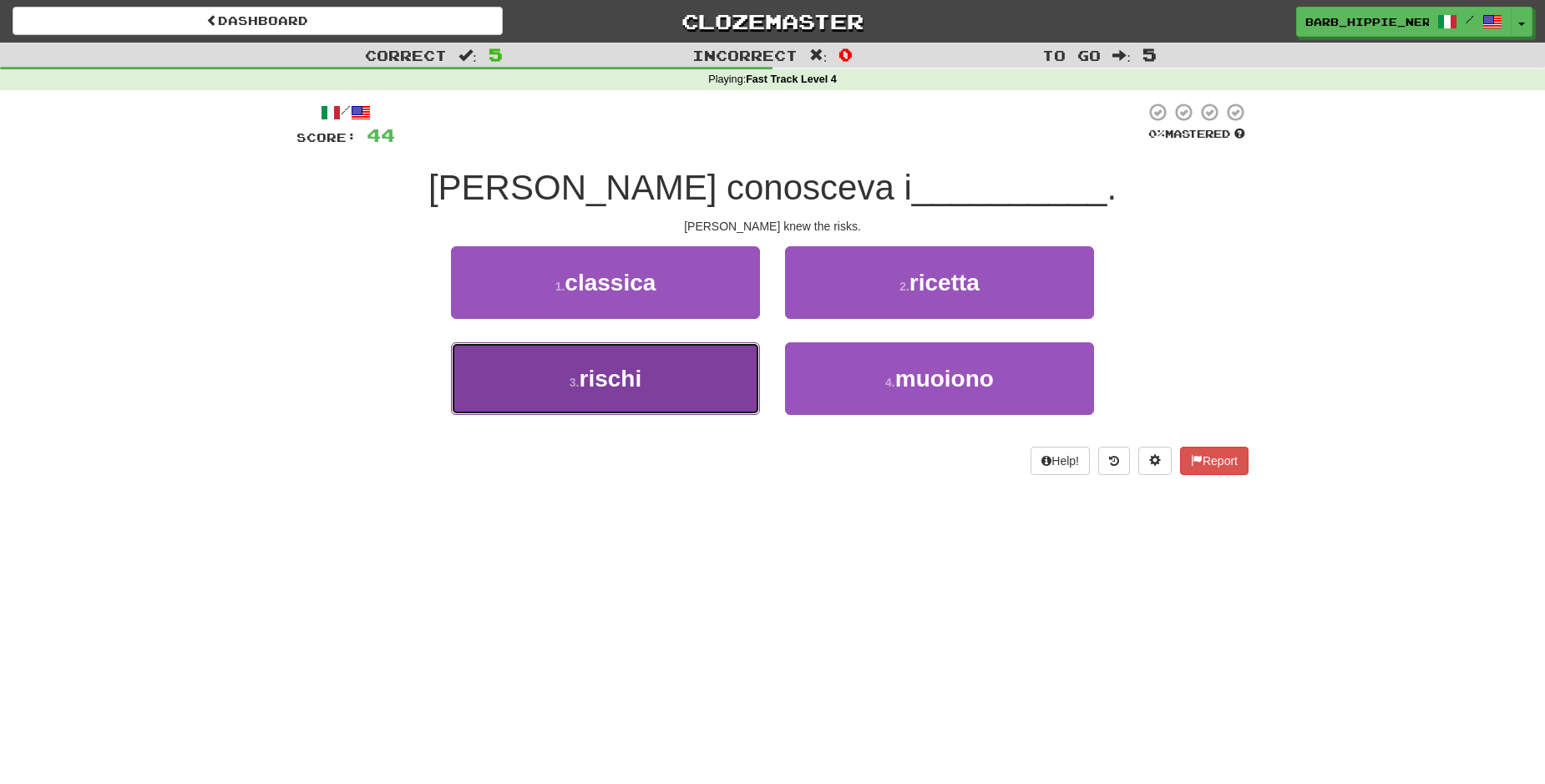
click at [648, 391] on button "3 . rischi" at bounding box center [605, 379] width 309 height 73
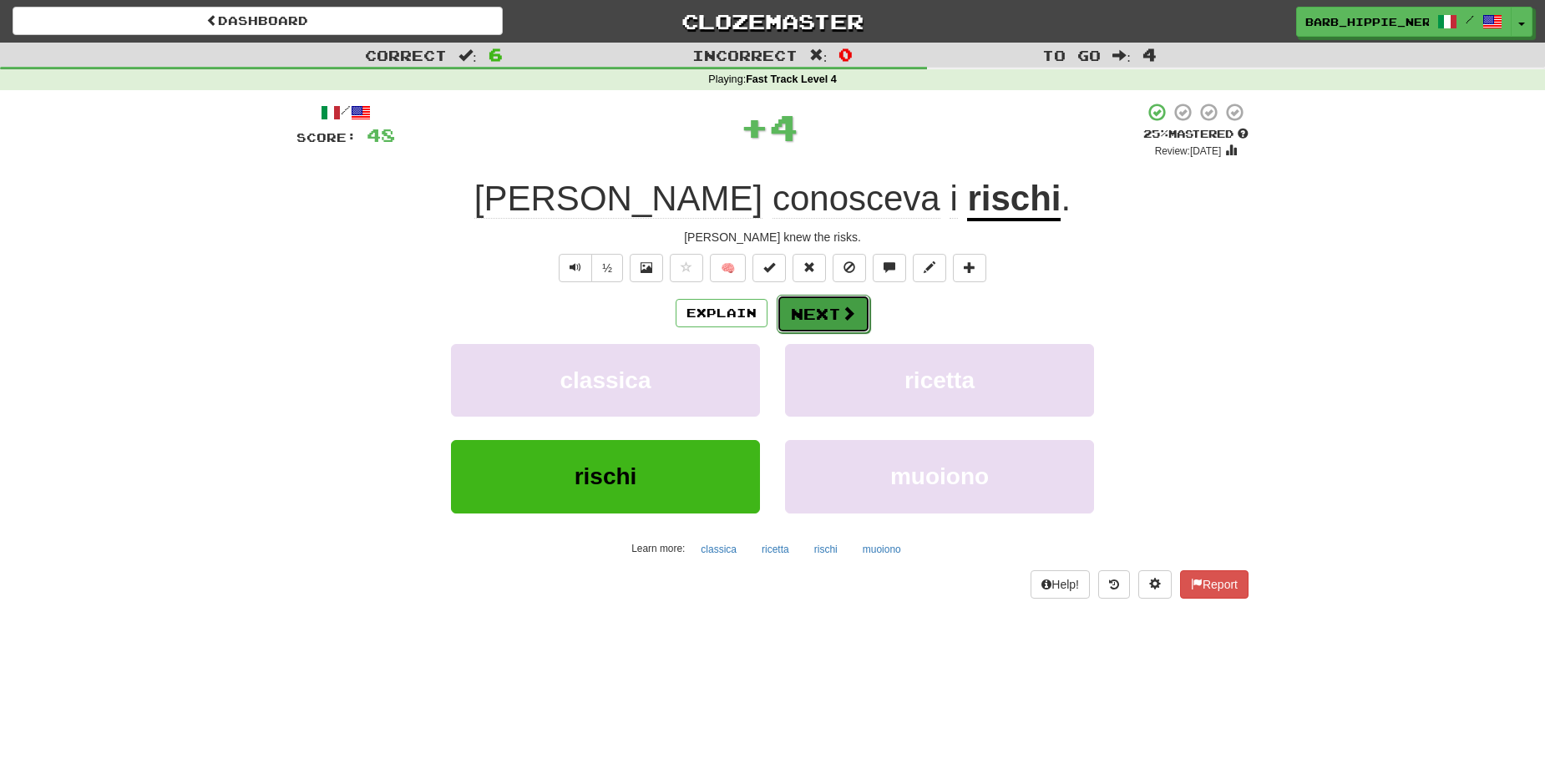
click at [841, 306] on span at bounding box center [849, 313] width 15 height 15
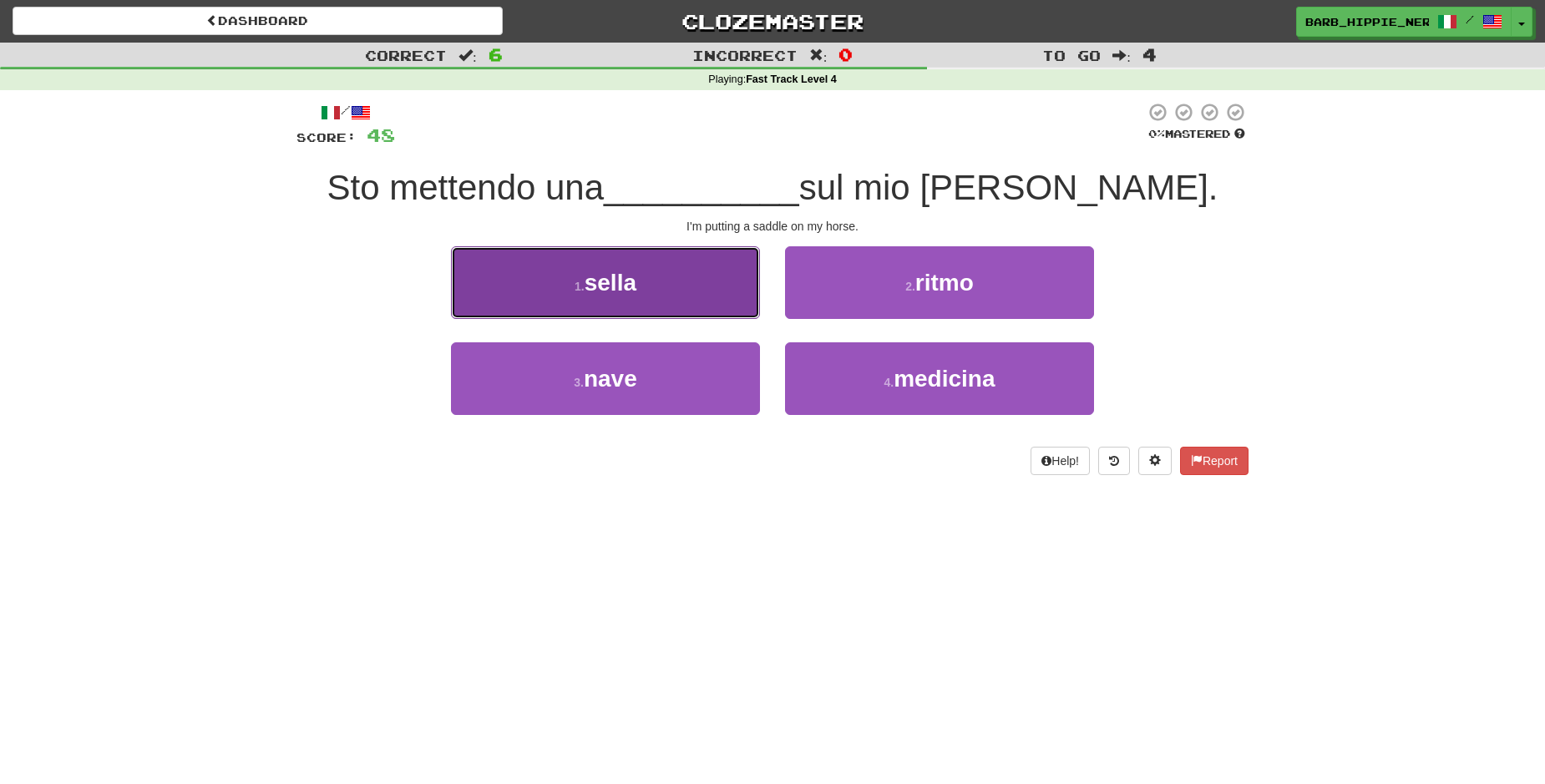
click at [666, 290] on button "1 . sella" at bounding box center [605, 283] width 309 height 73
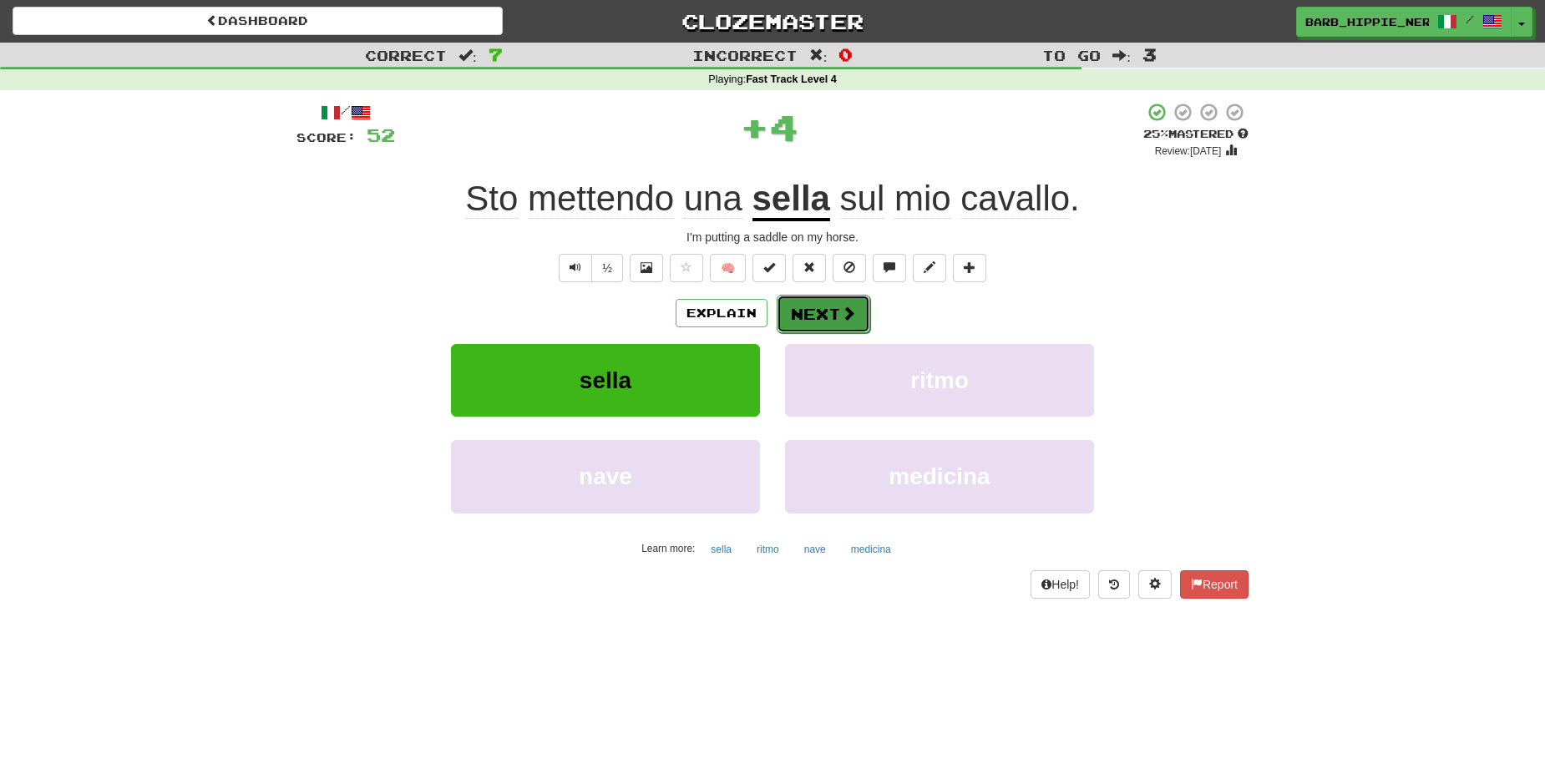
click at [841, 312] on span at bounding box center [849, 313] width 15 height 15
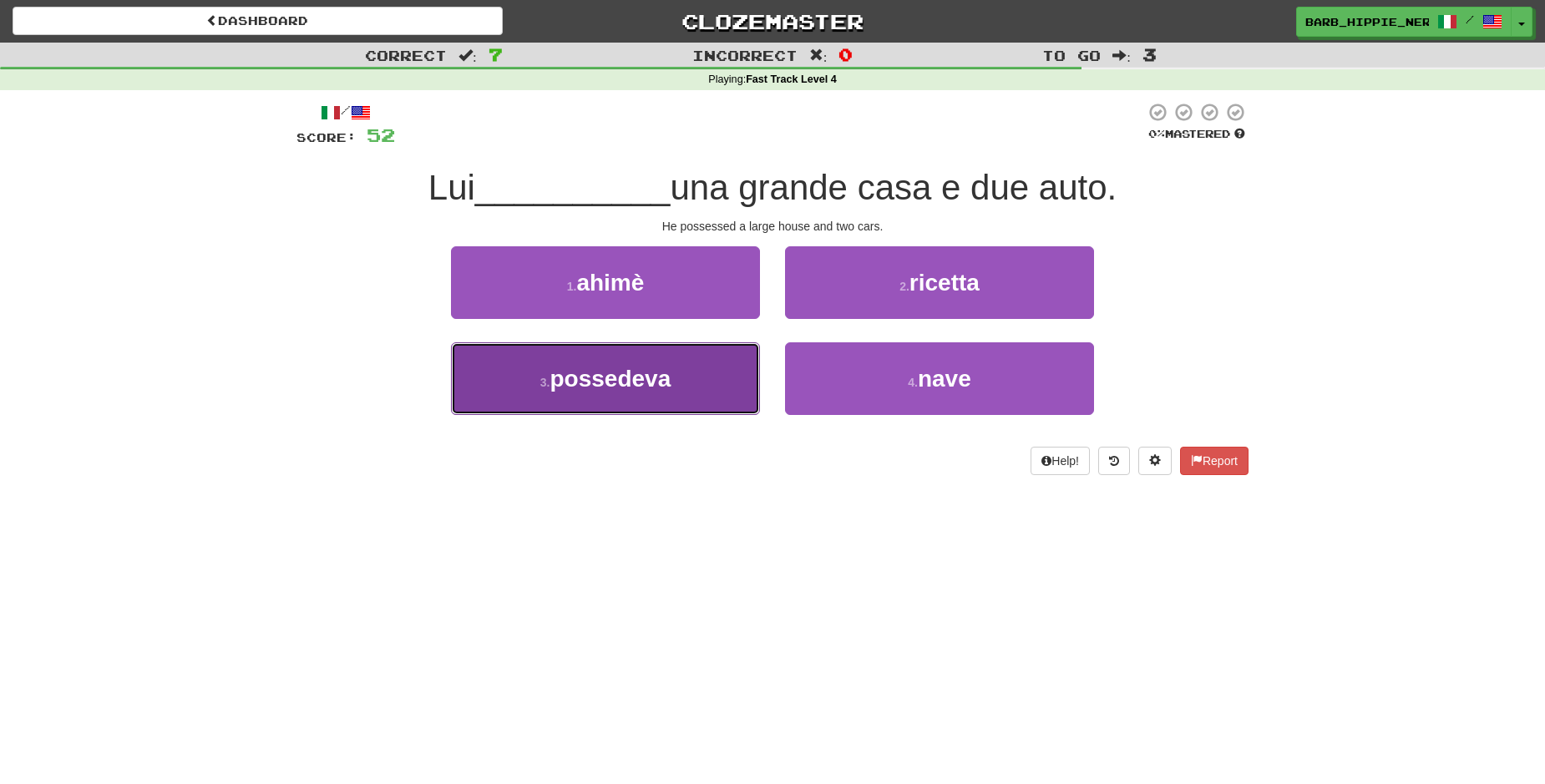
click at [682, 390] on button "3 . possedeva" at bounding box center [605, 379] width 309 height 73
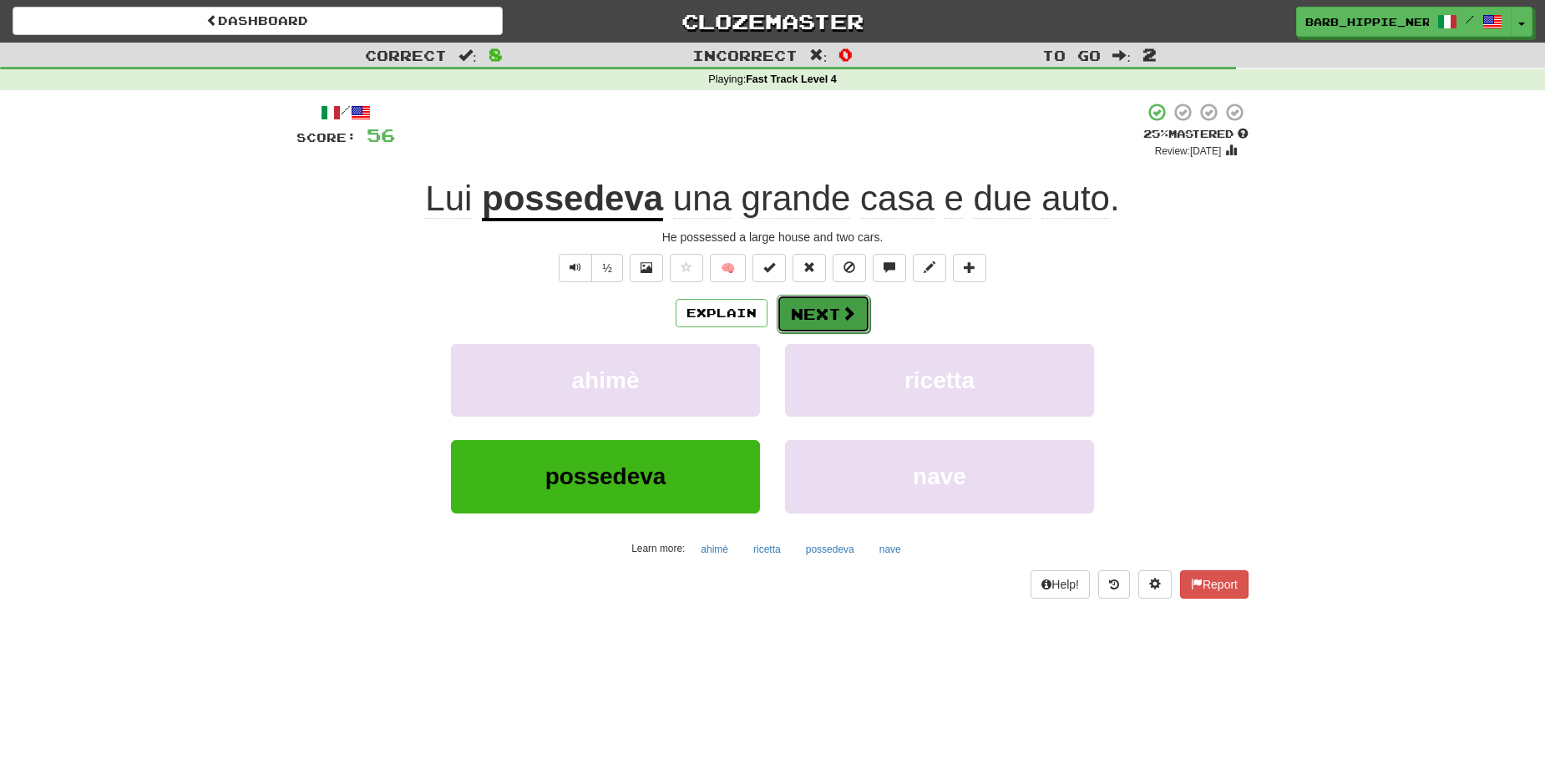
click at [808, 308] on button "Next" at bounding box center [823, 314] width 93 height 39
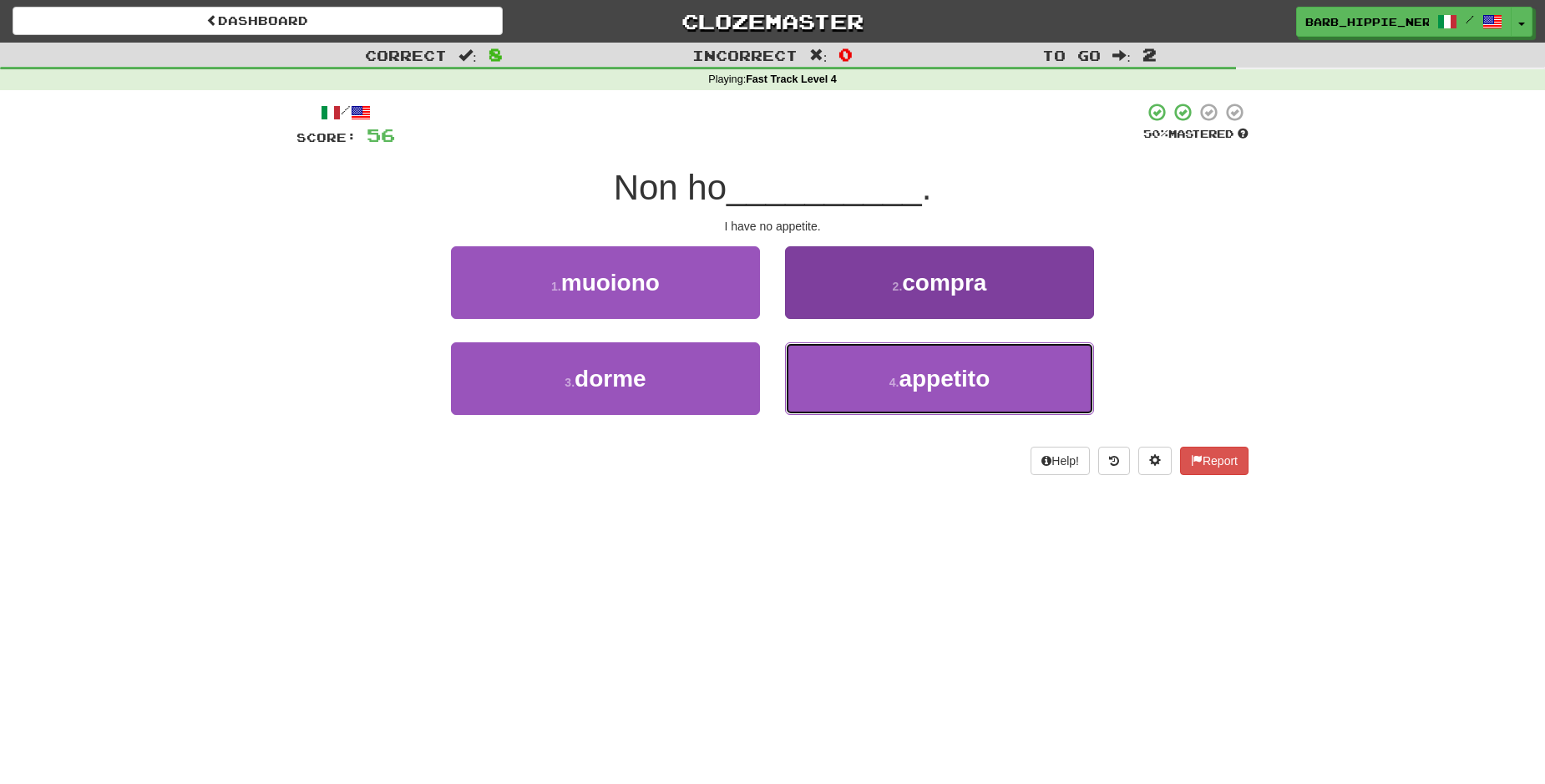
drag, startPoint x: 1009, startPoint y: 366, endPoint x: 998, endPoint y: 371, distance: 12.1
click at [1011, 366] on button "4 . appetito" at bounding box center [939, 379] width 309 height 73
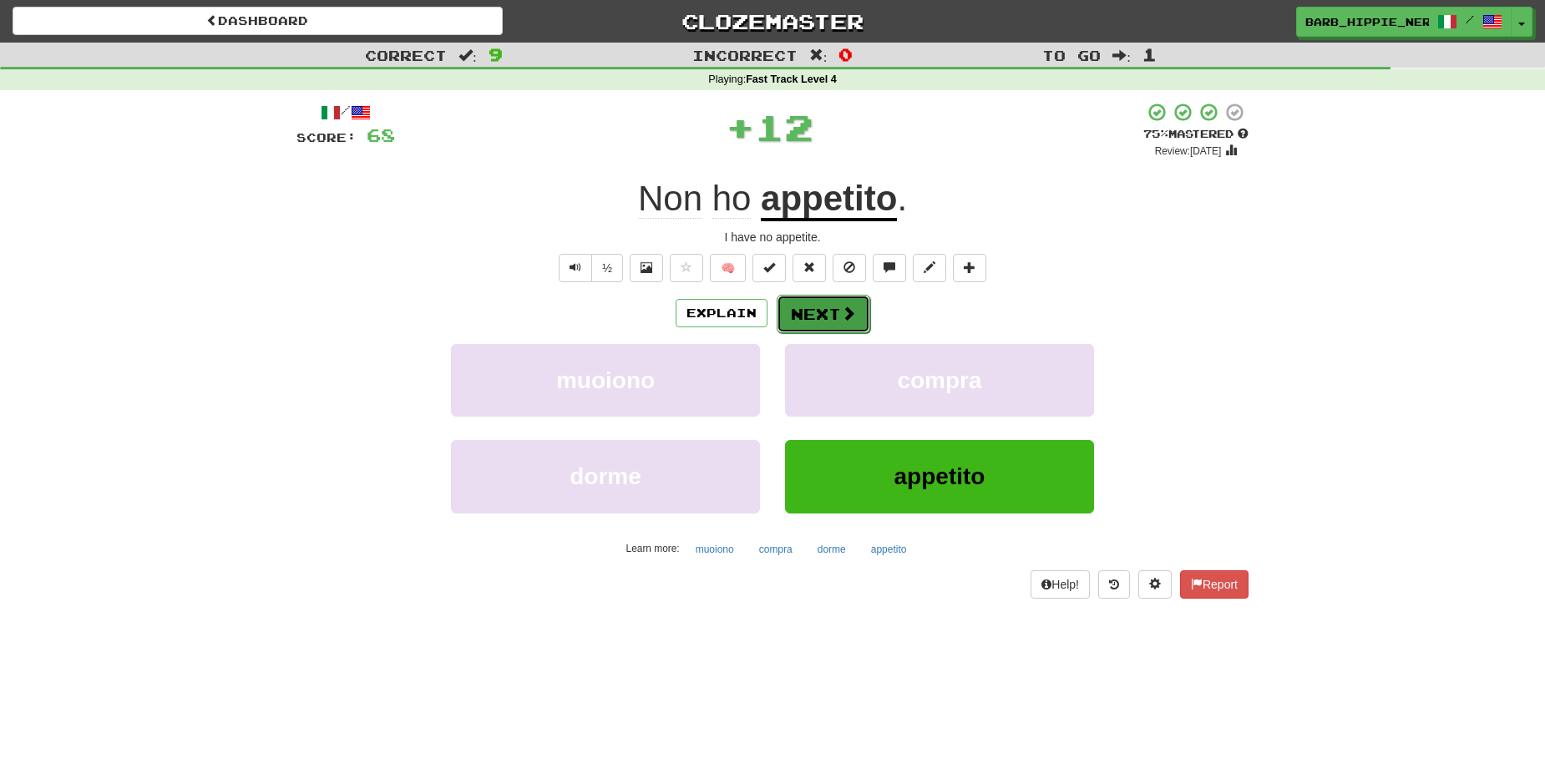
click at [841, 310] on span at bounding box center [849, 313] width 15 height 15
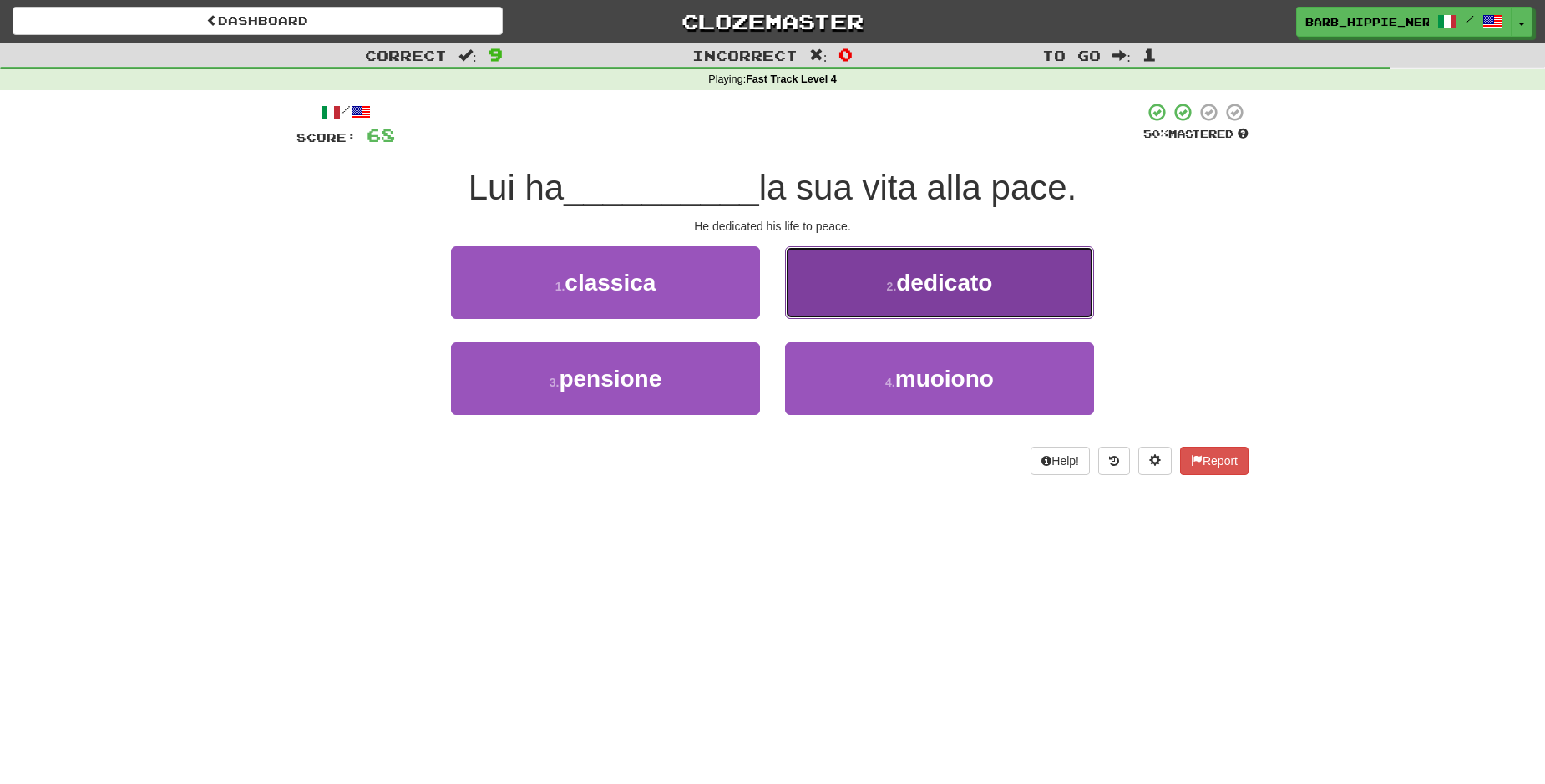
click at [834, 294] on button "2 . dedicato" at bounding box center [939, 283] width 309 height 73
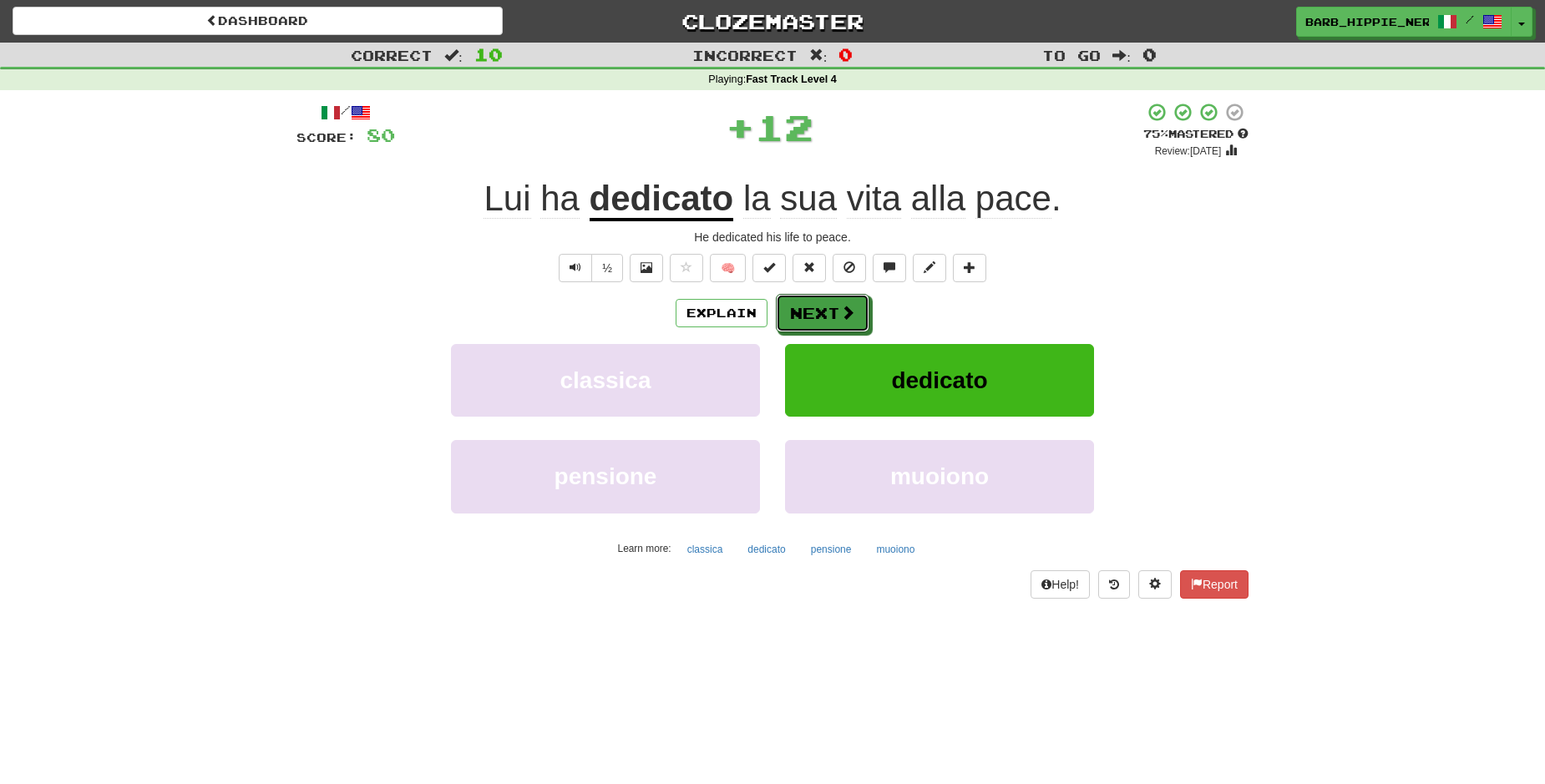
click at [840, 308] on span at bounding box center [848, 312] width 15 height 15
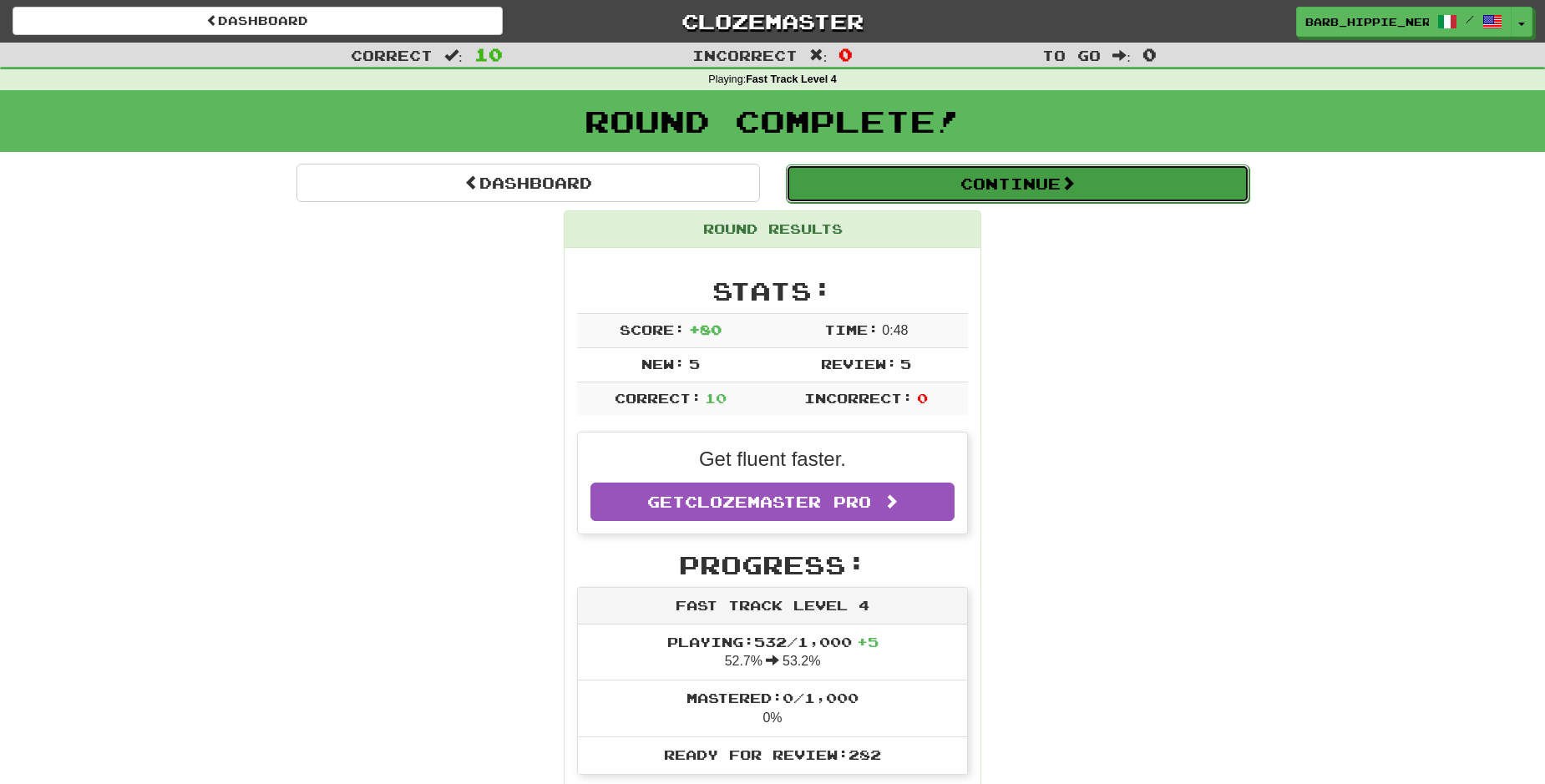
click at [1036, 186] on button "Continue" at bounding box center [1018, 184] width 464 height 39
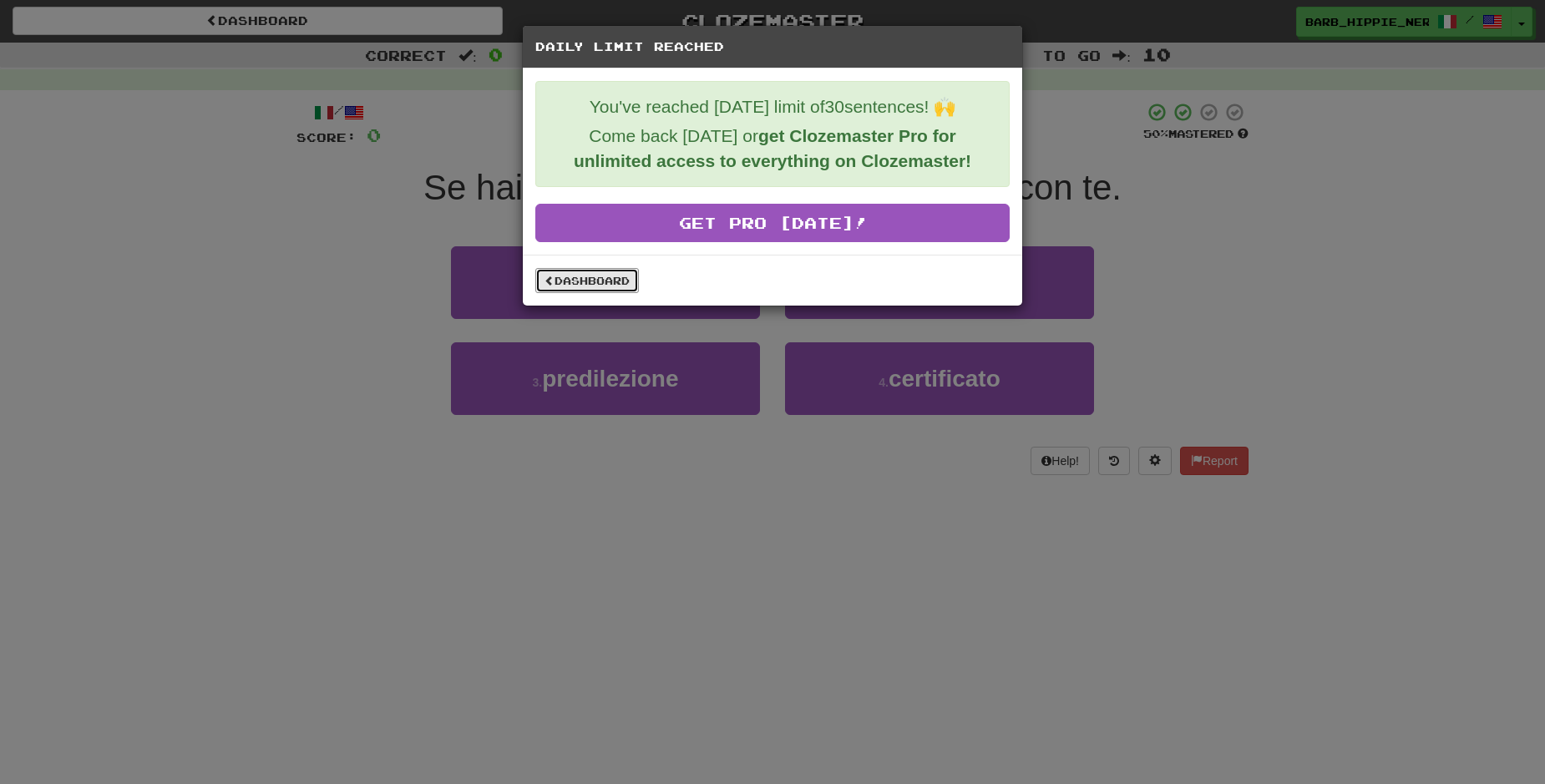
drag, startPoint x: 590, startPoint y: 281, endPoint x: 608, endPoint y: 266, distance: 23.4
click at [591, 282] on link "Dashboard" at bounding box center [587, 280] width 103 height 25
